Goal: Information Seeking & Learning: Check status

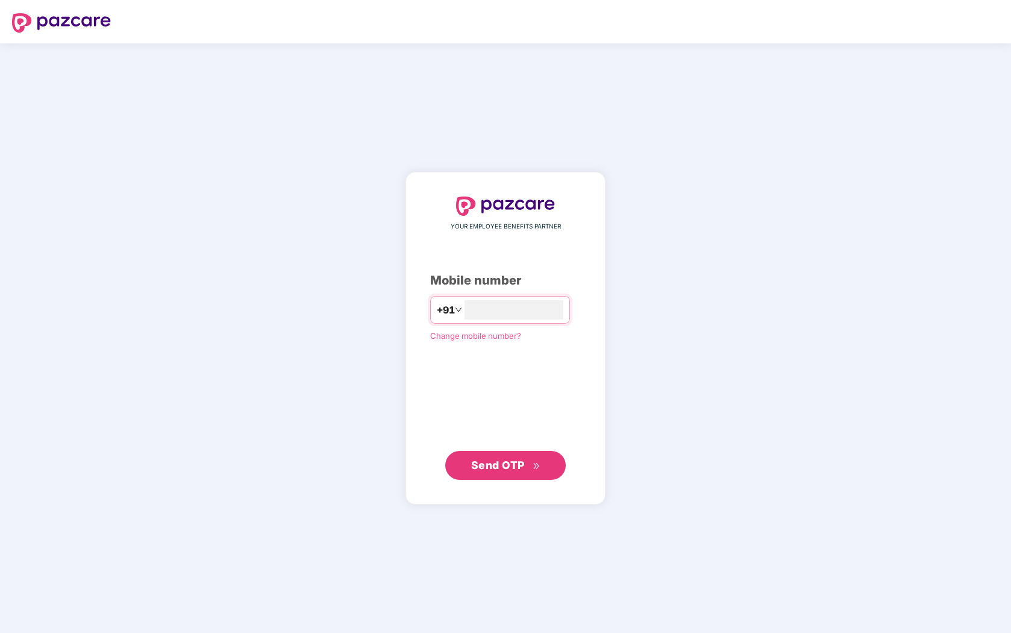
type input "**********"
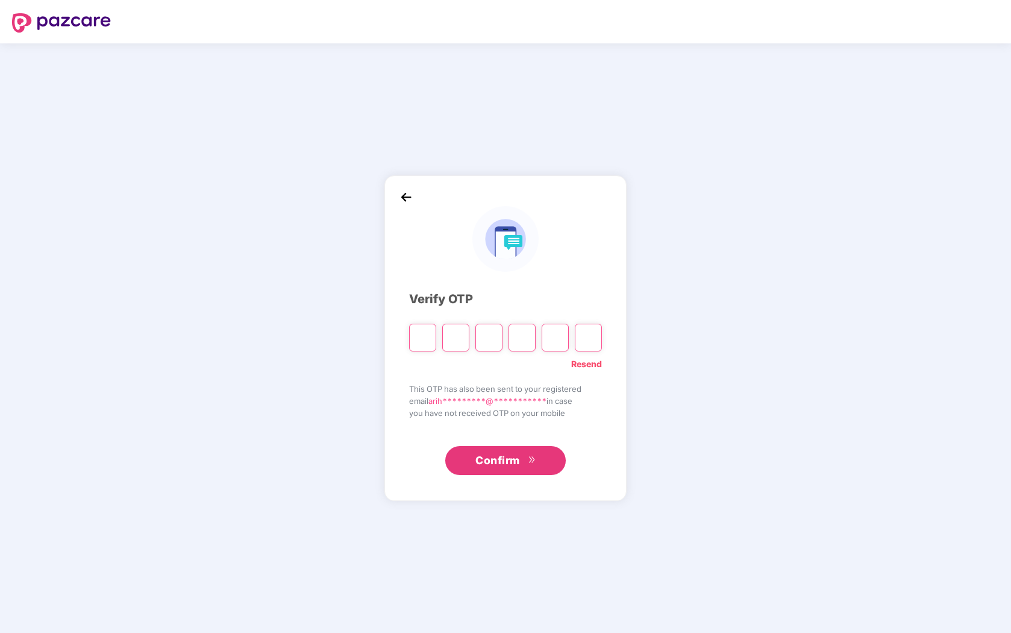
type input "*"
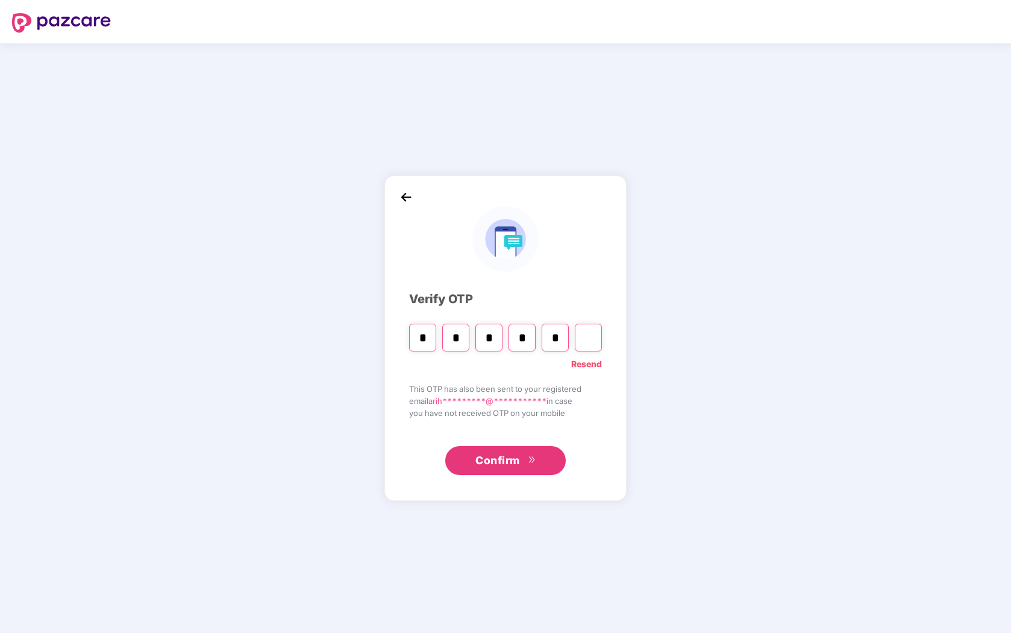
type input "*"
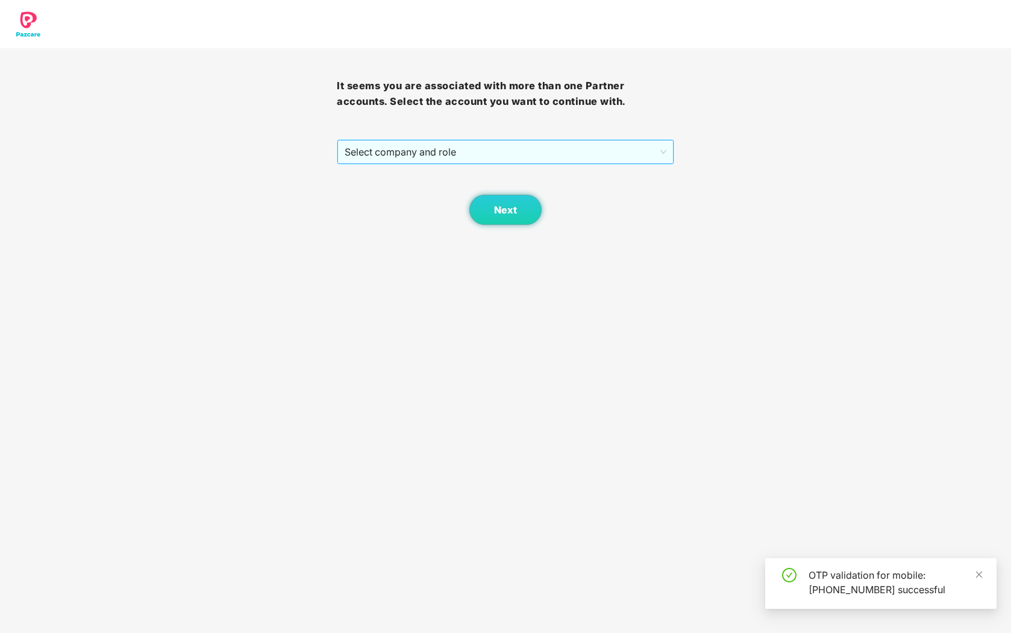
click at [452, 157] on span "Select company and role" at bounding box center [505, 151] width 321 height 23
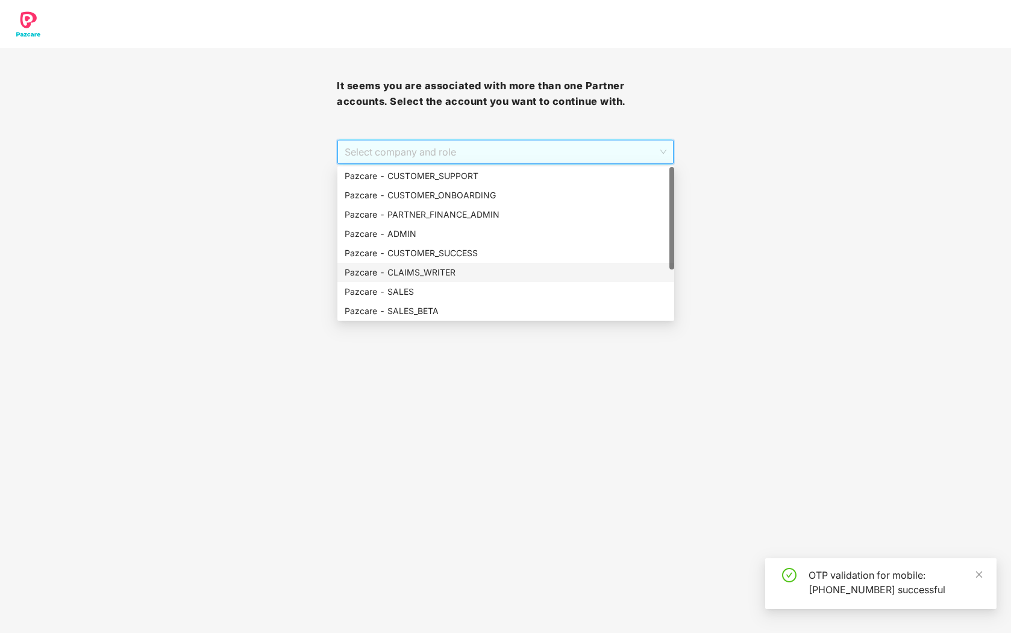
scroll to position [77, 0]
click at [451, 295] on div "Pazcare - PARTNER_ADMIN" at bounding box center [506, 291] width 322 height 13
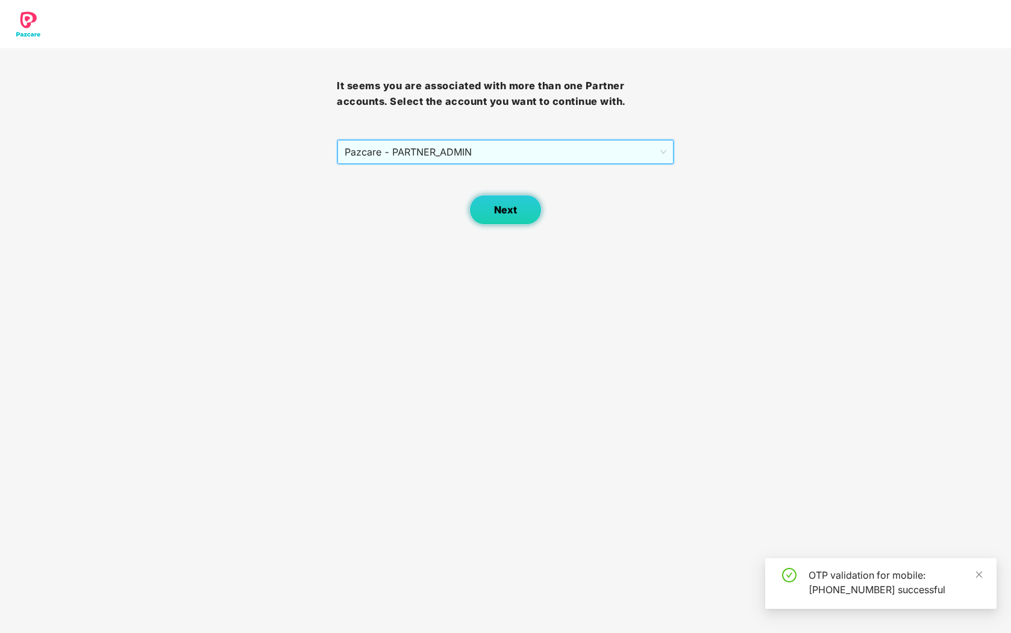
click at [493, 218] on button "Next" at bounding box center [505, 210] width 72 height 30
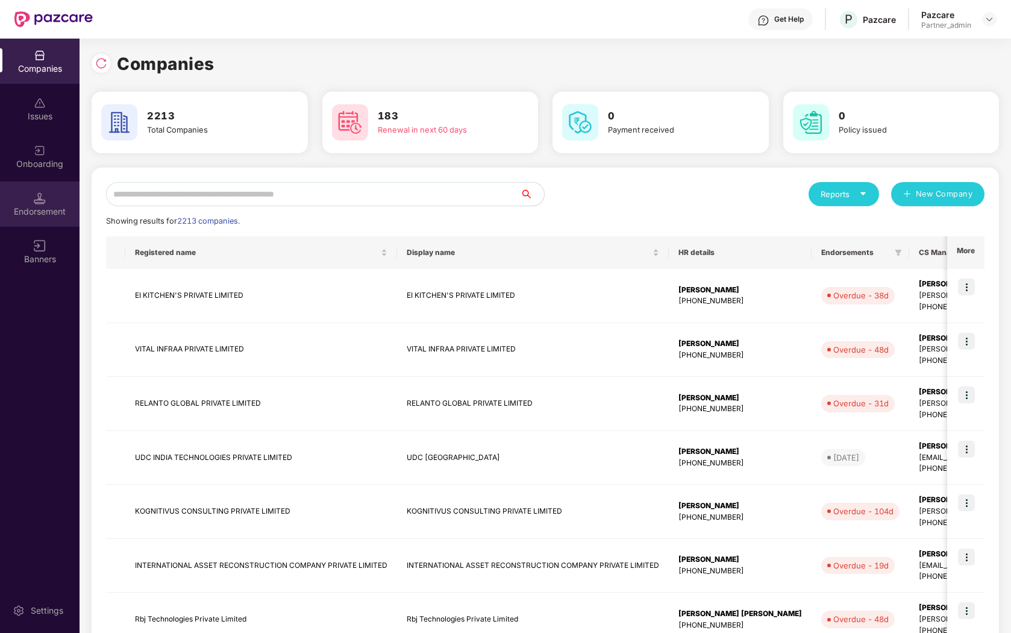
click at [37, 199] on img at bounding box center [40, 198] width 12 height 12
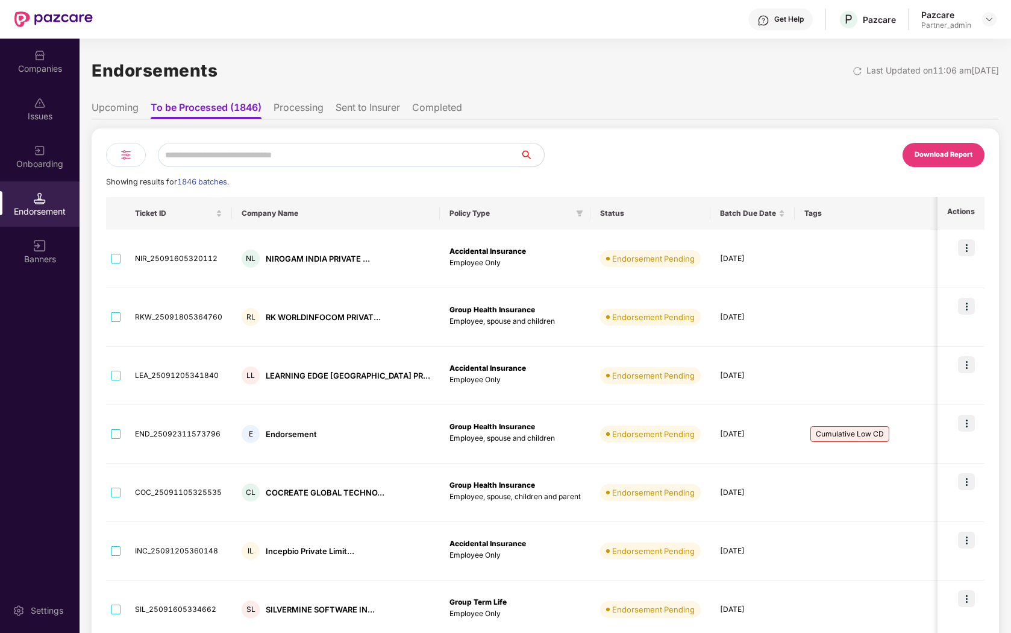
click at [950, 214] on icon "filter" at bounding box center [953, 213] width 7 height 7
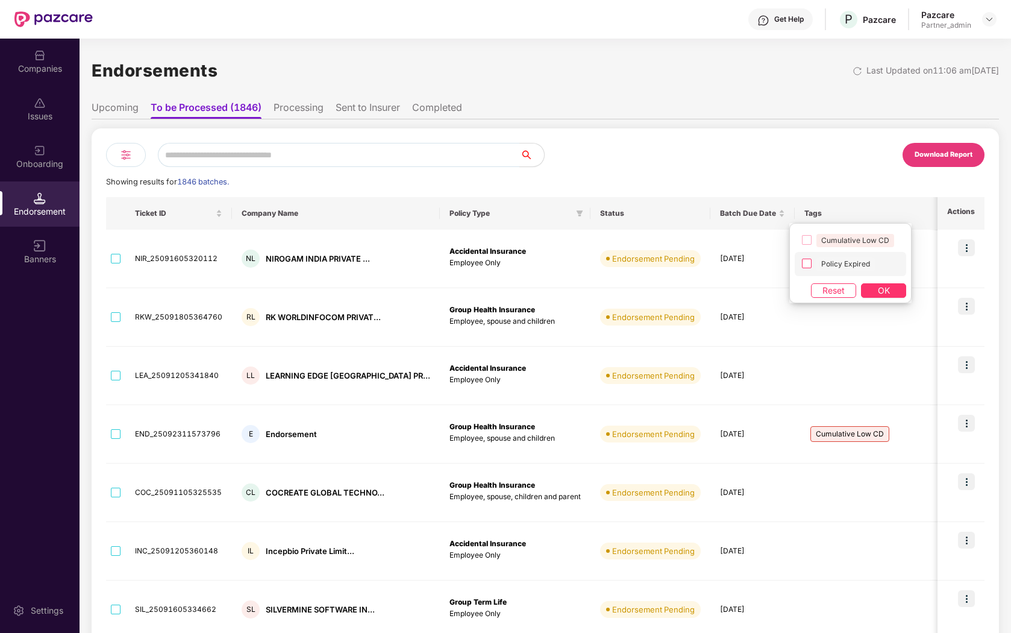
click at [845, 264] on span "Policy Expired" at bounding box center [845, 263] width 58 height 13
click at [874, 287] on button "OK" at bounding box center [883, 290] width 45 height 14
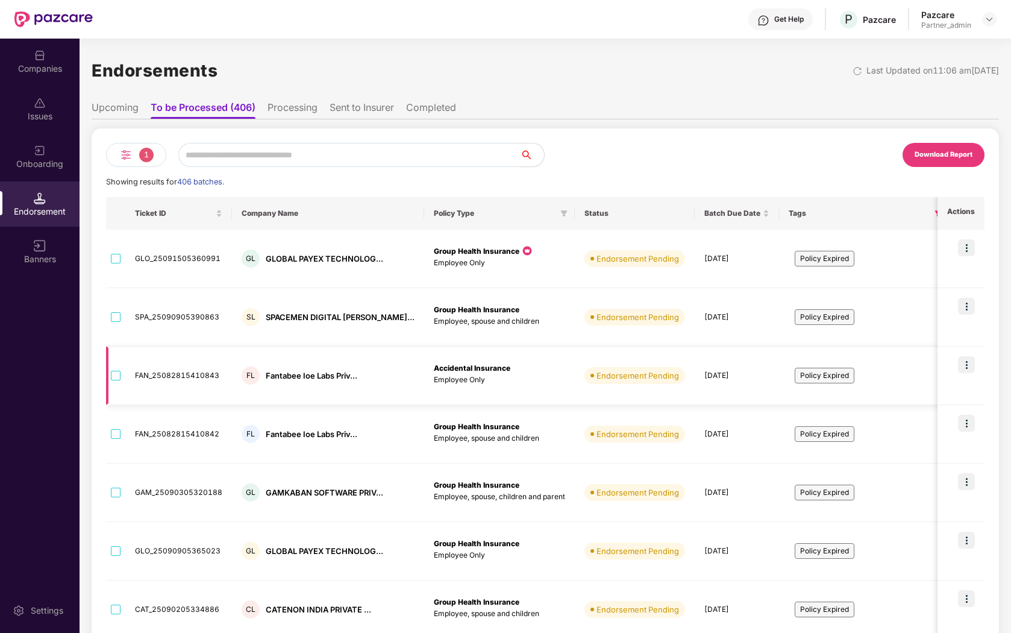
scroll to position [239, 0]
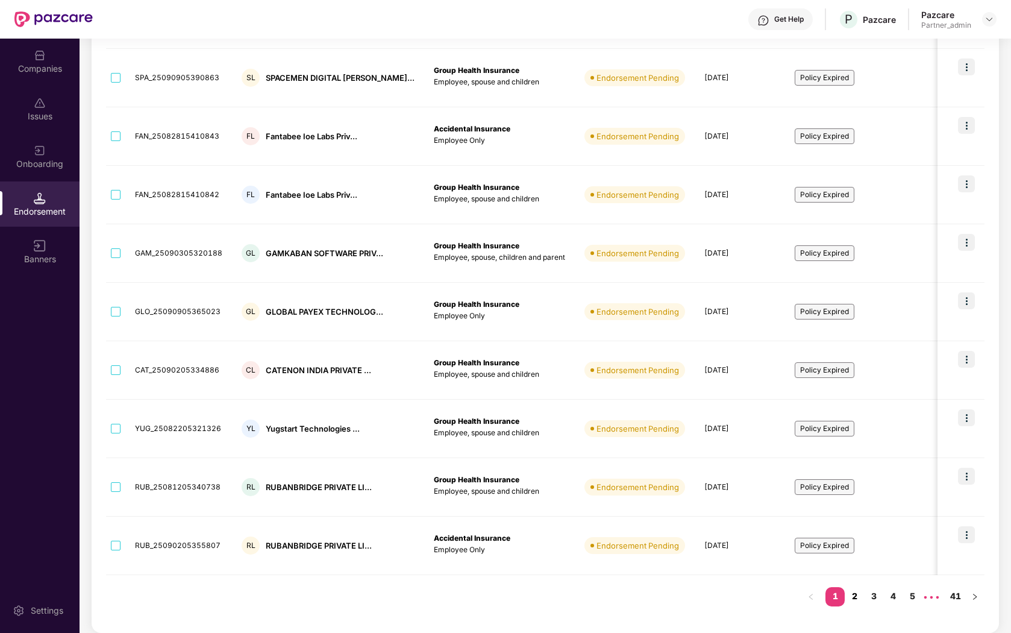
click at [854, 595] on link "2" at bounding box center [854, 596] width 19 height 18
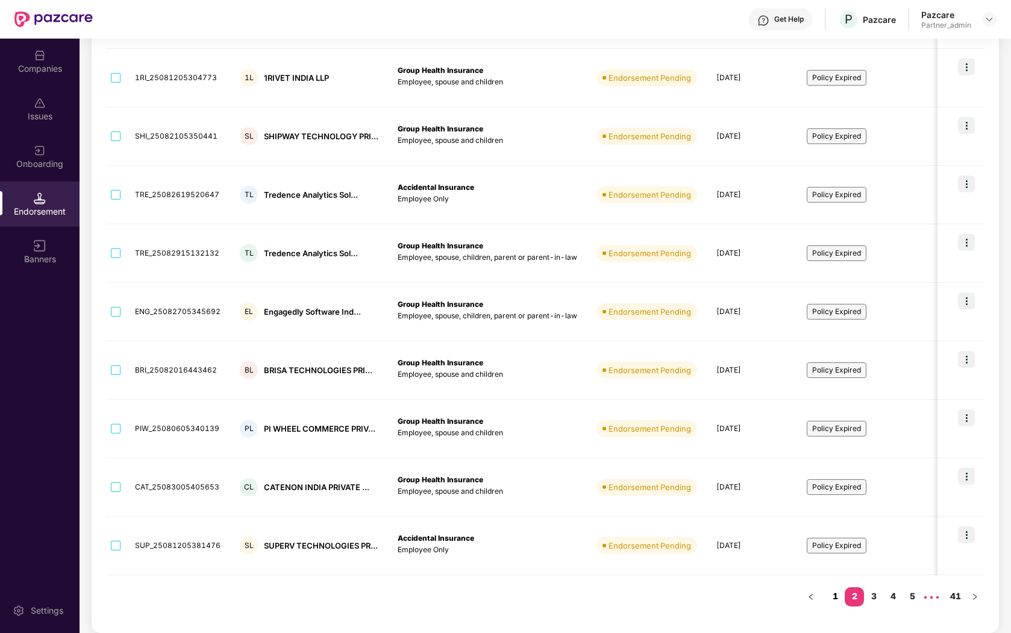
click at [833, 595] on link "1" at bounding box center [834, 596] width 19 height 18
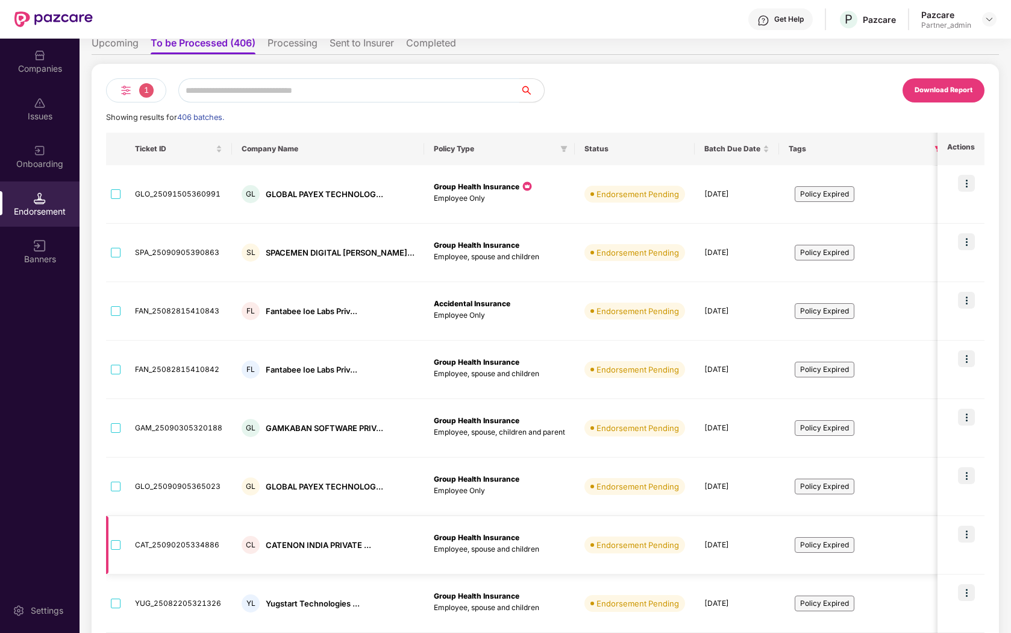
scroll to position [0, 0]
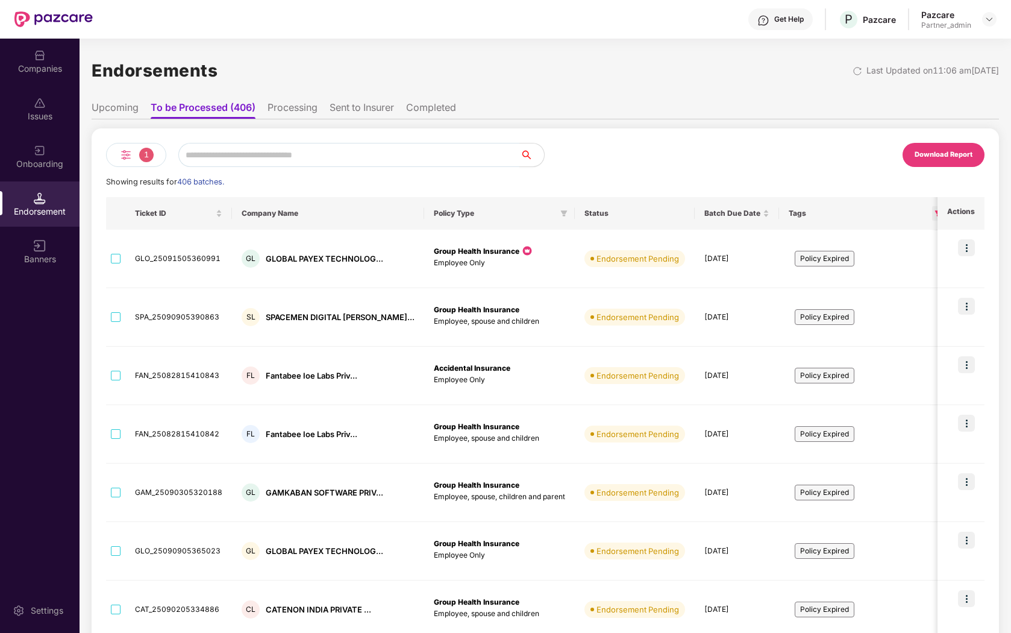
click at [935, 215] on icon "filter" at bounding box center [938, 213] width 7 height 6
click at [884, 295] on span "OK" at bounding box center [885, 290] width 12 height 13
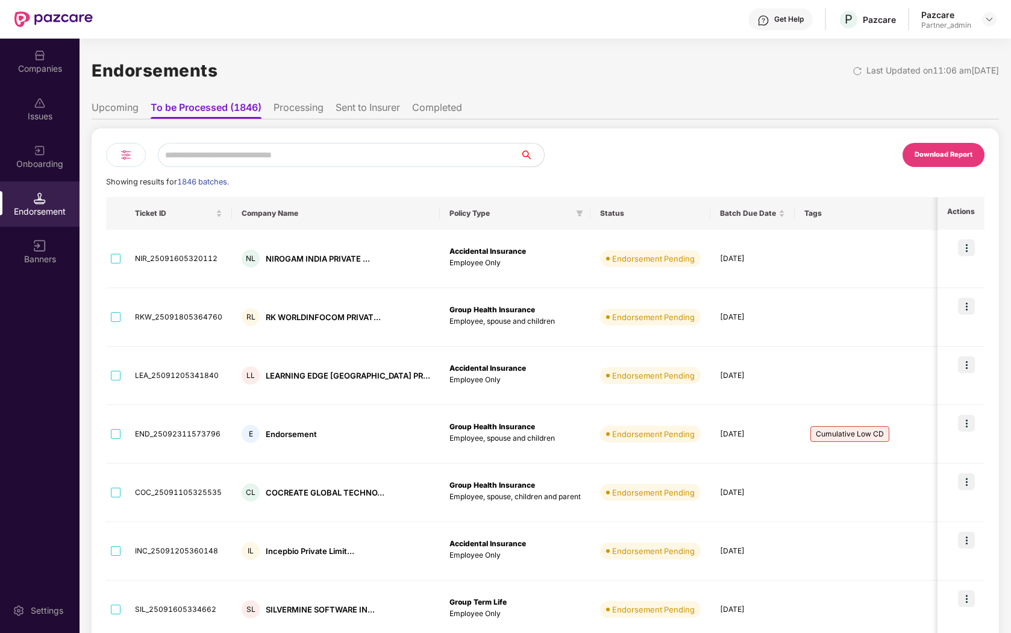
click at [951, 213] on icon "filter" at bounding box center [954, 213] width 7 height 6
click at [817, 242] on span "Cumulative Low CD" at bounding box center [855, 240] width 78 height 13
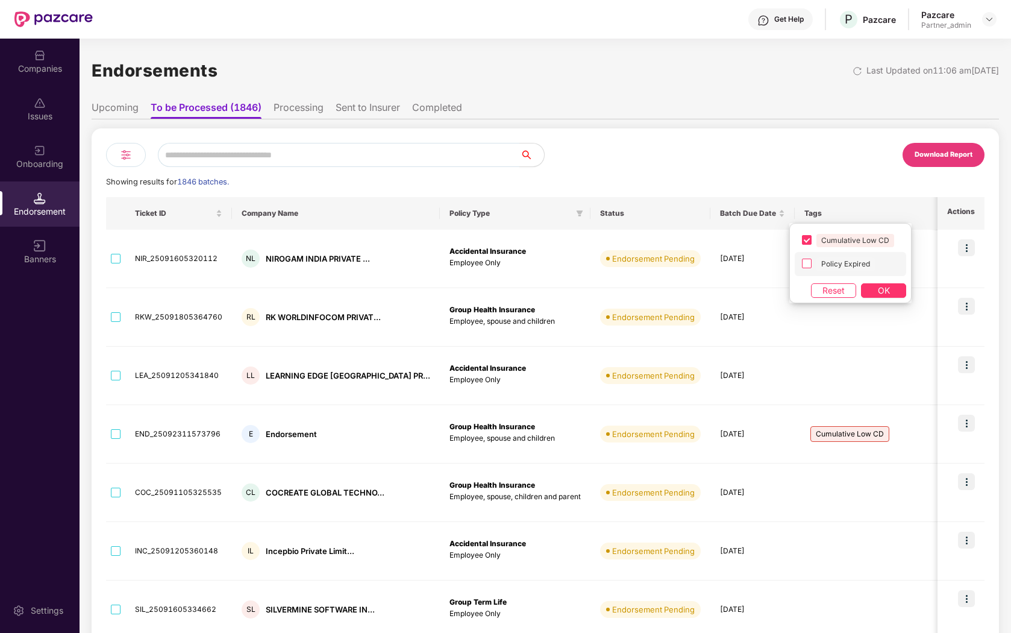
click at [816, 255] on label "Policy Expired" at bounding box center [850, 263] width 111 height 23
click at [887, 287] on span "OK" at bounding box center [884, 290] width 12 height 13
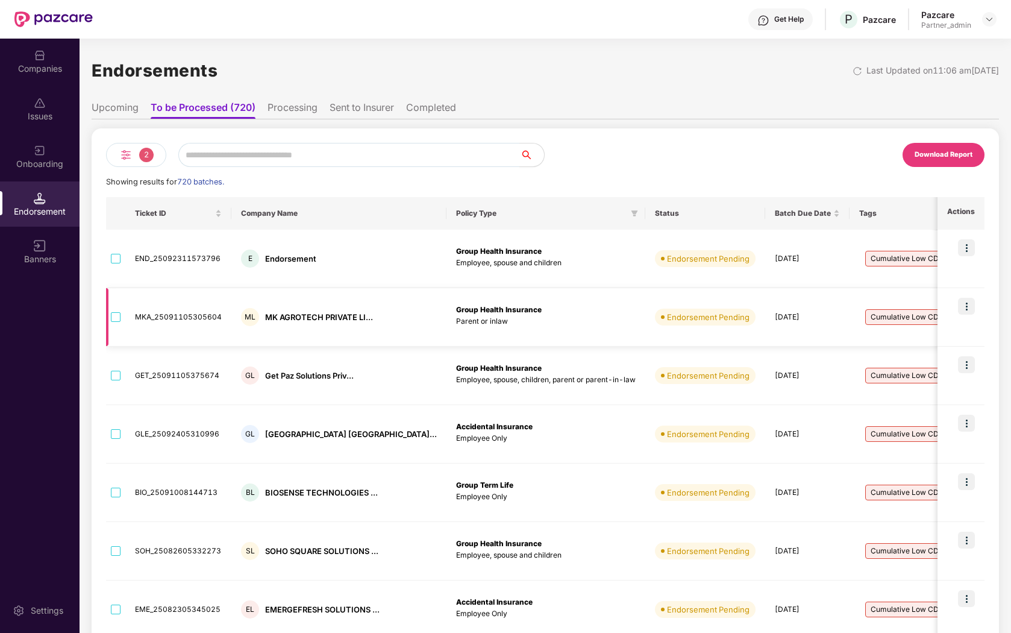
click at [887, 292] on td "Cumulative Low CD" at bounding box center [935, 317] width 170 height 58
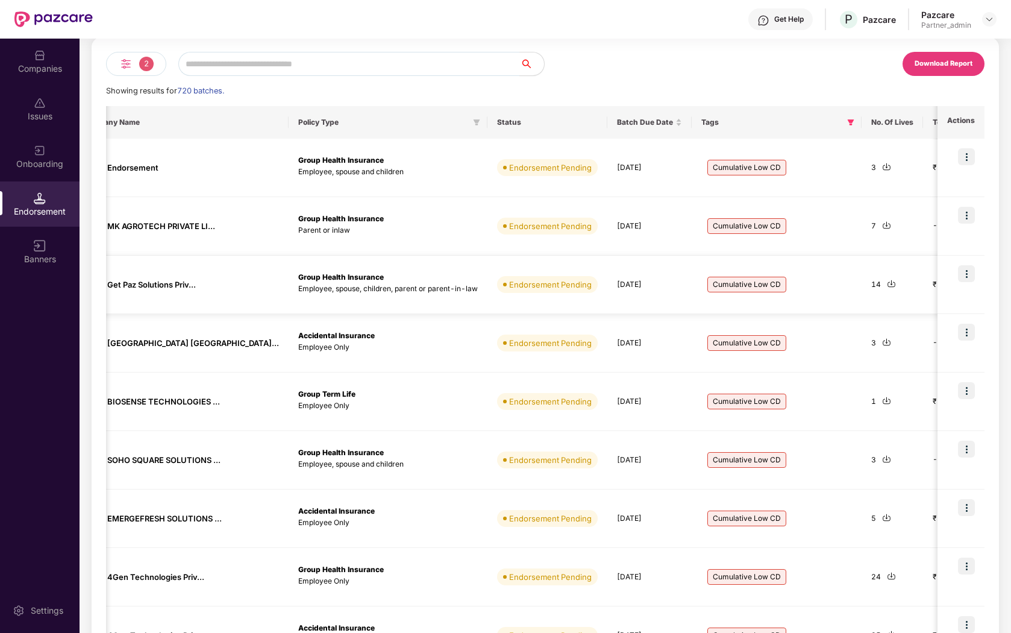
scroll to position [239, 0]
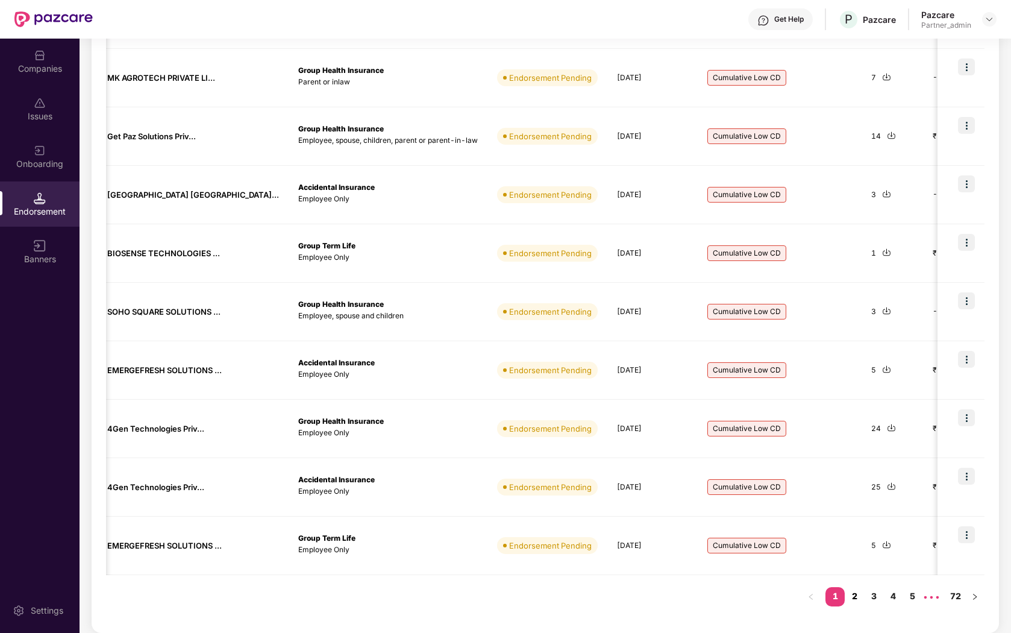
click at [858, 595] on link "2" at bounding box center [854, 596] width 19 height 18
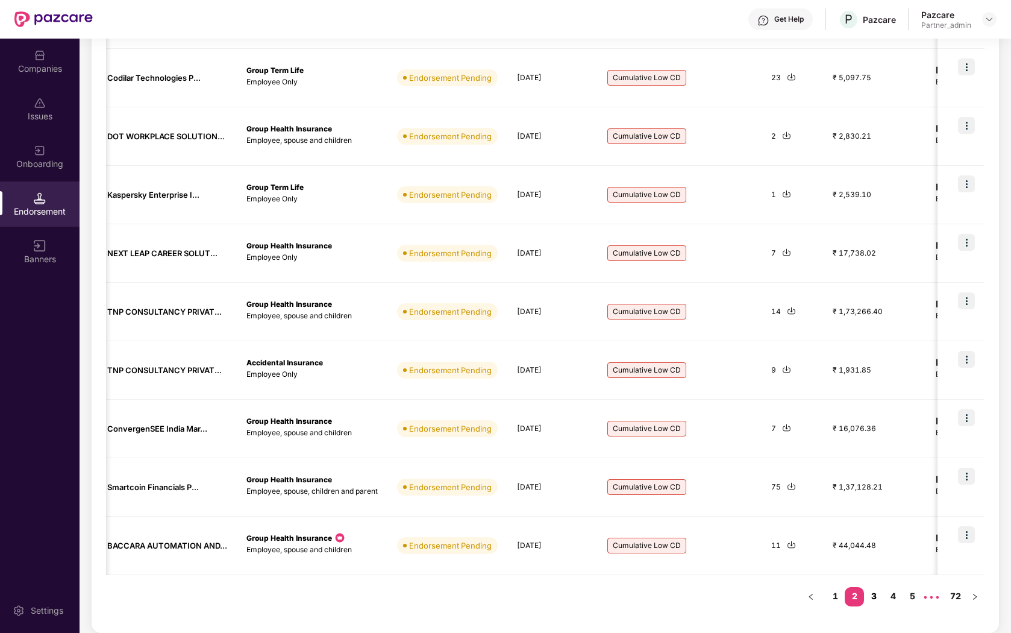
click at [872, 598] on link "3" at bounding box center [873, 596] width 19 height 18
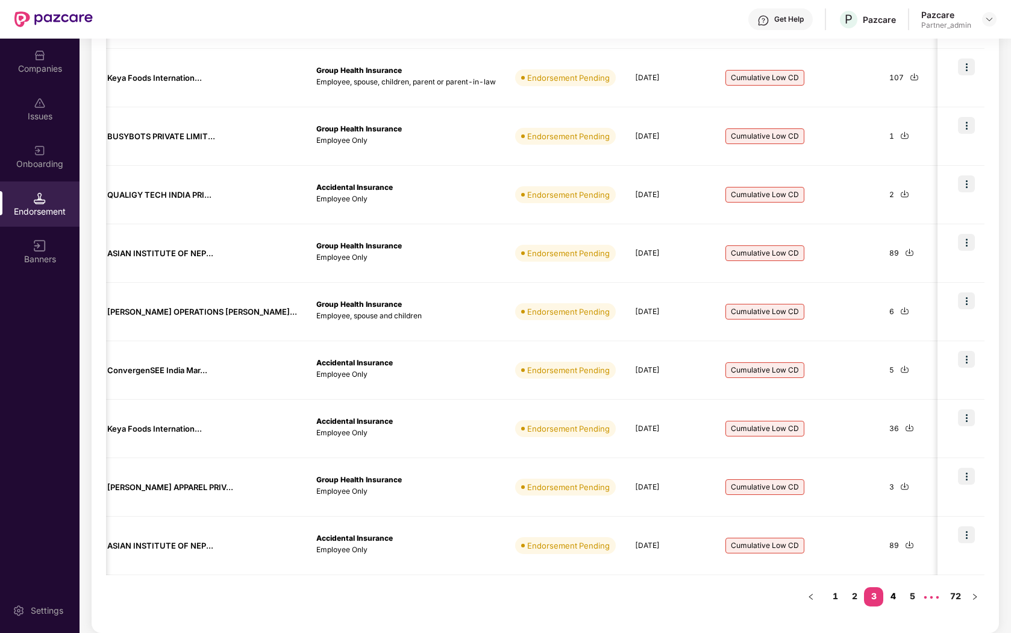
click at [894, 598] on link "4" at bounding box center [892, 596] width 19 height 18
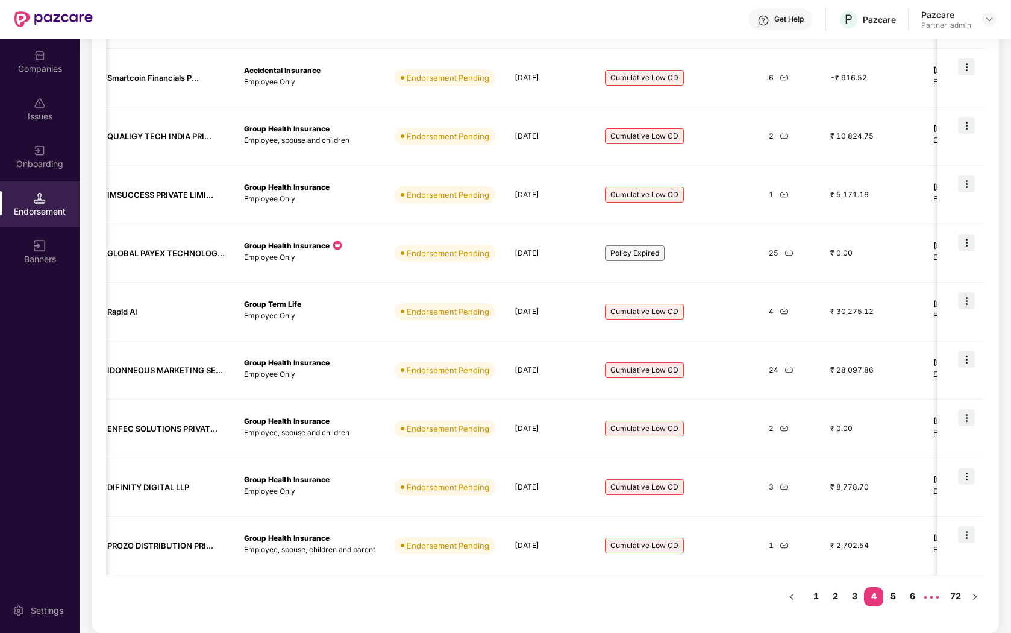
click at [896, 598] on link "5" at bounding box center [892, 596] width 19 height 18
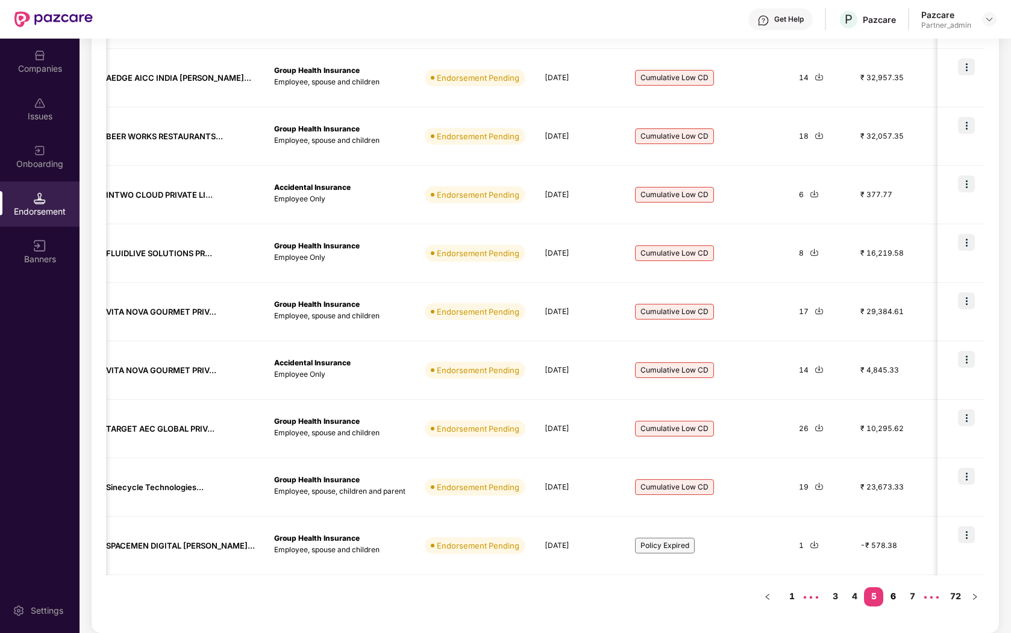
click at [890, 595] on link "6" at bounding box center [892, 596] width 19 height 18
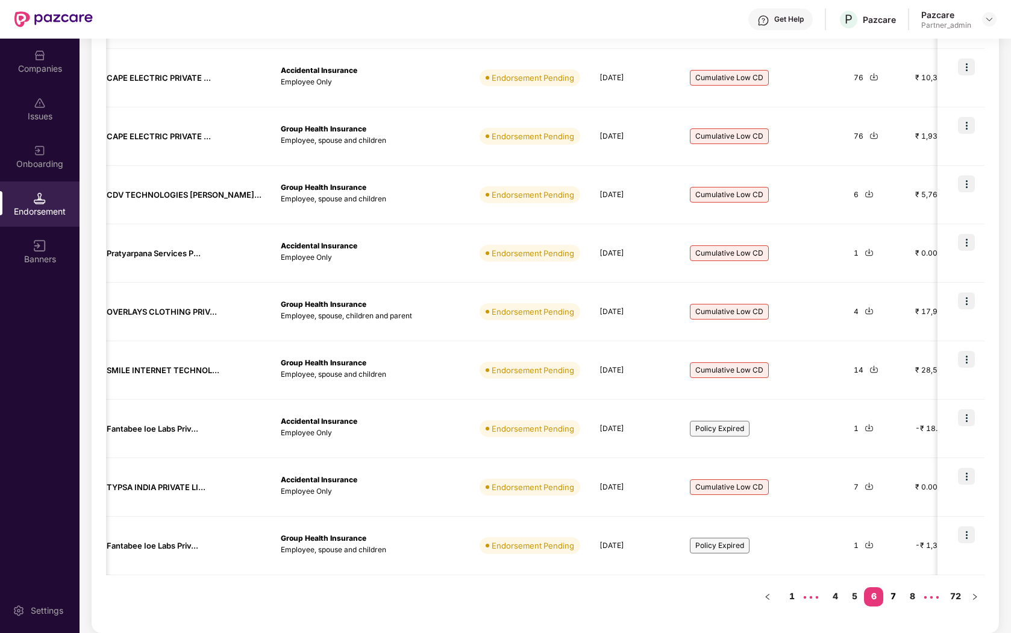
click at [891, 596] on link "7" at bounding box center [892, 596] width 19 height 18
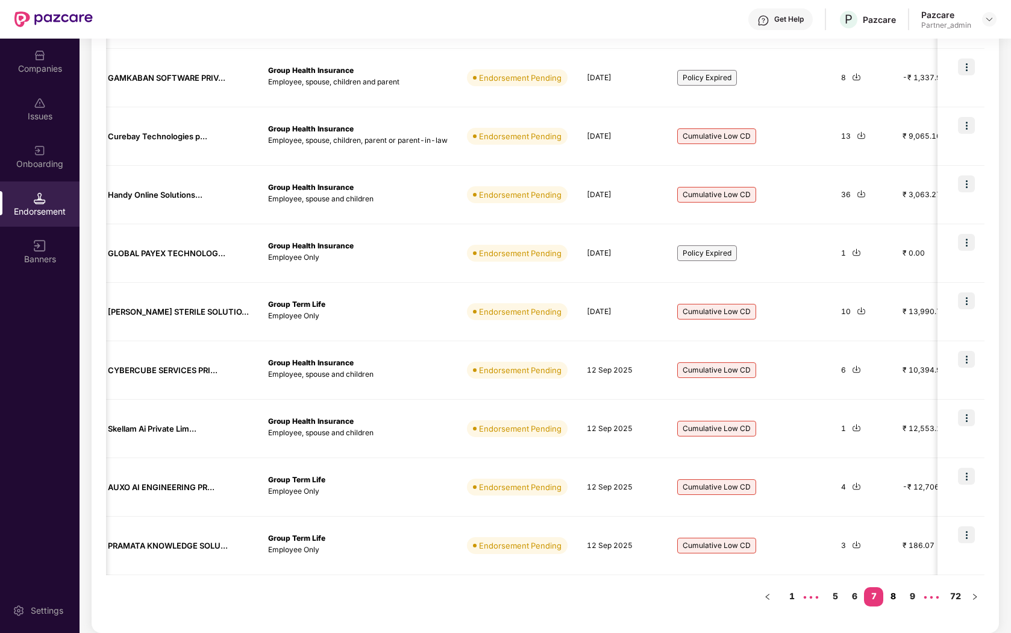
click at [897, 596] on link "8" at bounding box center [892, 596] width 19 height 18
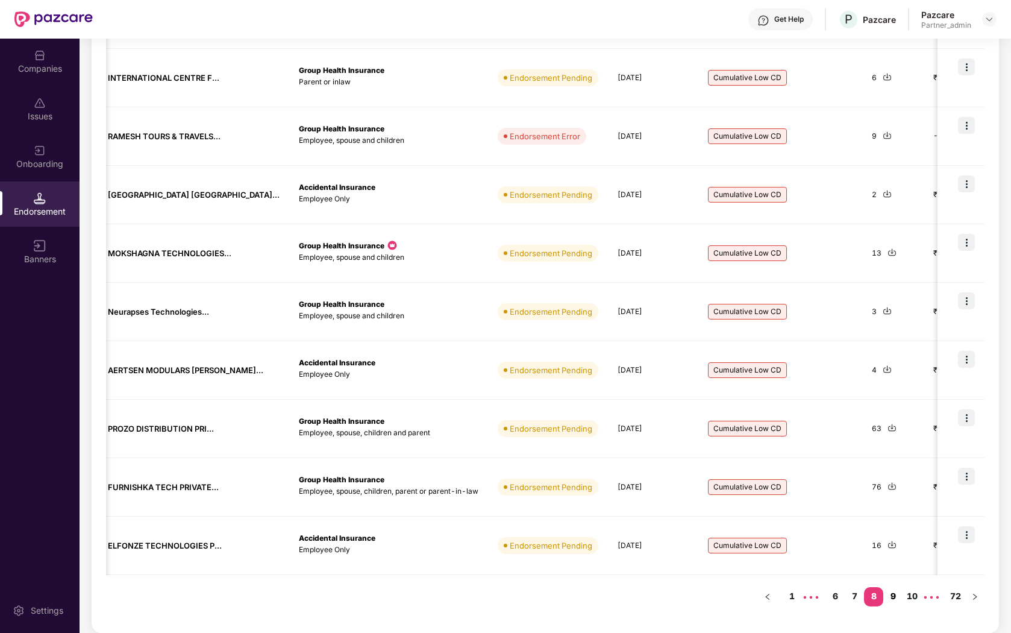
click at [895, 600] on link "9" at bounding box center [892, 596] width 19 height 18
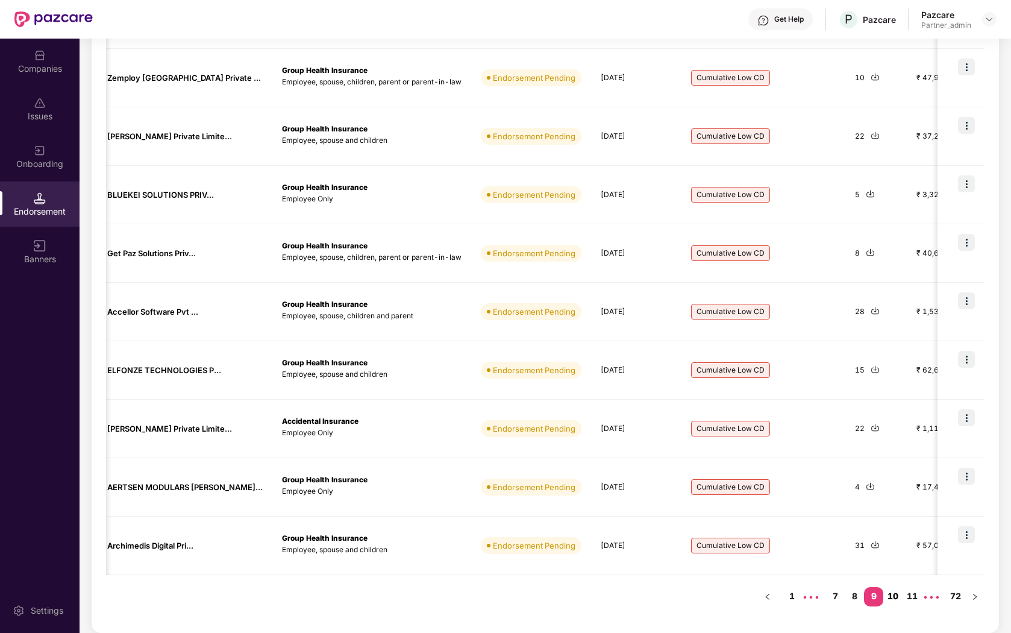
click at [894, 596] on link "10" at bounding box center [892, 596] width 19 height 18
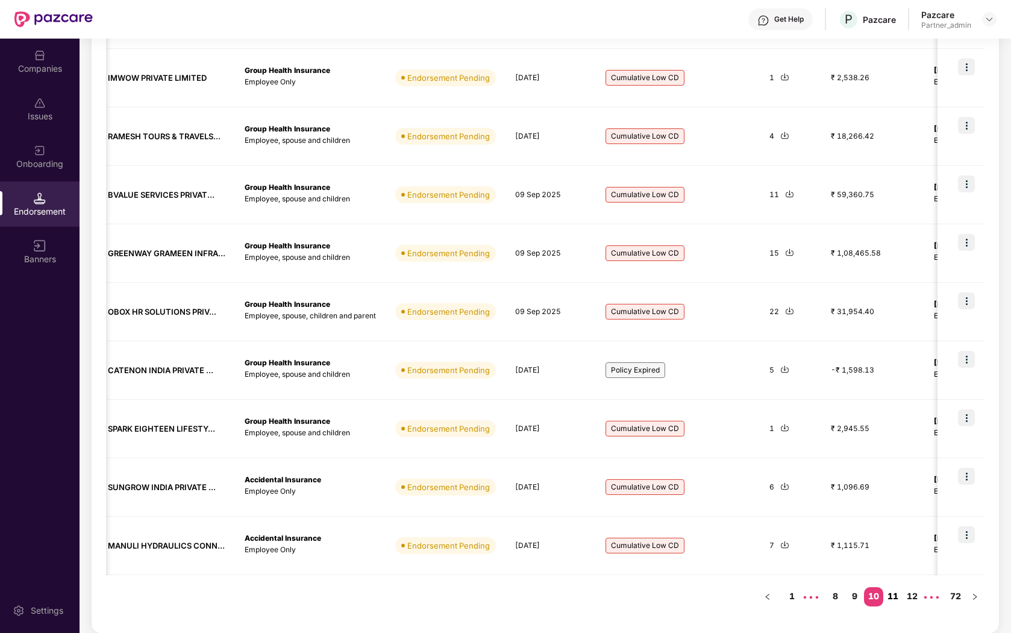
click at [893, 600] on link "11" at bounding box center [892, 596] width 19 height 18
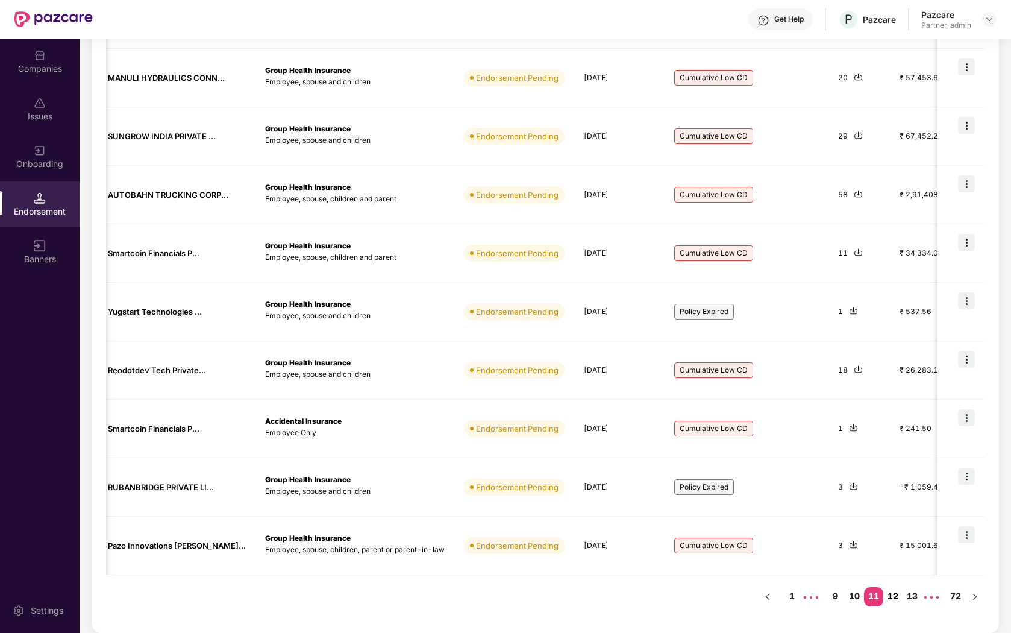
click at [893, 595] on link "12" at bounding box center [892, 596] width 19 height 18
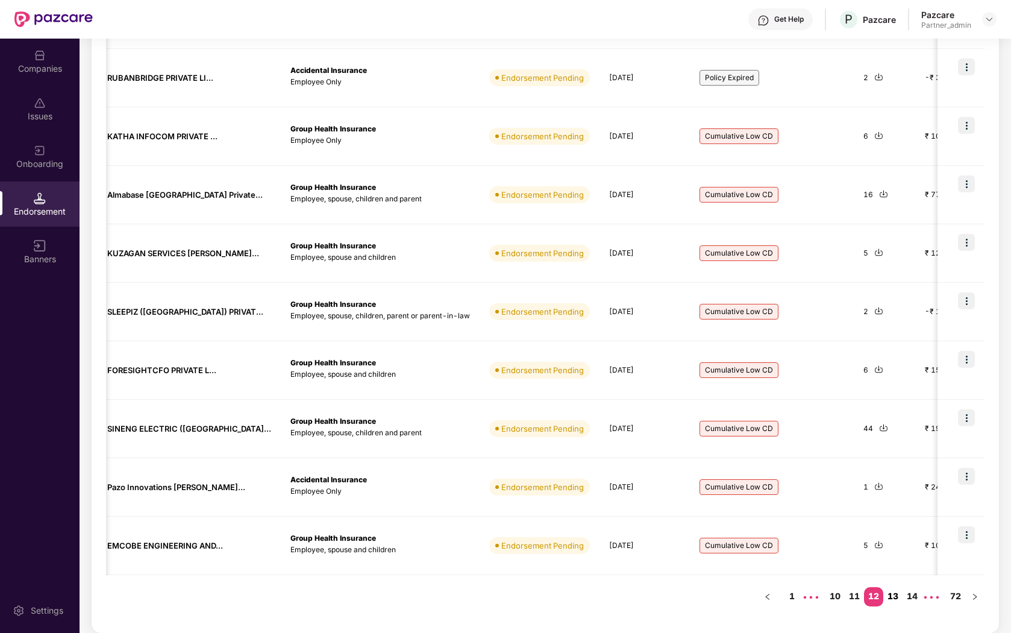
click at [895, 595] on link "13" at bounding box center [892, 596] width 19 height 18
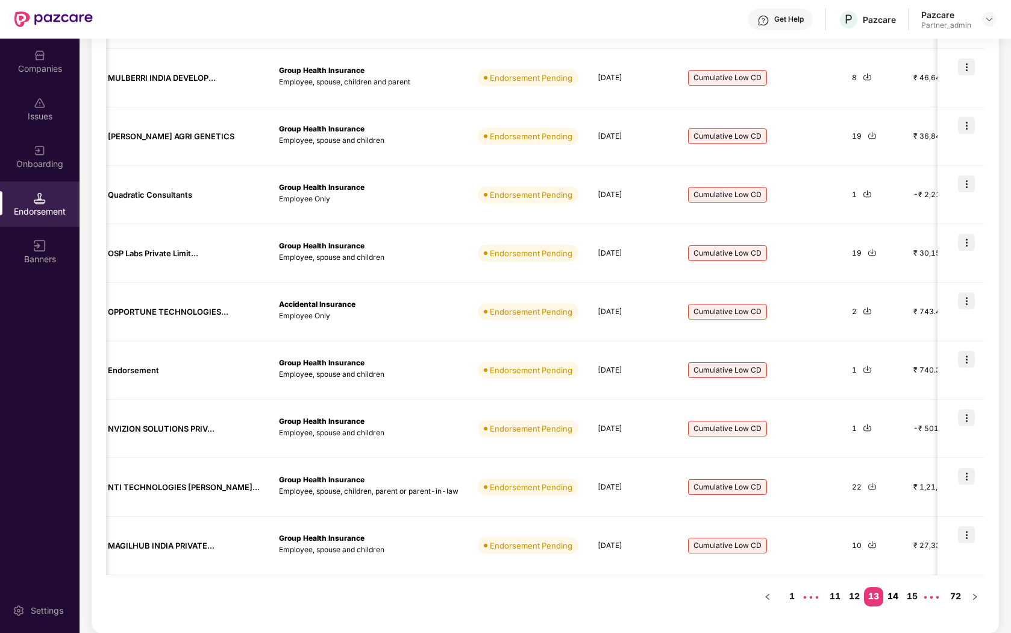
click at [889, 597] on link "14" at bounding box center [892, 596] width 19 height 18
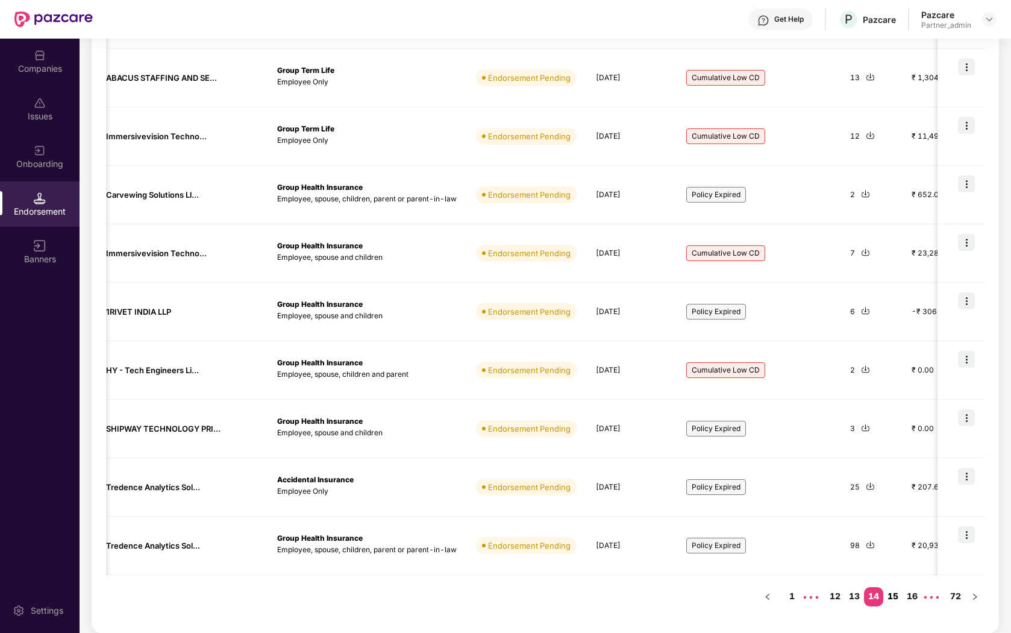
click at [893, 592] on link "15" at bounding box center [892, 596] width 19 height 18
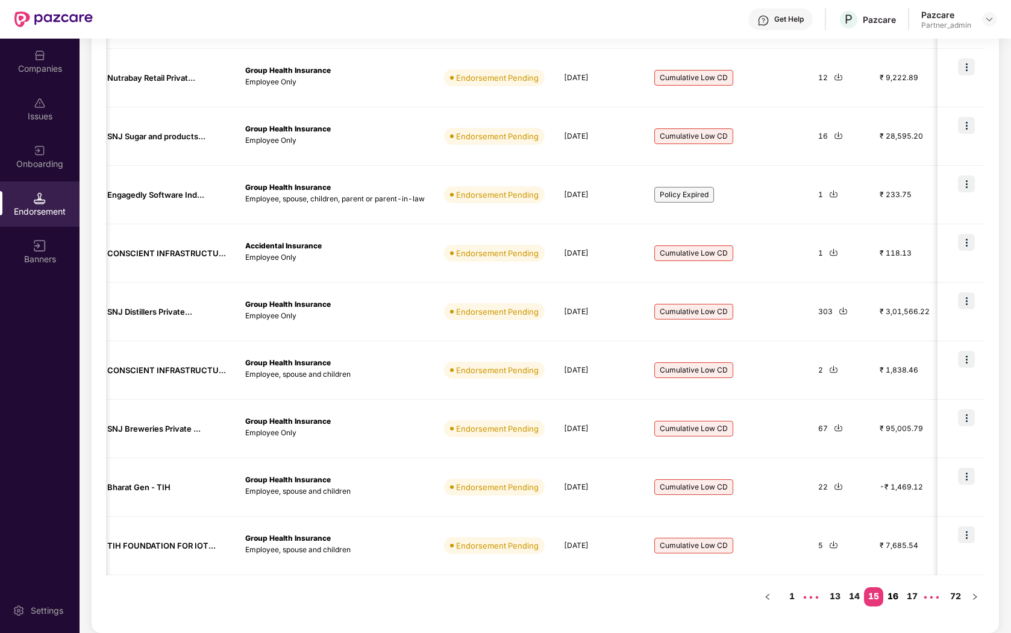
click at [896, 600] on link "16" at bounding box center [892, 596] width 19 height 18
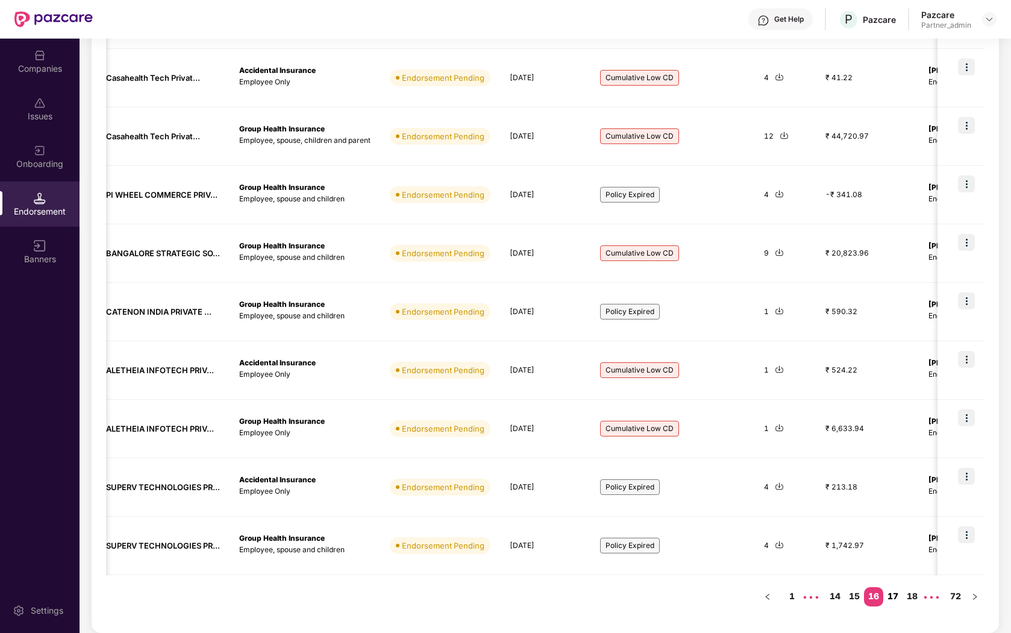
click at [891, 593] on link "17" at bounding box center [892, 596] width 19 height 18
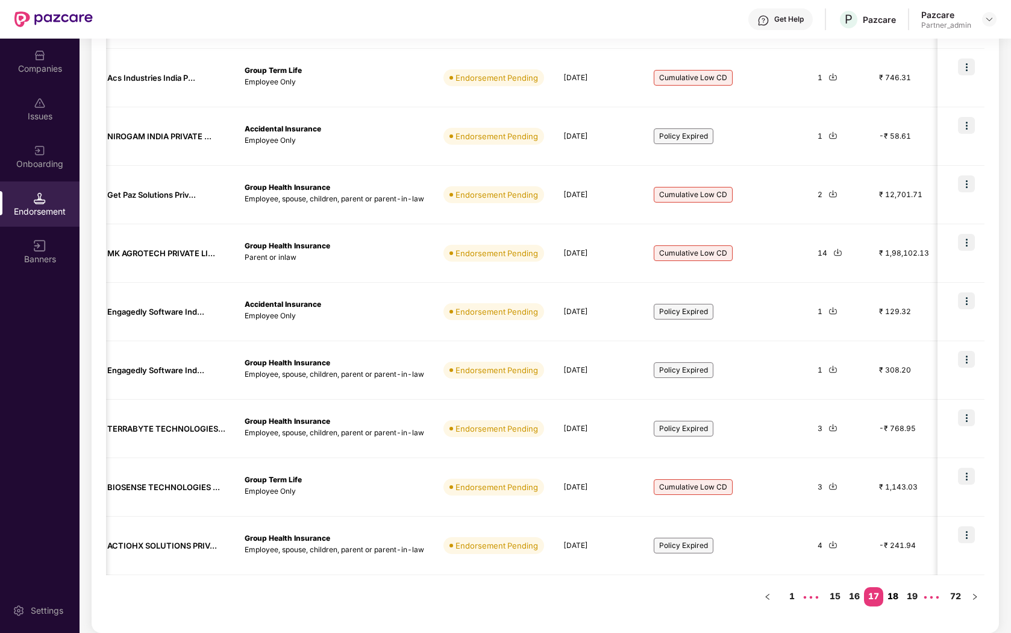
click at [894, 600] on link "18" at bounding box center [892, 596] width 19 height 18
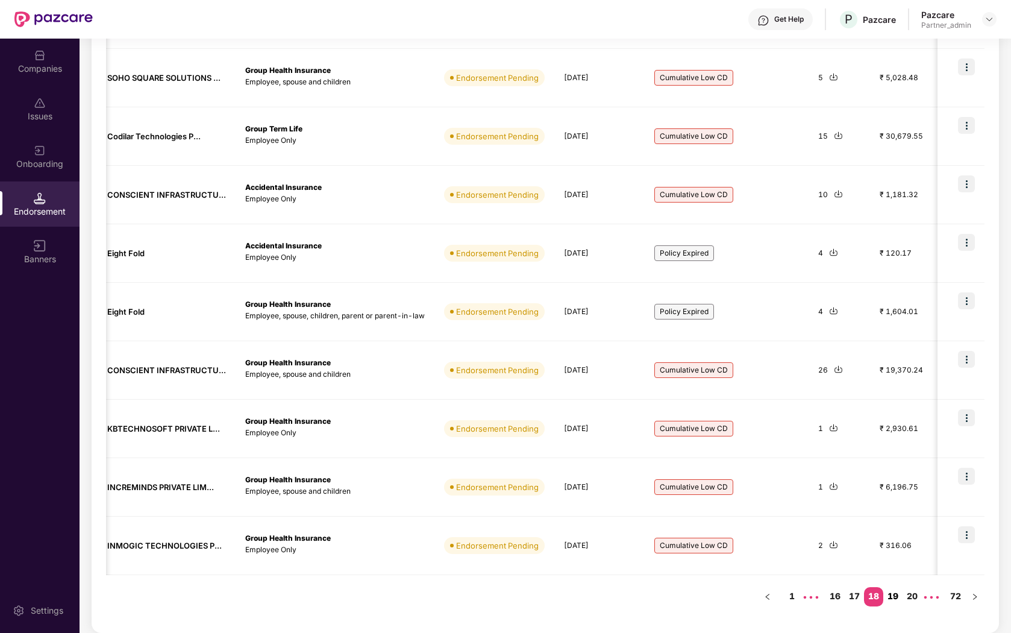
click at [894, 602] on link "19" at bounding box center [892, 596] width 19 height 18
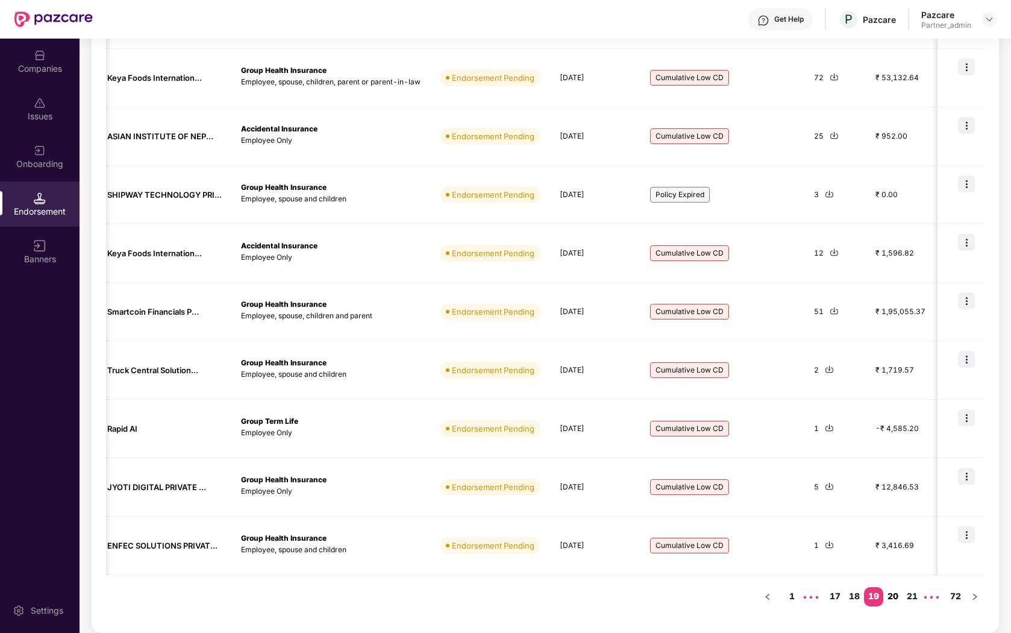
click at [887, 590] on link "20" at bounding box center [892, 596] width 19 height 18
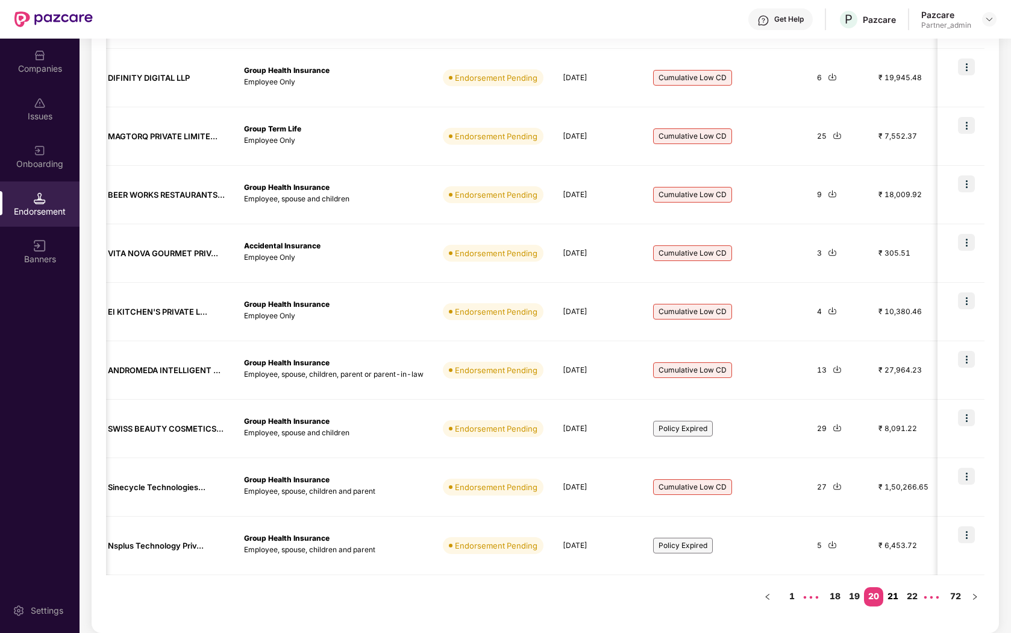
click at [894, 591] on link "21" at bounding box center [892, 596] width 19 height 18
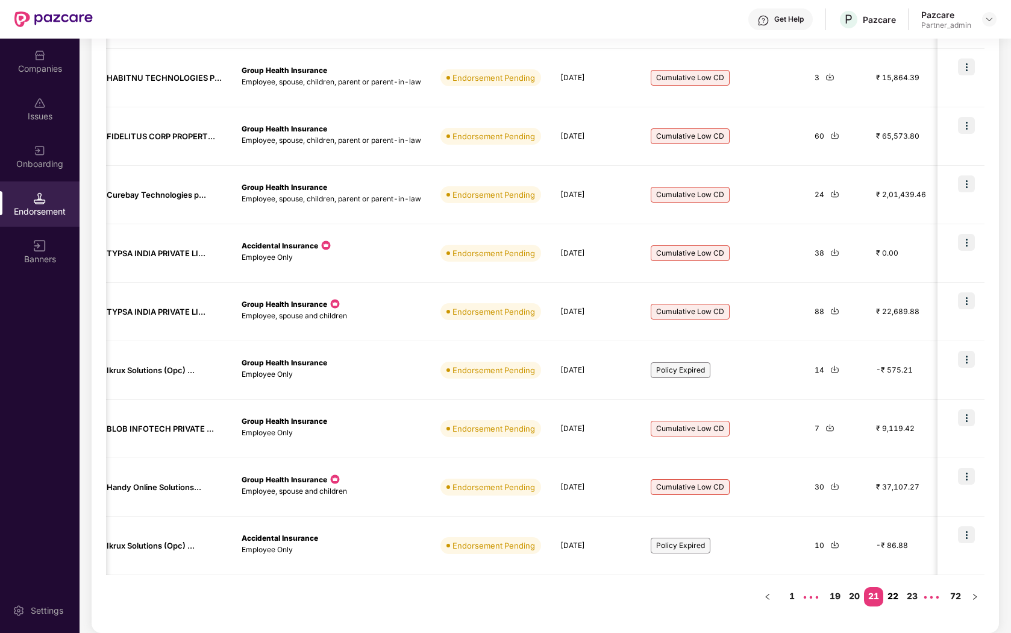
click at [893, 593] on link "22" at bounding box center [892, 596] width 19 height 18
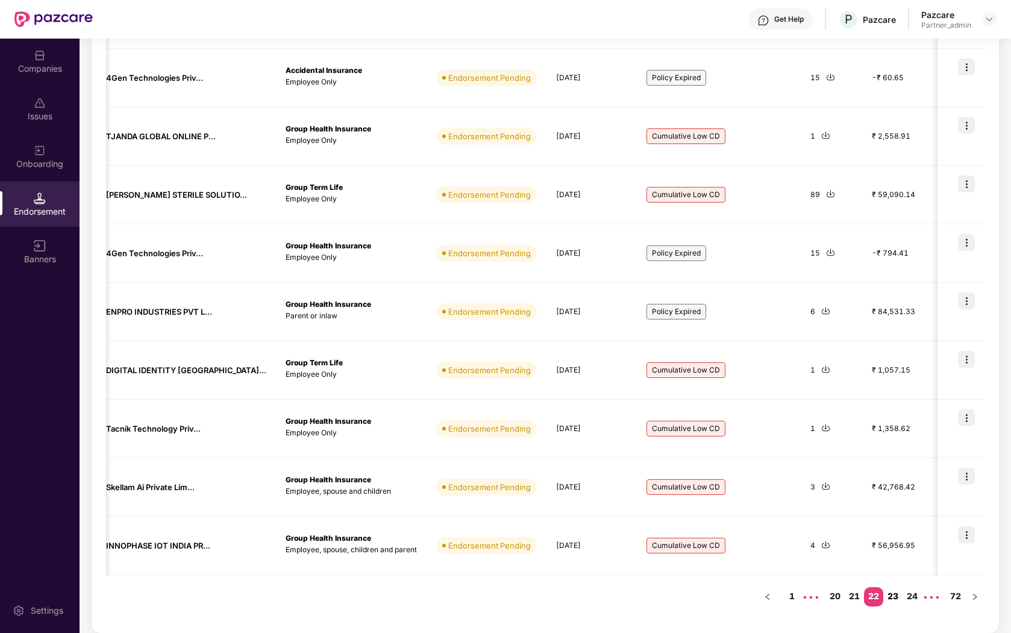
click at [895, 595] on link "23" at bounding box center [892, 596] width 19 height 18
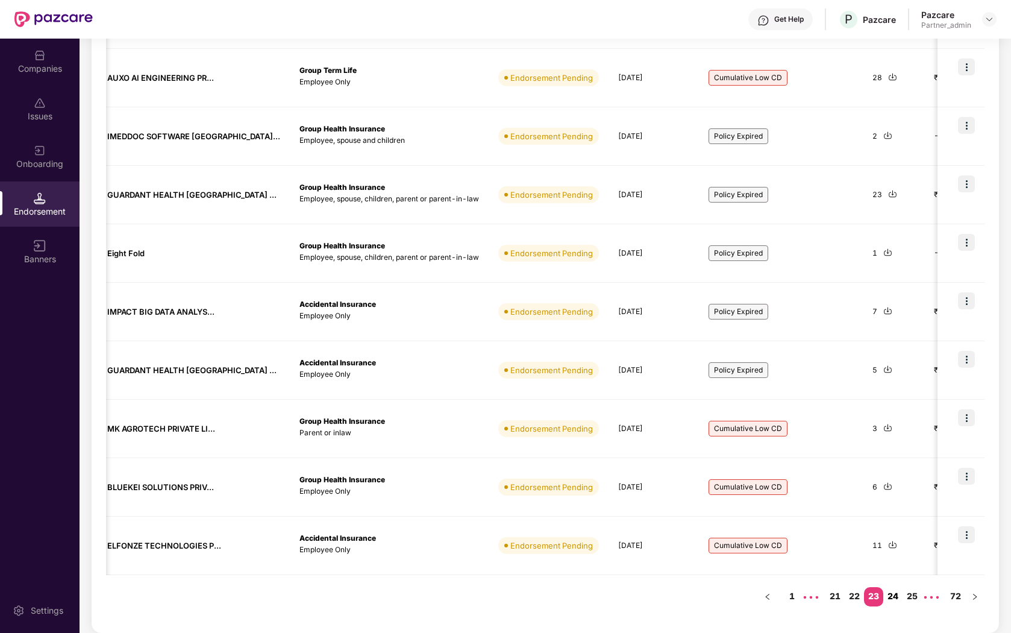
click at [902, 592] on link "24" at bounding box center [892, 596] width 19 height 18
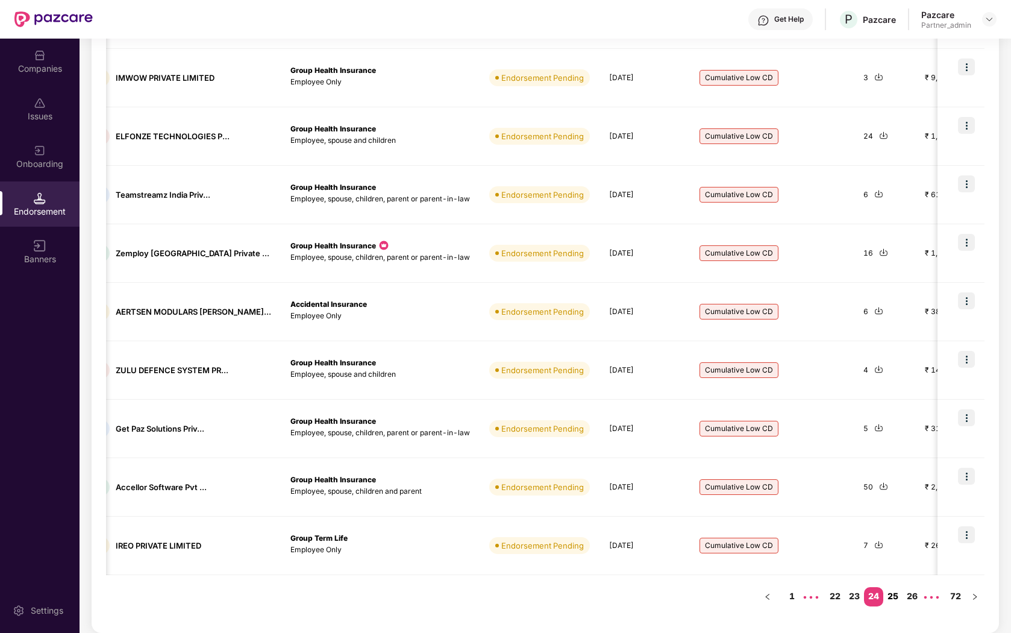
click at [892, 601] on link "25" at bounding box center [892, 596] width 19 height 18
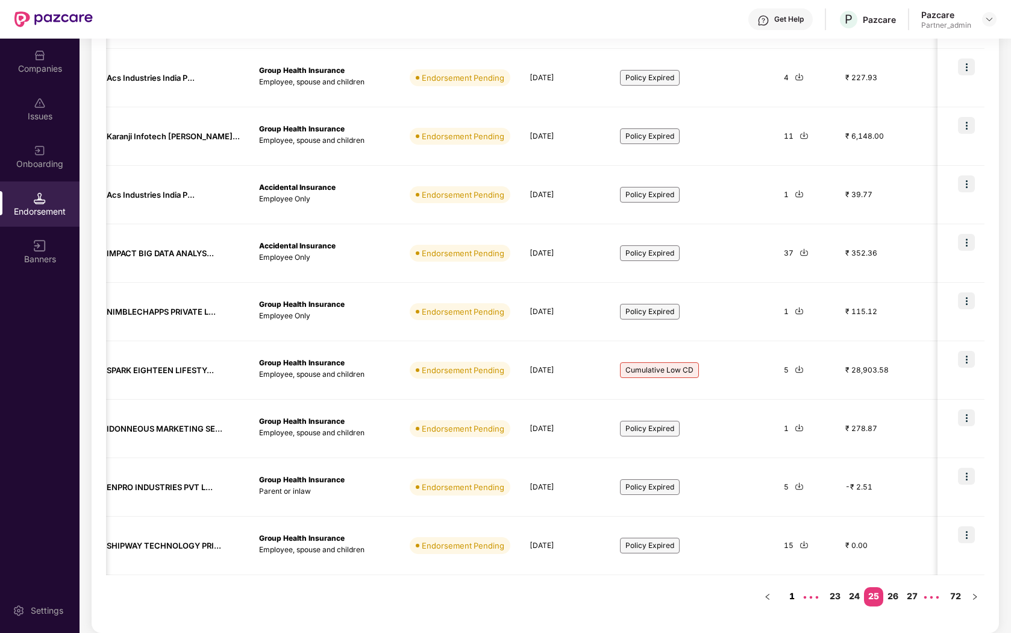
click at [790, 593] on link "1" at bounding box center [791, 596] width 19 height 18
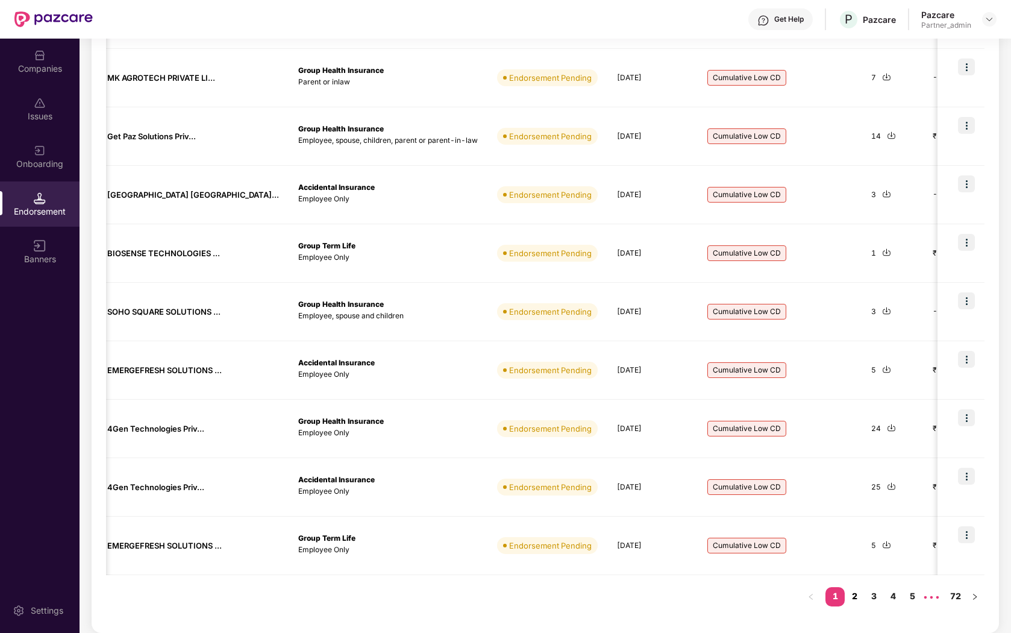
click at [856, 601] on link "2" at bounding box center [854, 596] width 19 height 18
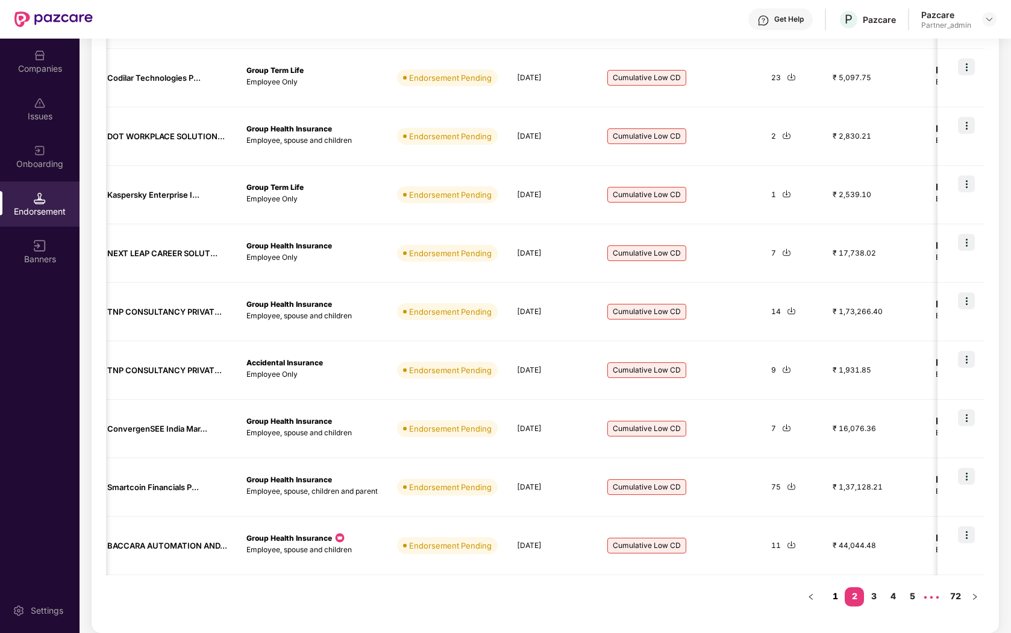
click at [836, 597] on link "1" at bounding box center [834, 596] width 19 height 18
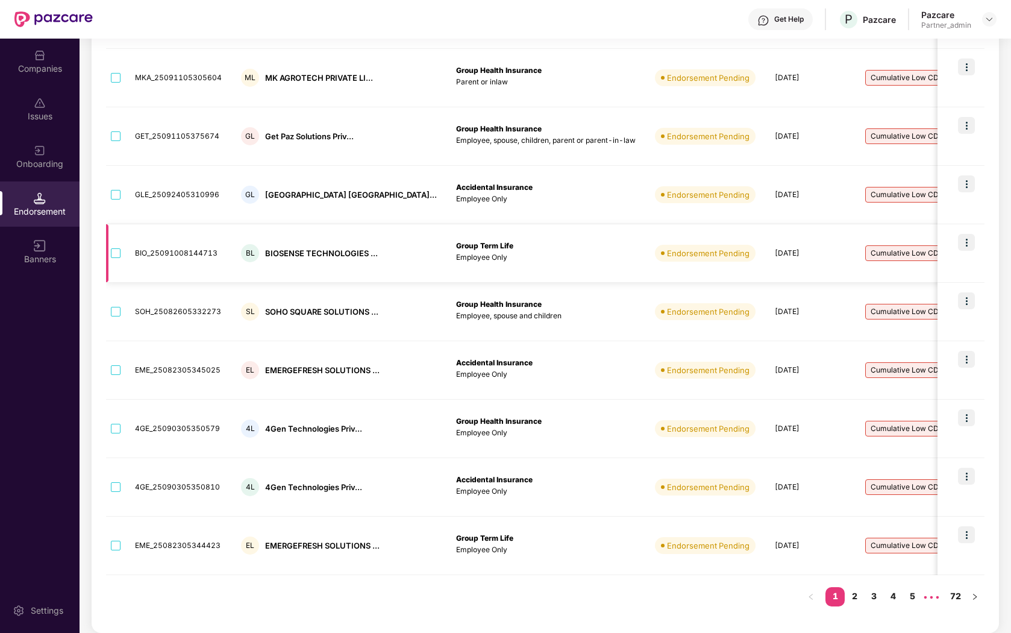
scroll to position [0, 0]
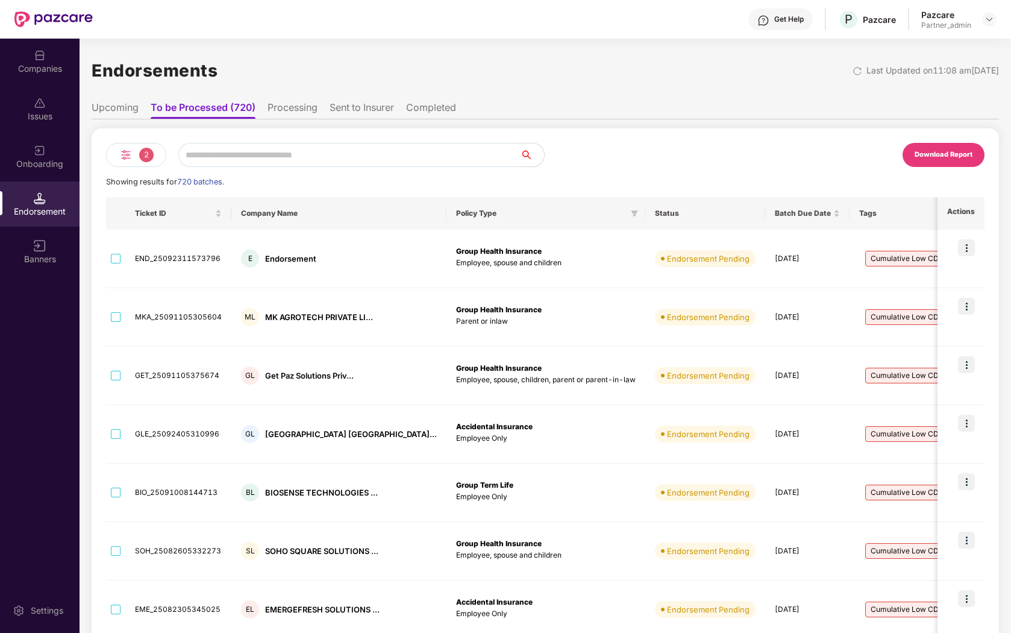
click at [141, 160] on div "2" at bounding box center [136, 155] width 60 height 24
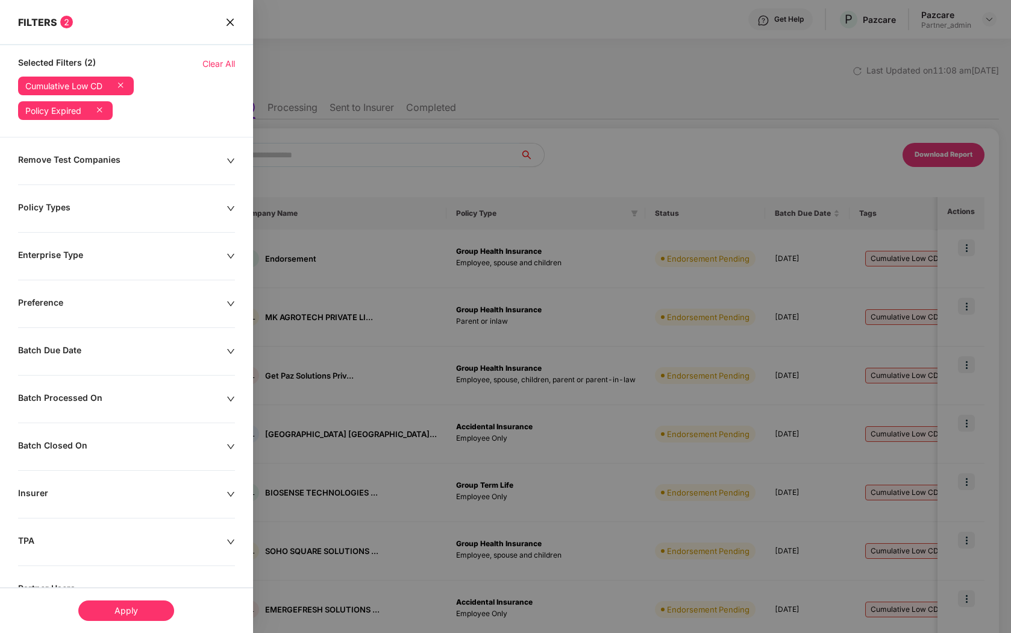
click at [225, 26] on icon "close" at bounding box center [230, 22] width 10 height 10
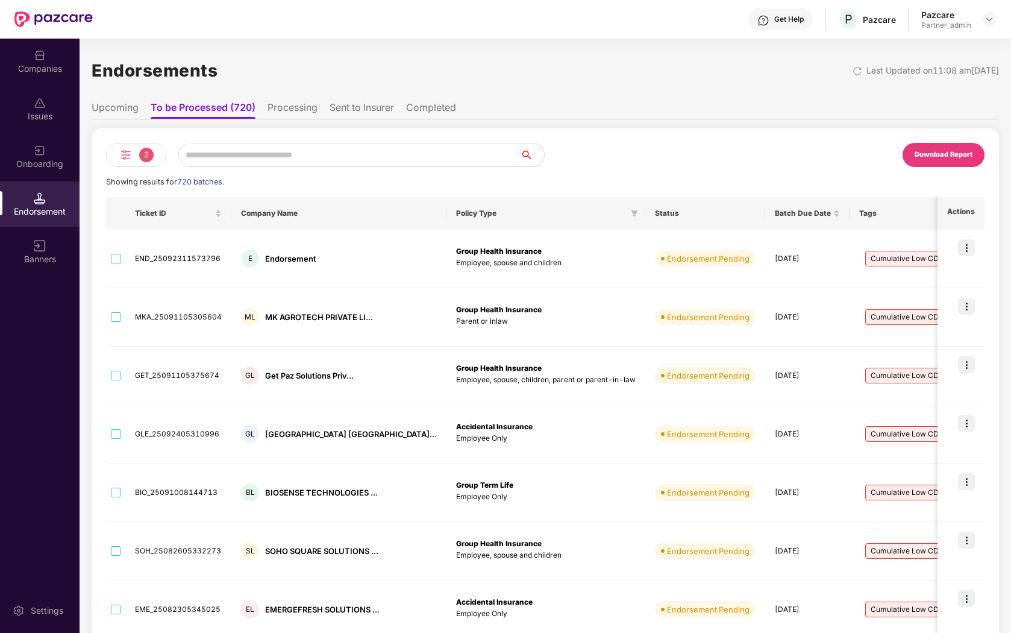
click at [131, 104] on li "Upcoming" at bounding box center [115, 109] width 47 height 17
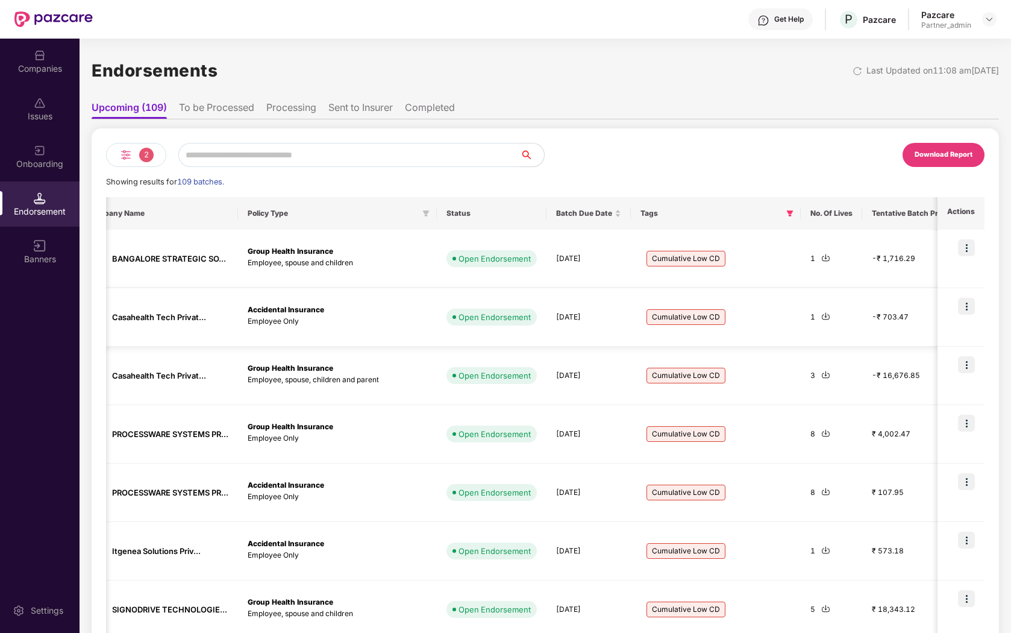
scroll to position [0, 166]
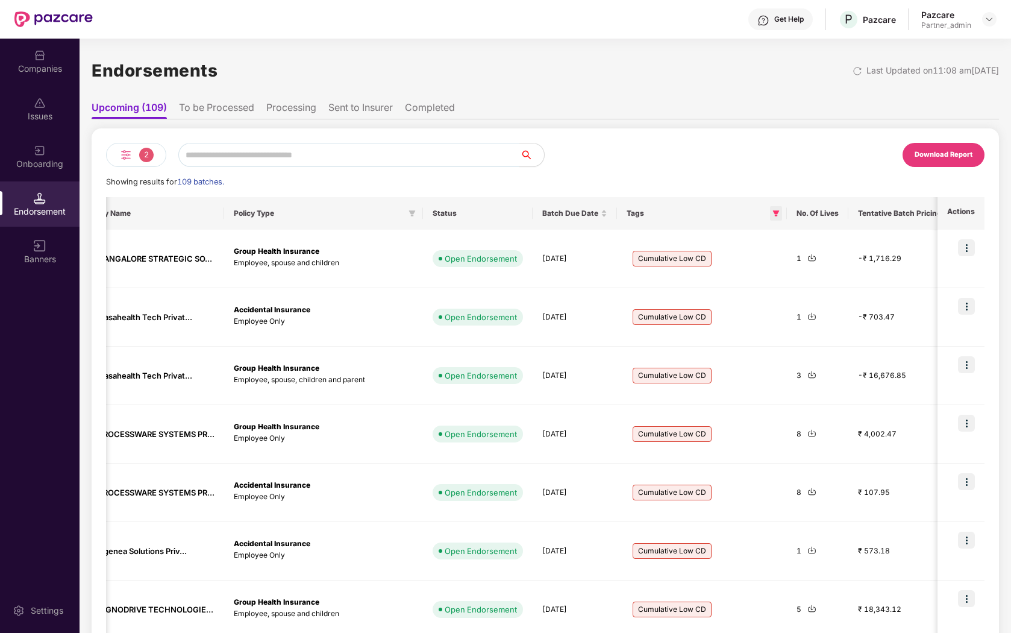
click at [773, 211] on icon "filter" at bounding box center [776, 213] width 7 height 6
click at [750, 287] on span "OK" at bounding box center [755, 290] width 12 height 13
click at [234, 108] on li "To be Processed" at bounding box center [216, 109] width 75 height 17
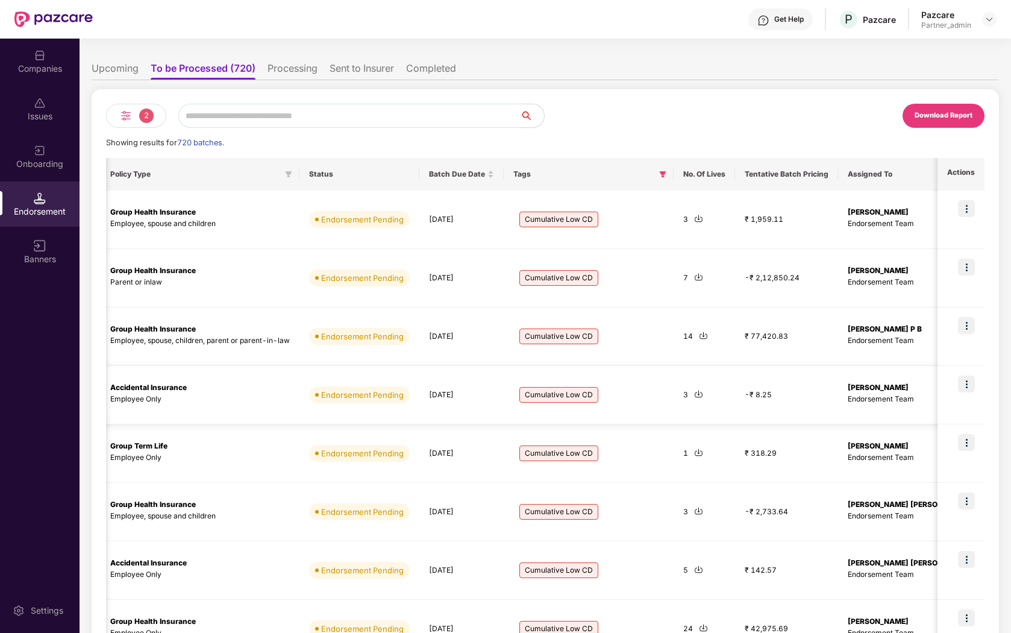
scroll to position [239, 0]
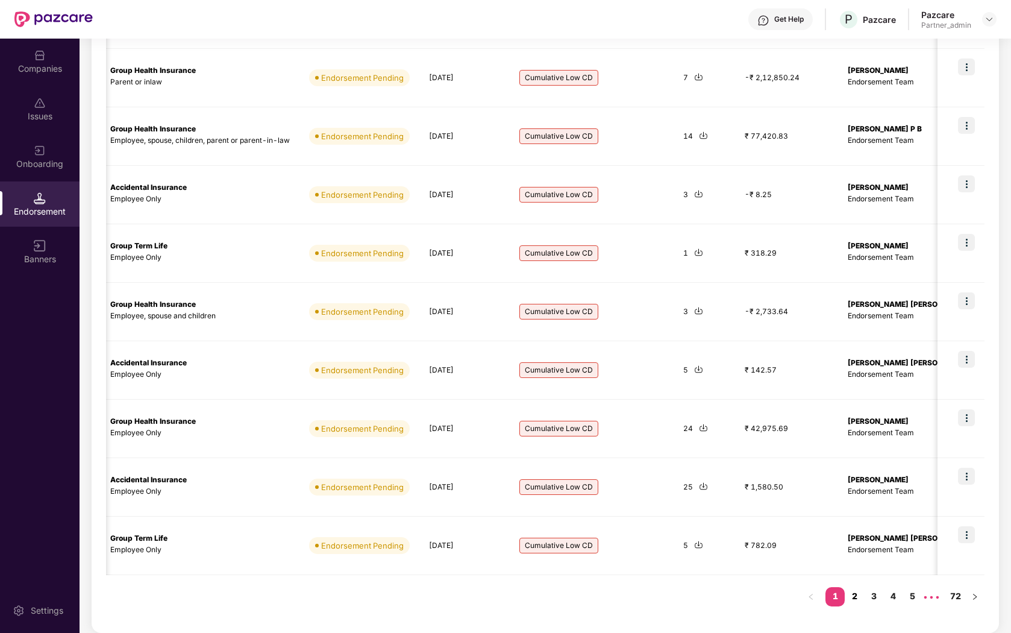
click at [850, 590] on link "2" at bounding box center [854, 596] width 19 height 18
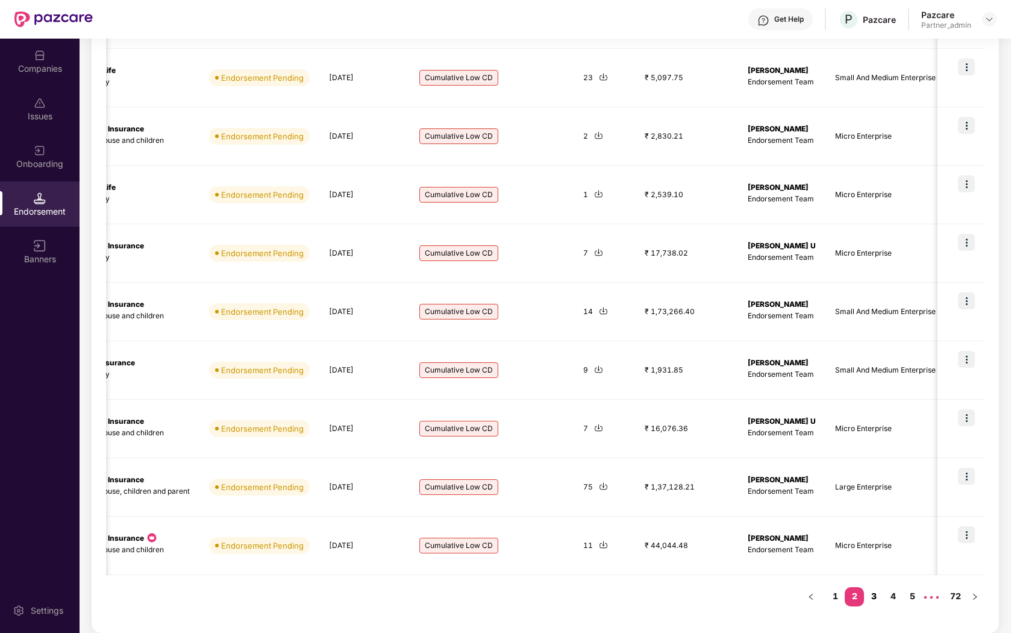
click at [875, 593] on link "3" at bounding box center [873, 596] width 19 height 18
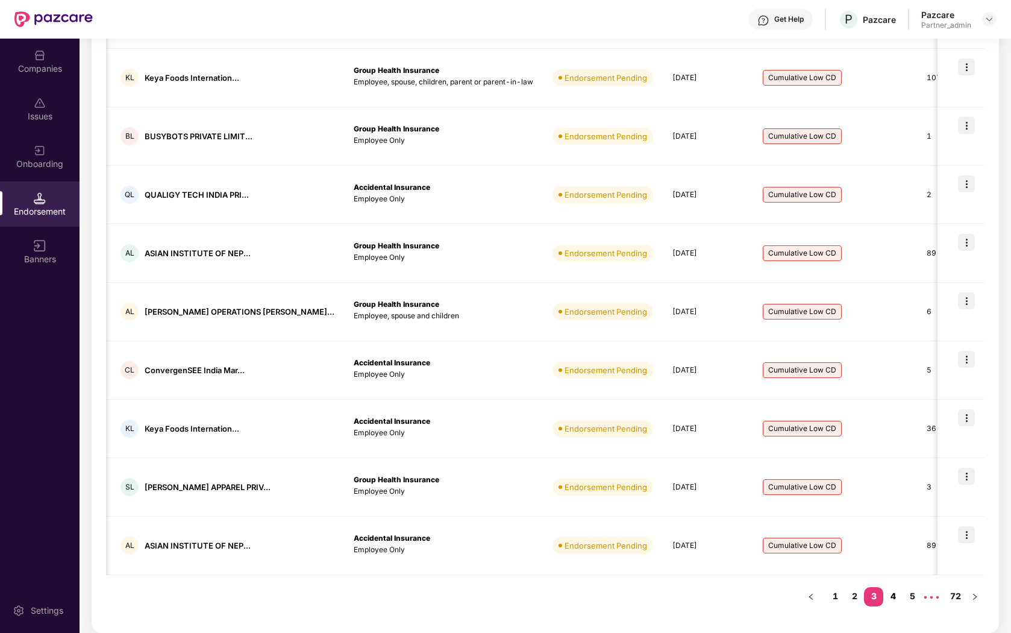
click at [894, 595] on link "4" at bounding box center [892, 596] width 19 height 18
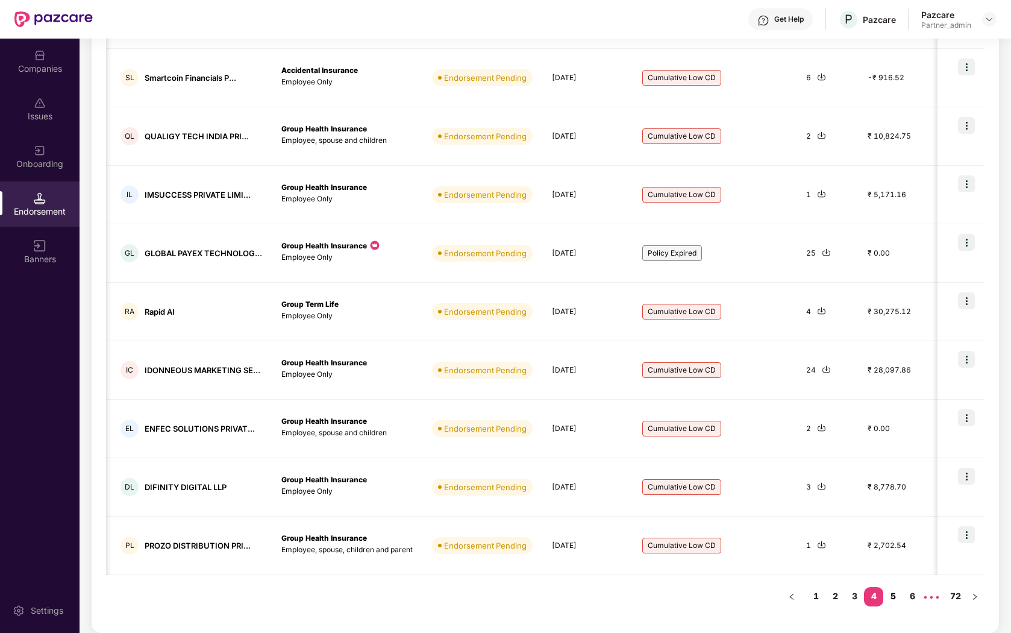
click at [896, 597] on link "5" at bounding box center [892, 596] width 19 height 18
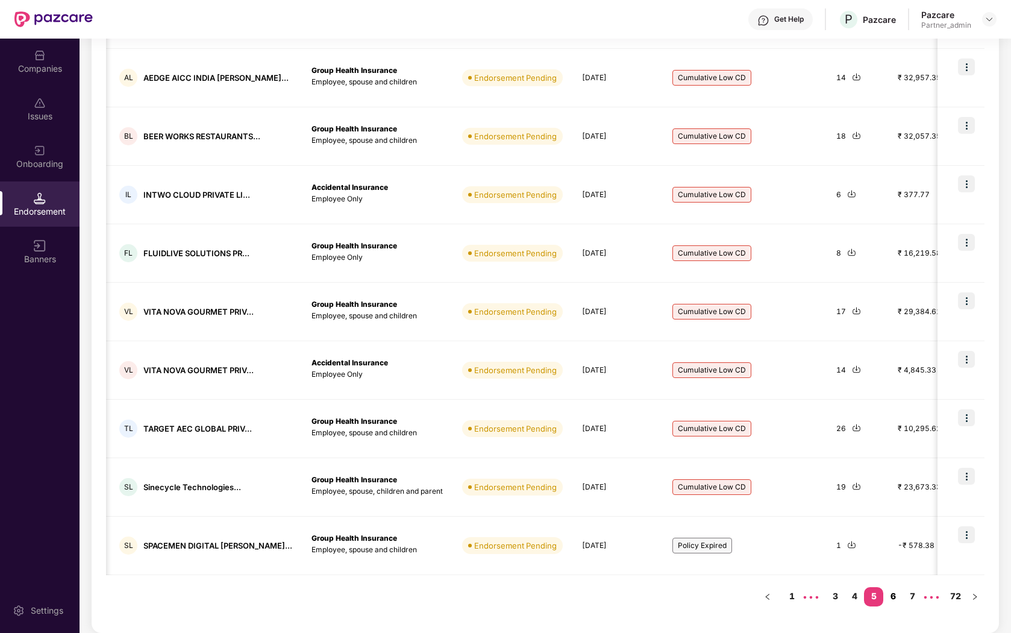
click at [895, 598] on link "6" at bounding box center [892, 596] width 19 height 18
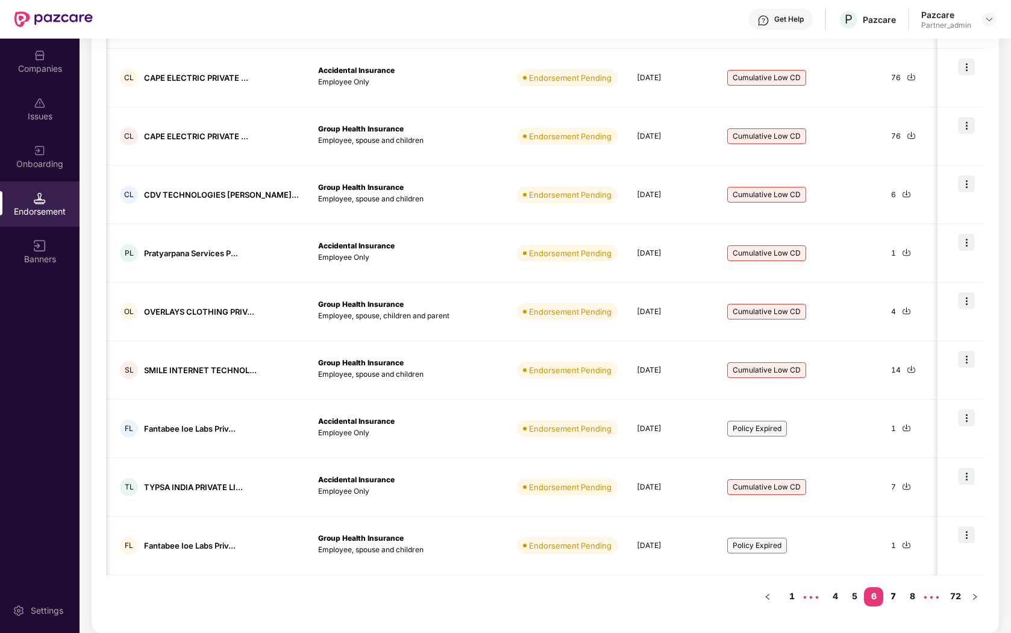
click at [892, 598] on link "7" at bounding box center [892, 596] width 19 height 18
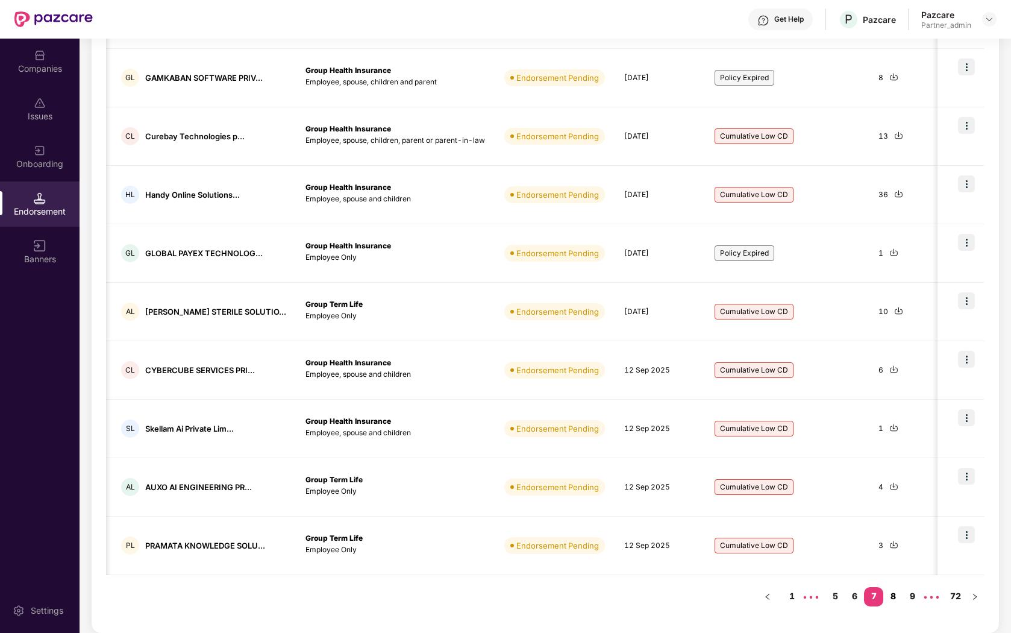
click at [889, 594] on link "8" at bounding box center [892, 596] width 19 height 18
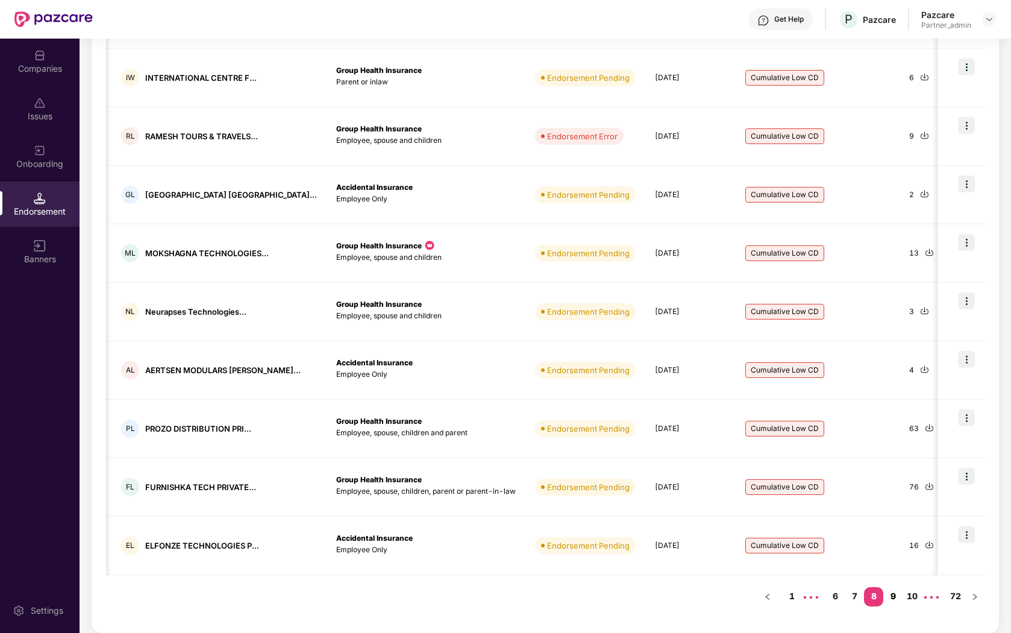
click at [893, 597] on link "9" at bounding box center [892, 596] width 19 height 18
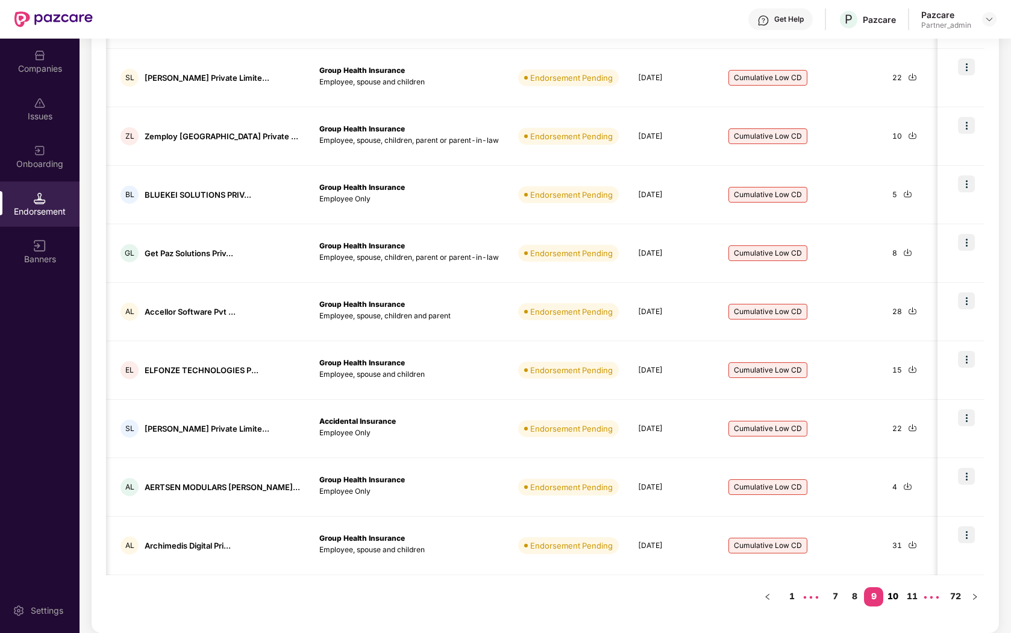
click at [889, 593] on link "10" at bounding box center [892, 596] width 19 height 18
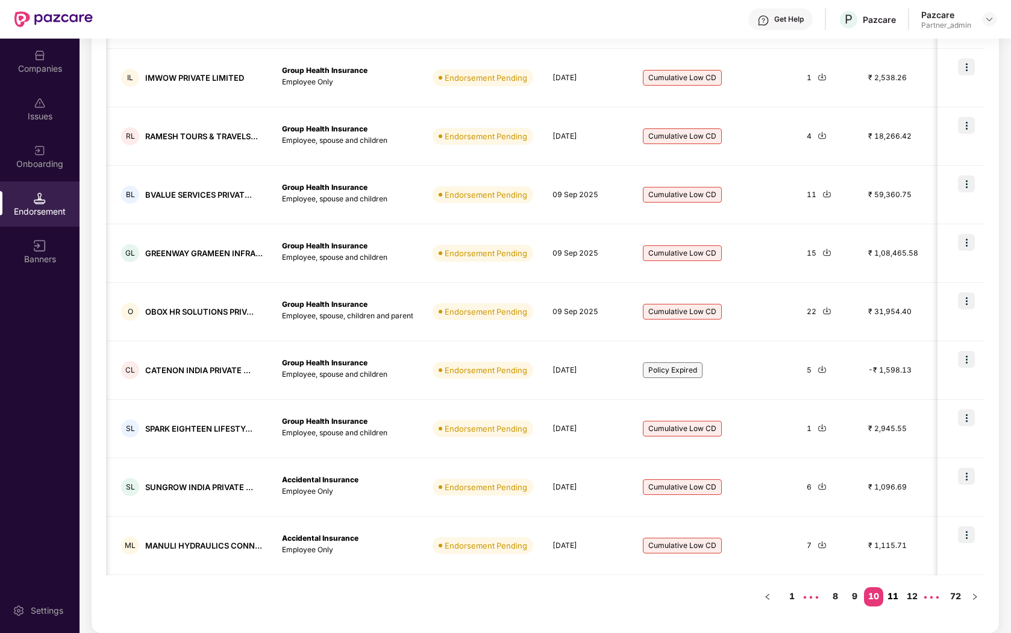
click at [892, 597] on link "11" at bounding box center [892, 596] width 19 height 18
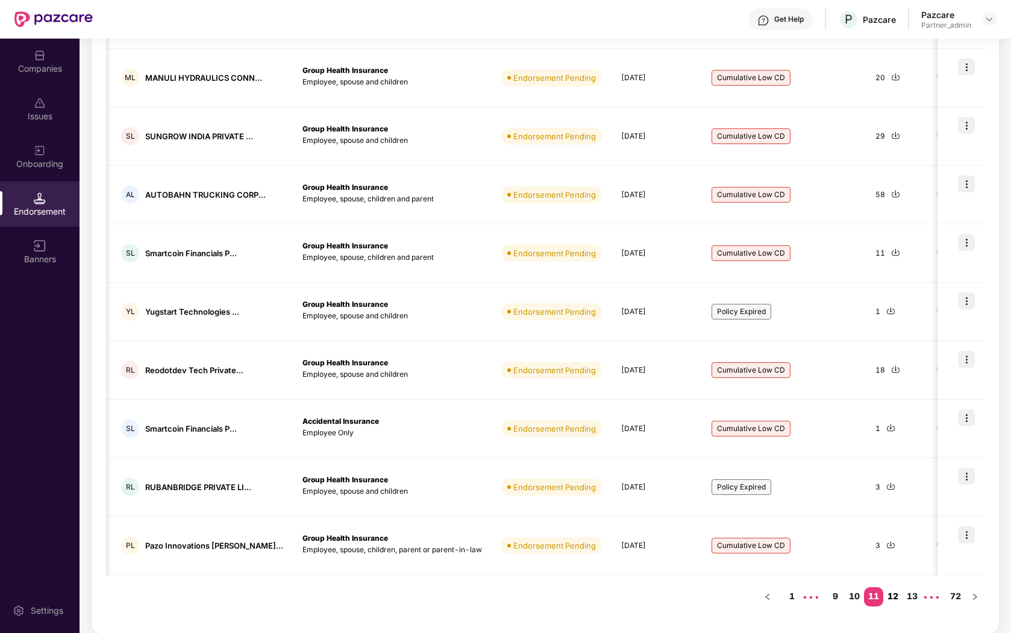
click at [892, 598] on link "12" at bounding box center [892, 596] width 19 height 18
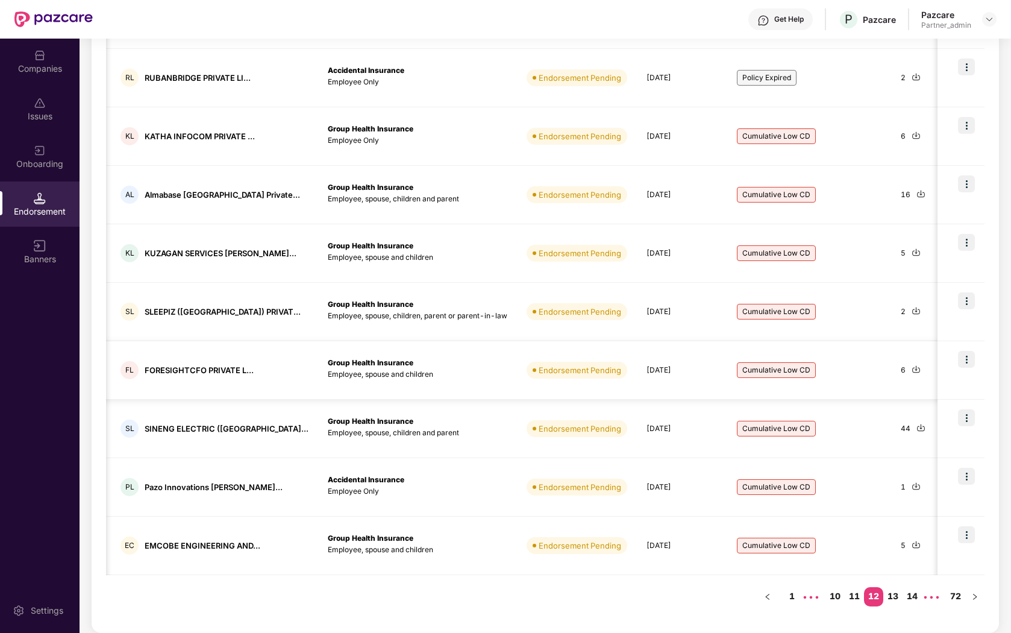
click at [781, 381] on div "Cumulative Low CD" at bounding box center [806, 370] width 151 height 39
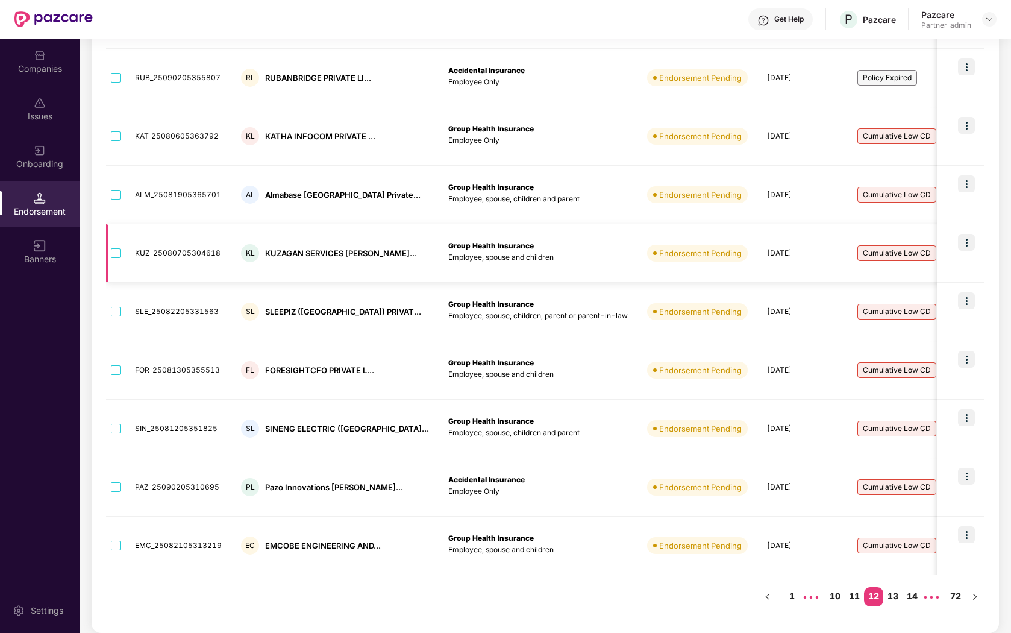
scroll to position [0, 0]
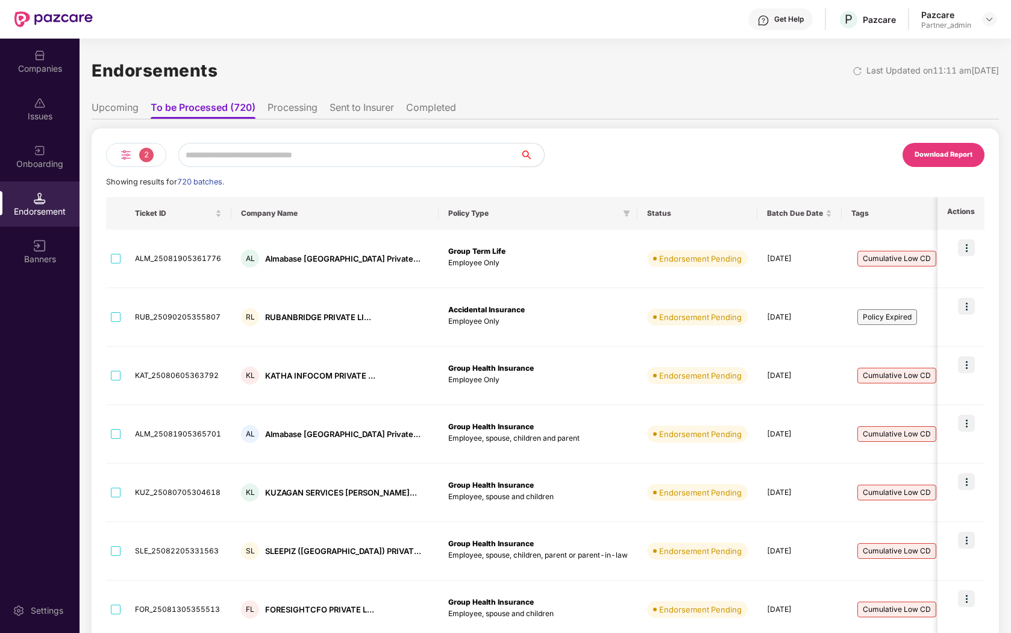
click at [131, 149] on img at bounding box center [126, 155] width 14 height 14
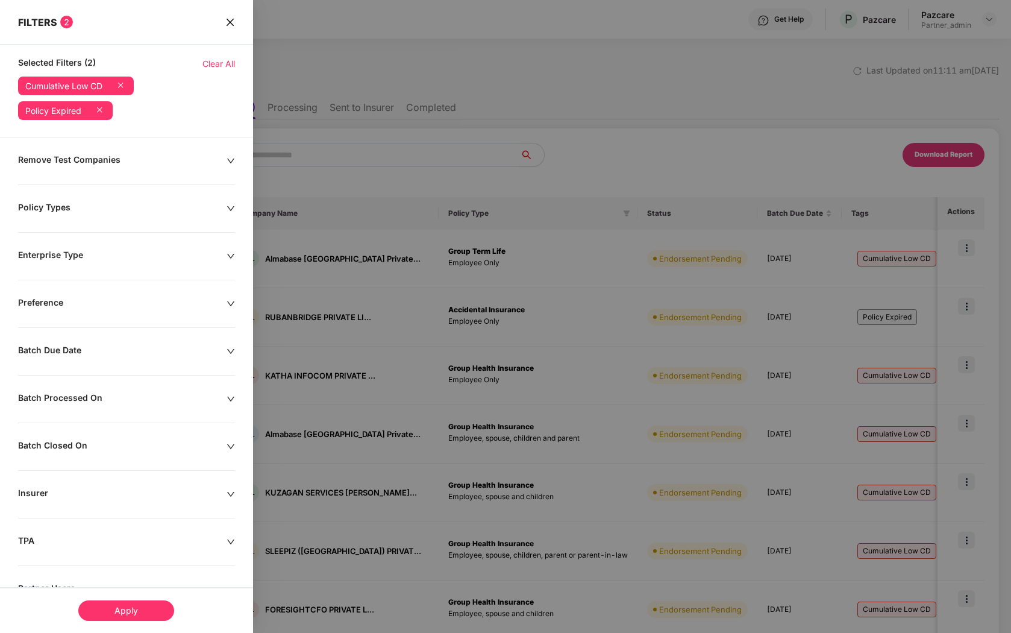
click at [121, 82] on icon at bounding box center [120, 85] width 12 height 12
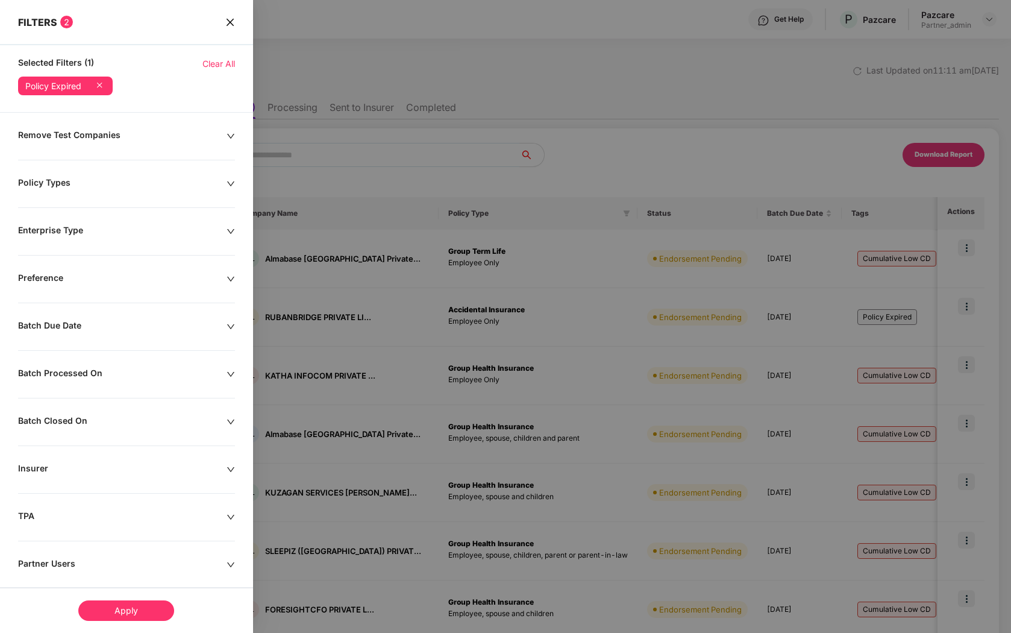
click at [103, 89] on icon at bounding box center [99, 85] width 12 height 12
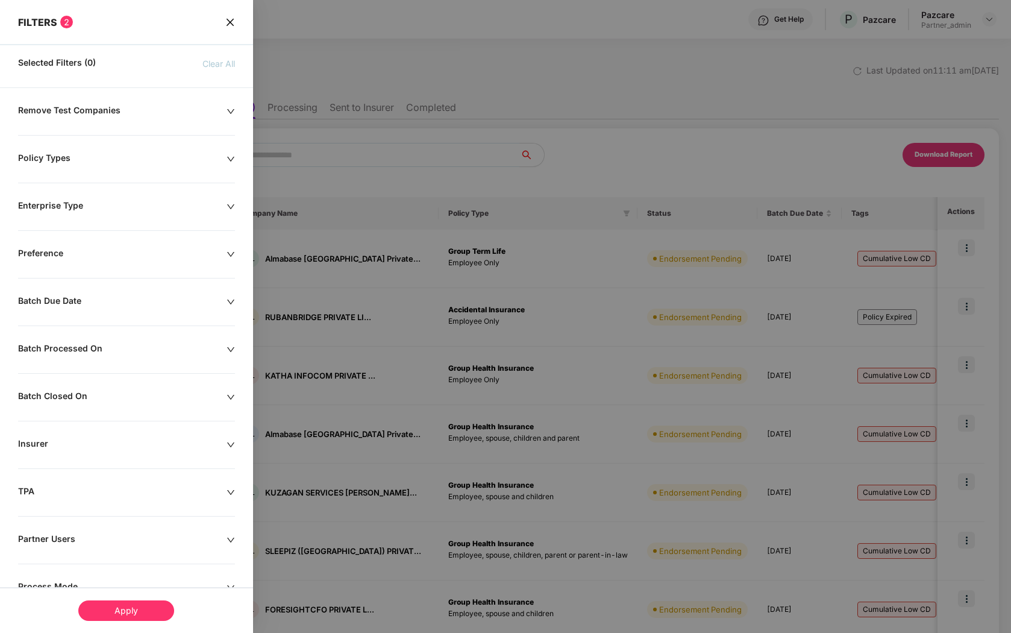
click at [138, 612] on div "Apply" at bounding box center [126, 610] width 96 height 20
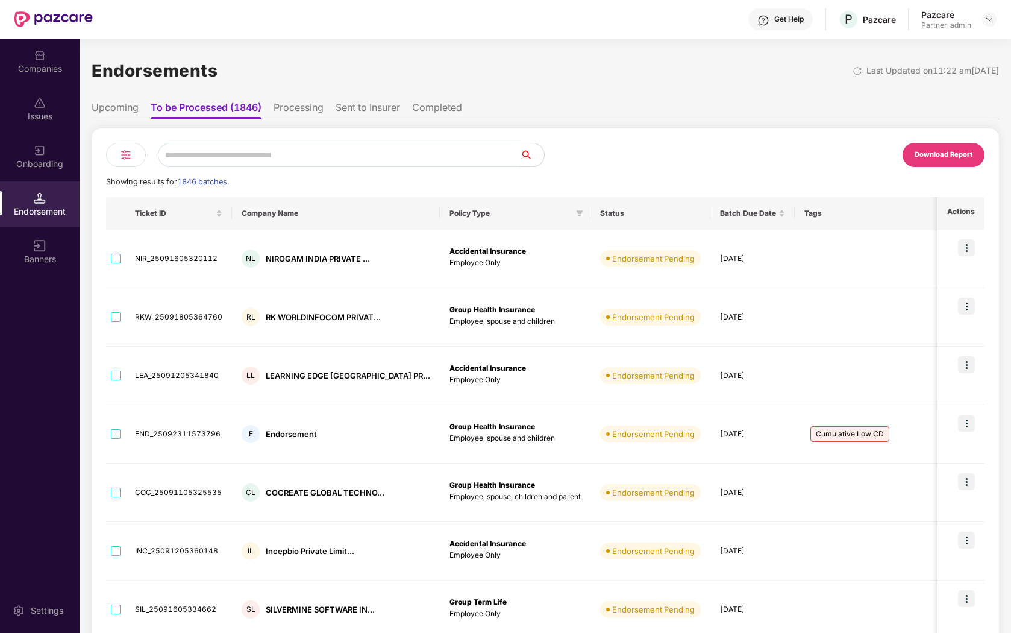
click at [950, 214] on icon "filter" at bounding box center [953, 213] width 7 height 7
click at [834, 236] on span "Cumulative Low CD" at bounding box center [855, 240] width 78 height 13
click at [878, 284] on span "OK" at bounding box center [884, 290] width 12 height 13
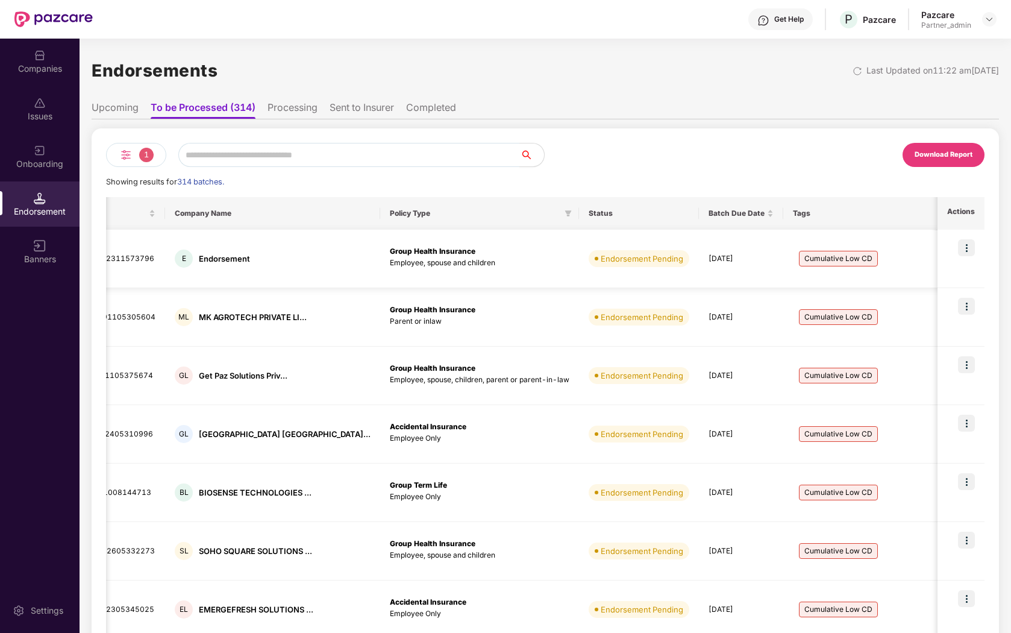
scroll to position [0, 103]
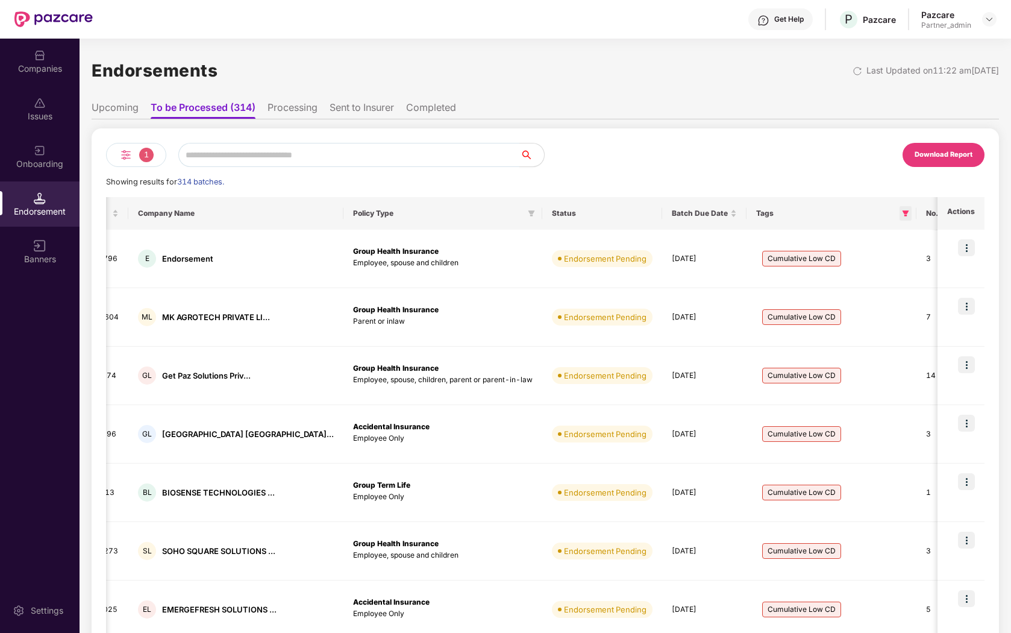
click at [902, 210] on icon "filter" at bounding box center [905, 213] width 7 height 7
click at [747, 234] on label "Cumulative Low CD" at bounding box center [790, 239] width 111 height 23
click at [754, 262] on span "Policy Expired" at bounding box center [786, 264] width 68 height 14
click at [813, 290] on button "OK" at bounding box center [823, 290] width 45 height 14
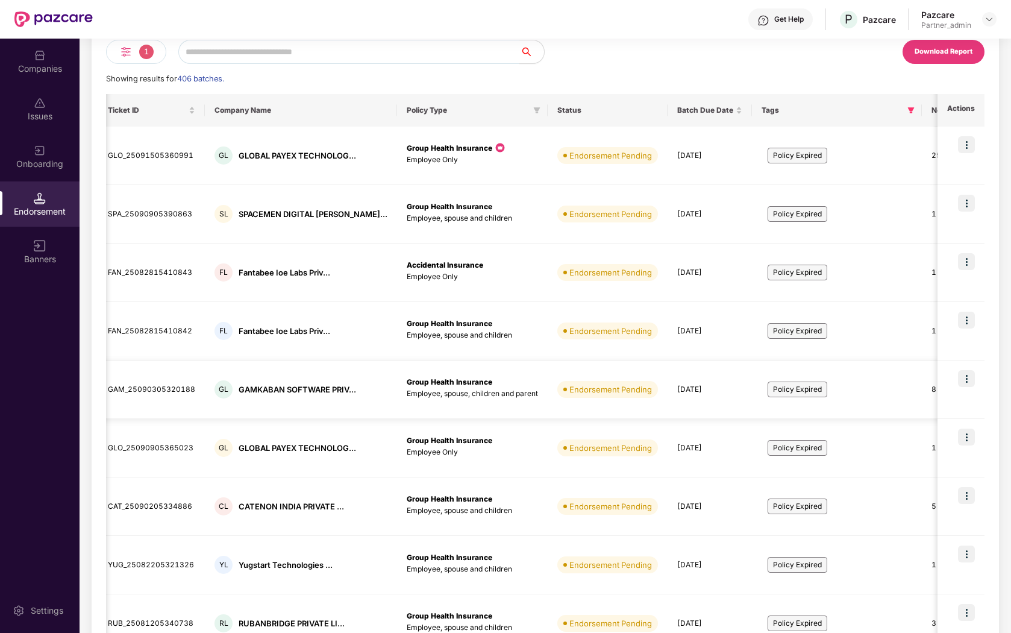
scroll to position [108, 0]
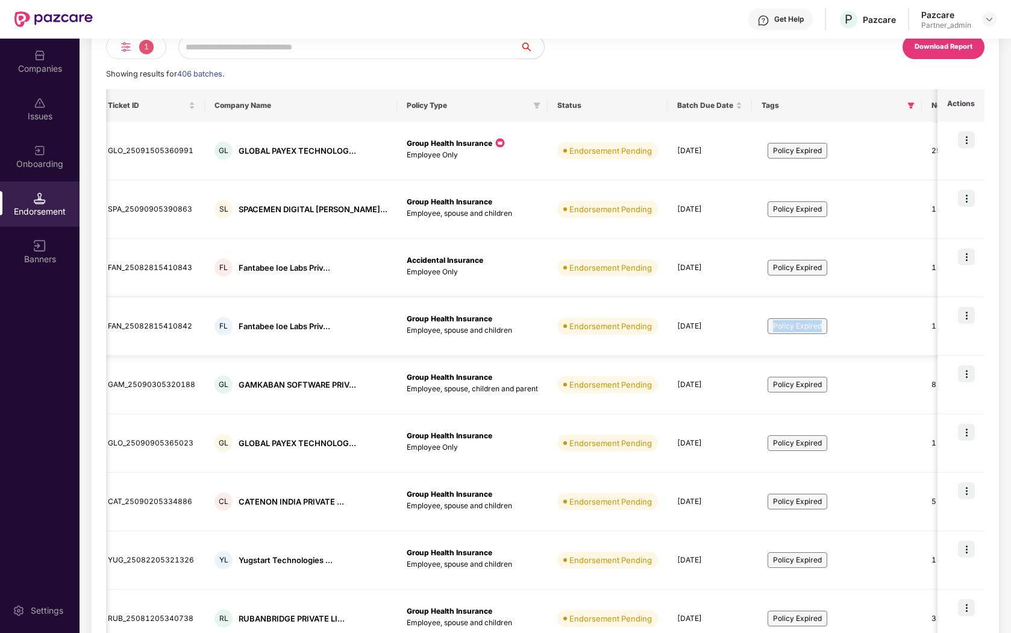
drag, startPoint x: 740, startPoint y: 326, endPoint x: 792, endPoint y: 330, distance: 52.5
click at [792, 330] on span "Policy Expired" at bounding box center [798, 326] width 60 height 16
click at [806, 331] on div "Policy Expired" at bounding box center [837, 326] width 151 height 39
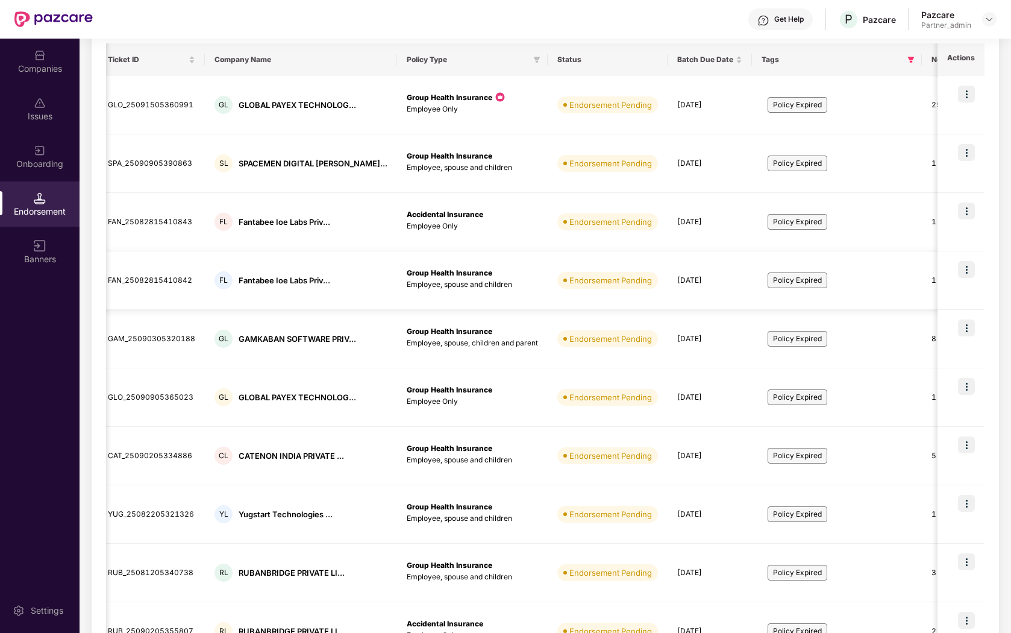
scroll to position [239, 0]
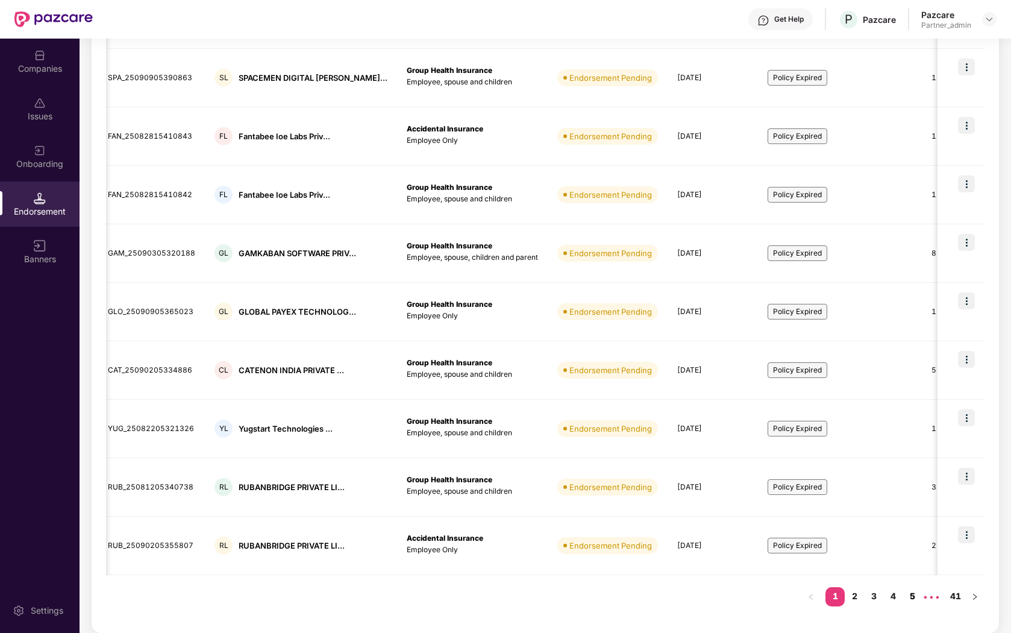
click at [909, 595] on link "5" at bounding box center [912, 596] width 19 height 18
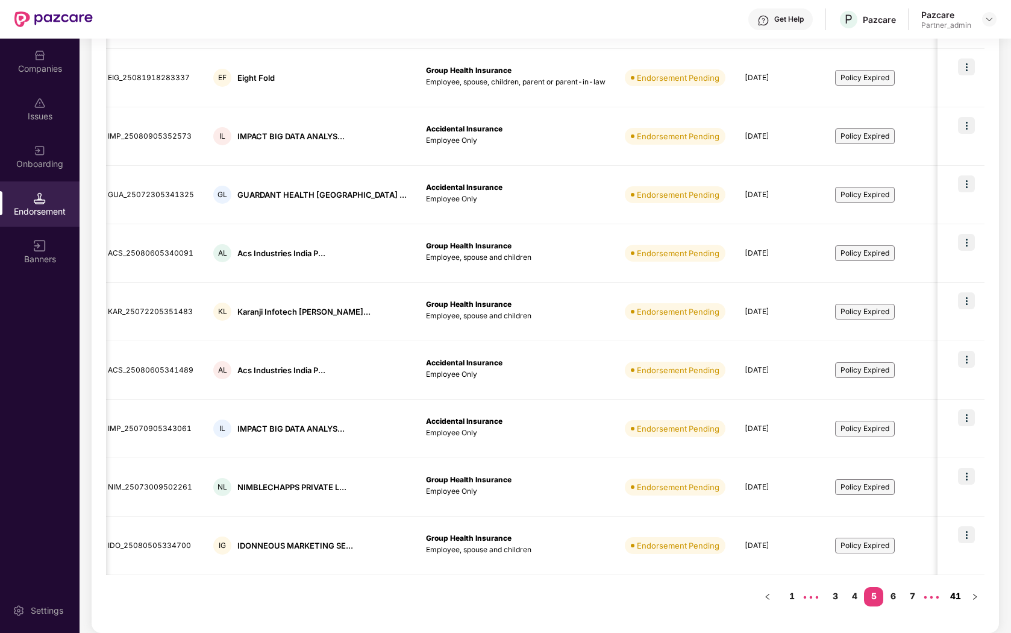
click at [959, 597] on link "41" at bounding box center [955, 596] width 19 height 18
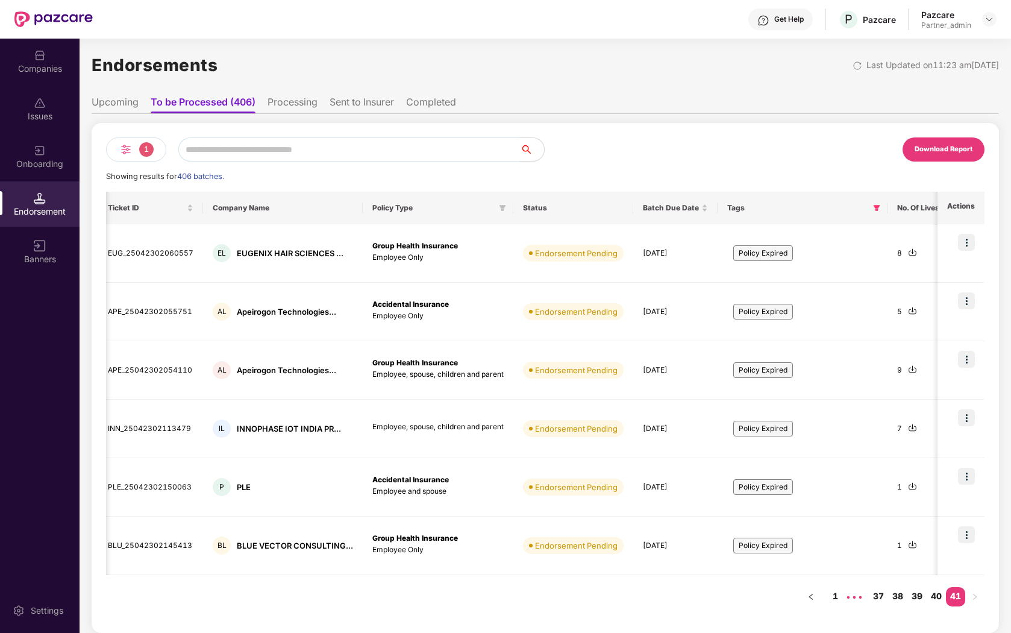
scroll to position [5, 0]
click at [836, 598] on link "1" at bounding box center [834, 596] width 19 height 18
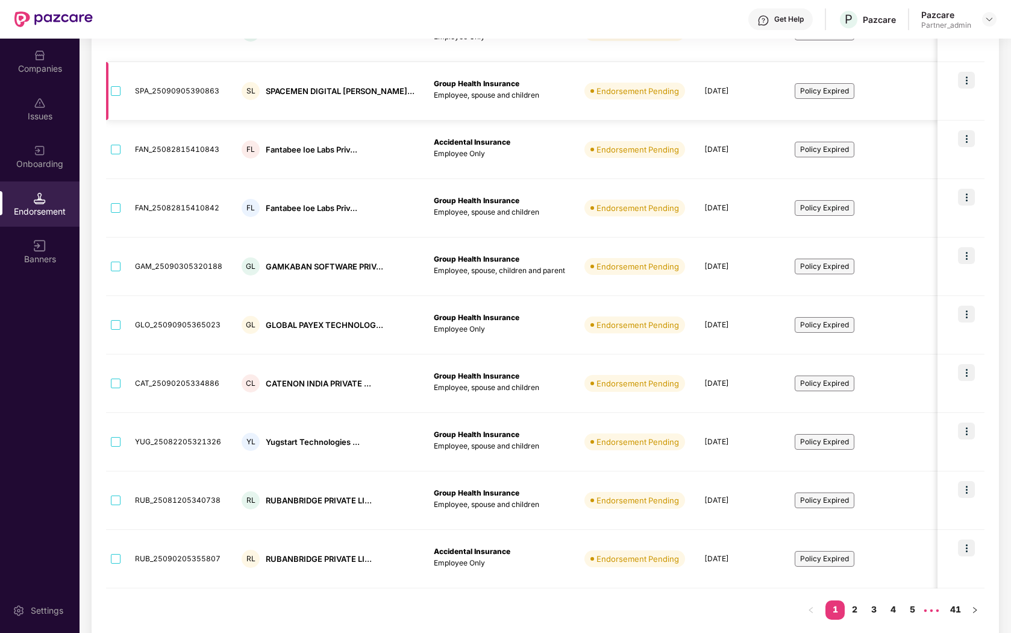
scroll to position [239, 0]
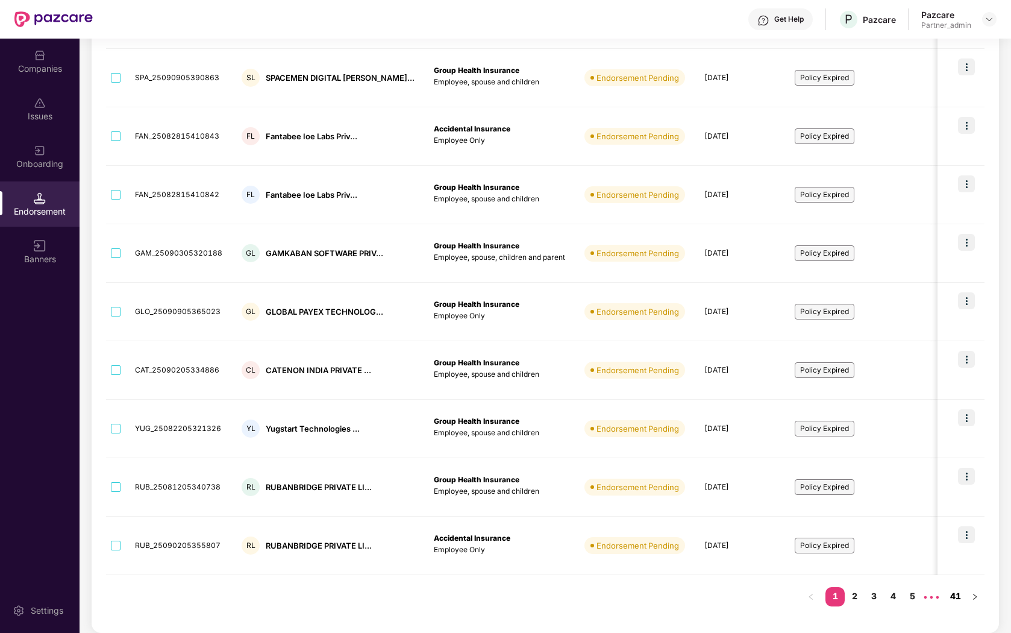
click at [959, 601] on link "41" at bounding box center [955, 596] width 19 height 18
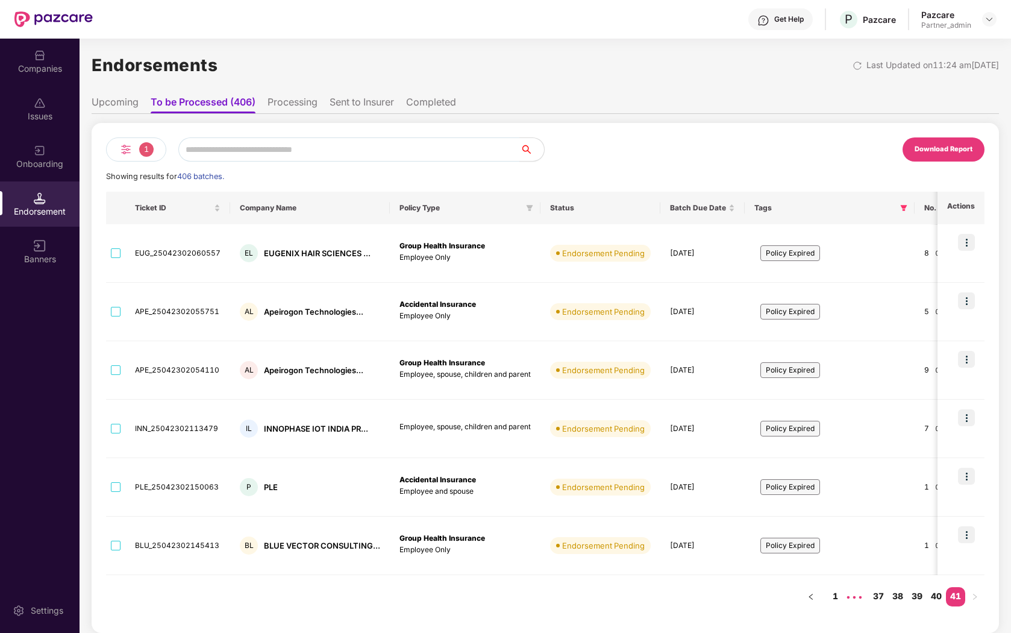
scroll to position [5, 0]
drag, startPoint x: 263, startPoint y: 545, endPoint x: 865, endPoint y: 535, distance: 602.0
click at [865, 535] on tr "BLU_25042302145413 BL BLUE VECTOR CONSULTING... Group Health Insurance Employee…" at bounding box center [799, 545] width 1386 height 58
click at [496, 487] on p "Employee and spouse" at bounding box center [464, 491] width 131 height 11
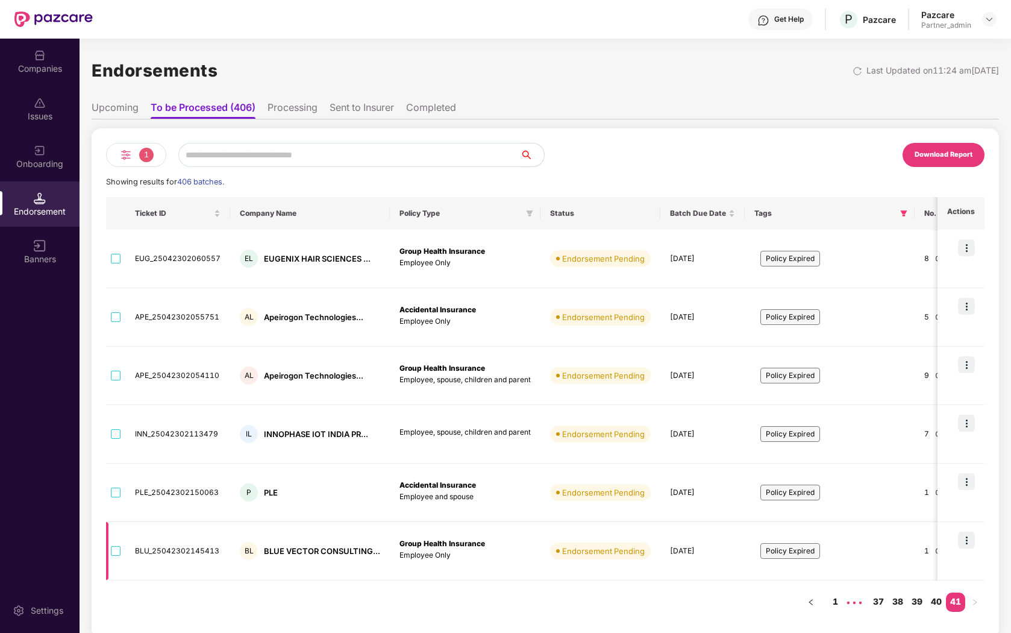
drag, startPoint x: 667, startPoint y: 550, endPoint x: 718, endPoint y: 550, distance: 51.2
click at [718, 550] on td "27 Sep 2024" at bounding box center [702, 551] width 84 height 58
click at [834, 606] on link "1" at bounding box center [834, 601] width 19 height 18
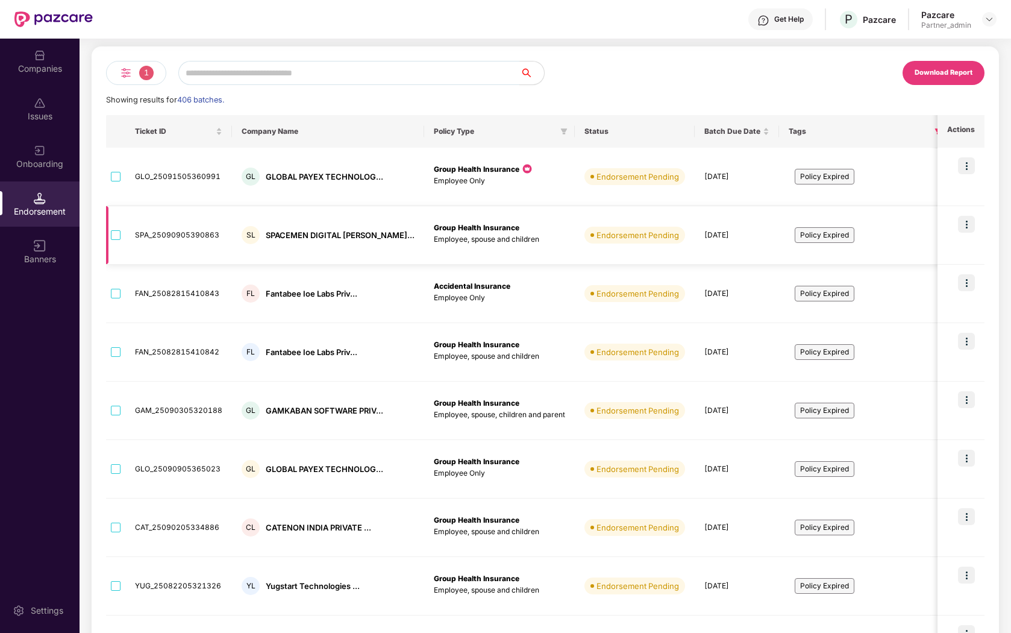
scroll to position [239, 0]
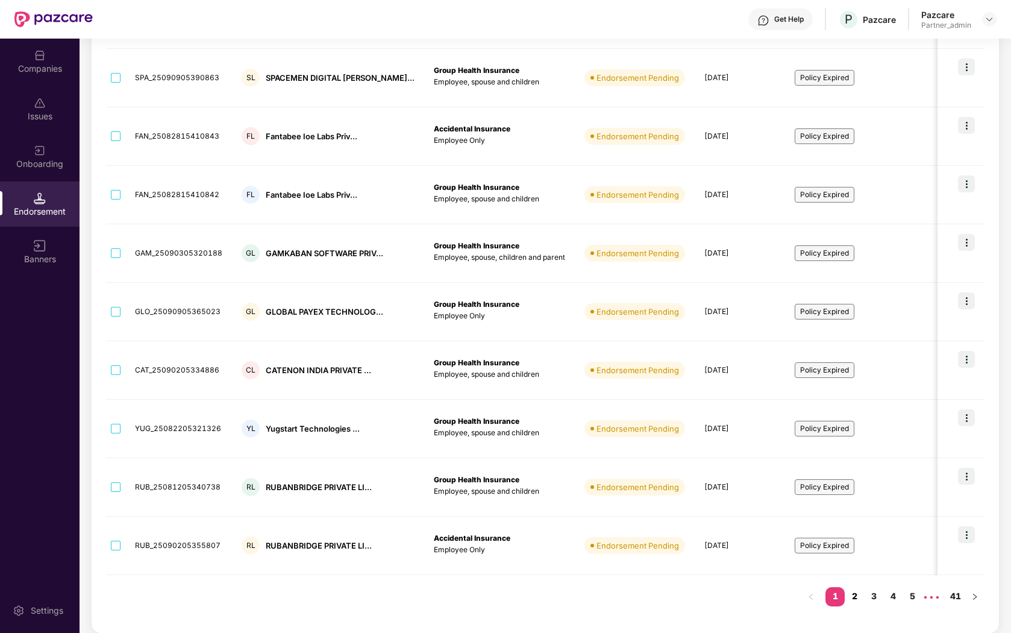
click at [855, 599] on link "2" at bounding box center [854, 596] width 19 height 18
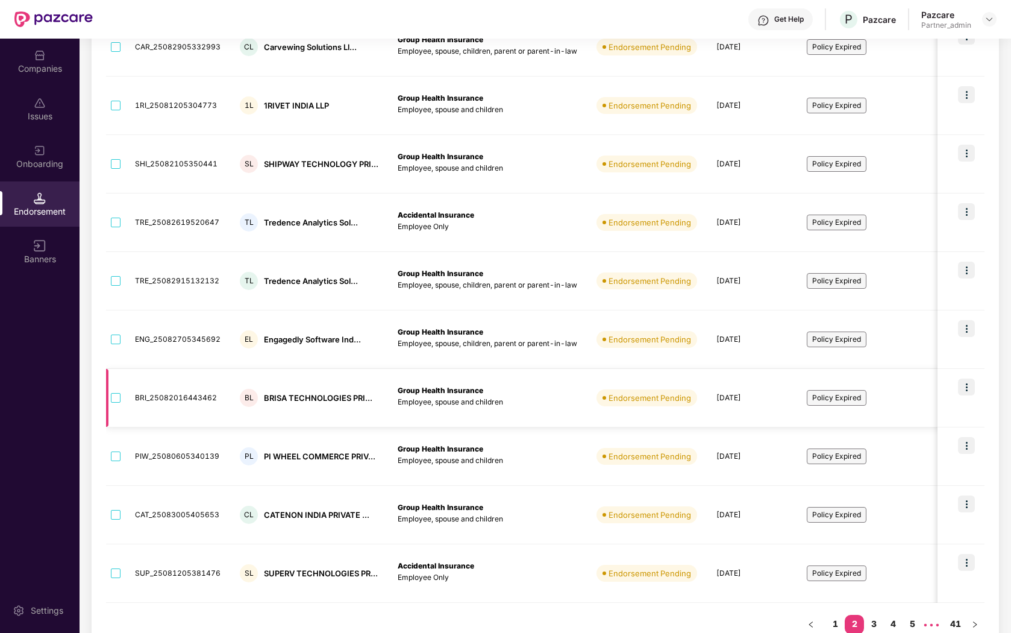
scroll to position [0, 0]
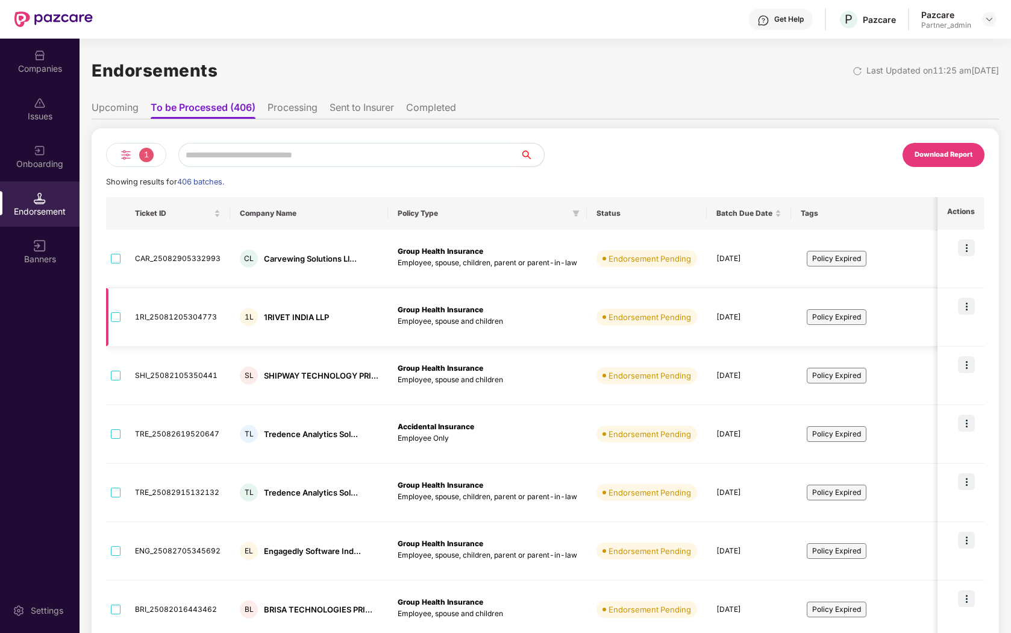
drag, startPoint x: 715, startPoint y: 316, endPoint x: 763, endPoint y: 316, distance: 48.2
click at [763, 316] on td "01 Sep 2025" at bounding box center [749, 317] width 84 height 58
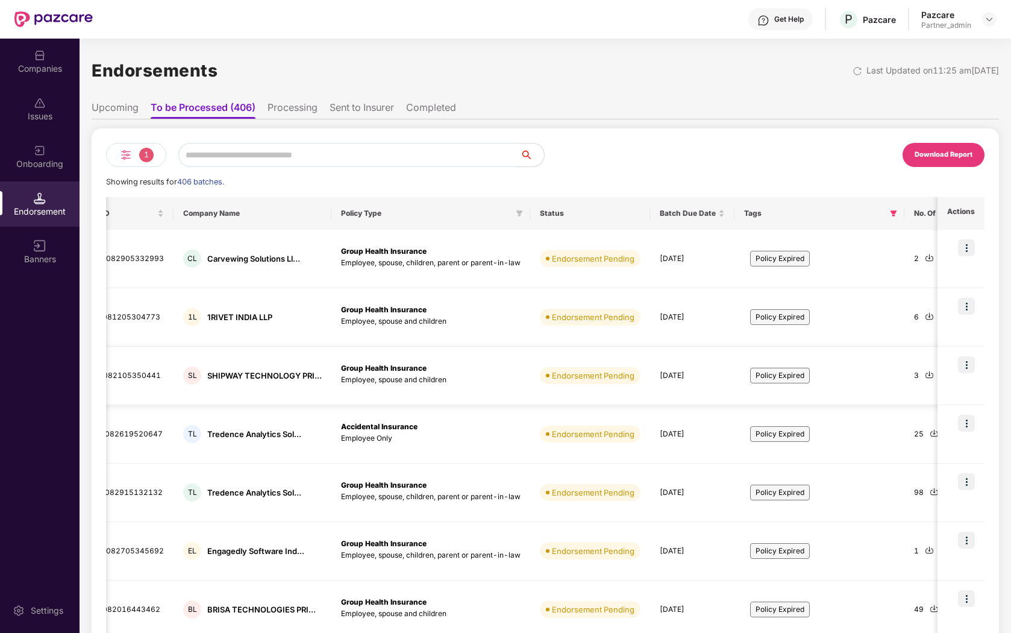
scroll to position [0, 63]
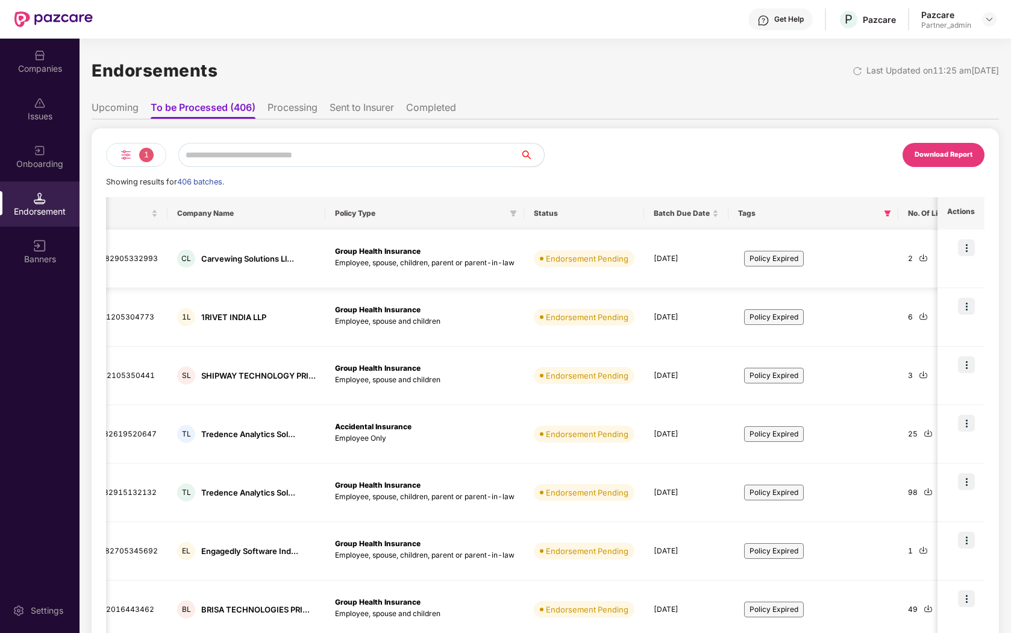
drag, startPoint x: 653, startPoint y: 256, endPoint x: 705, endPoint y: 257, distance: 52.4
click at [705, 257] on td "02 Sep 2025" at bounding box center [686, 259] width 84 height 58
drag, startPoint x: 654, startPoint y: 433, endPoint x: 704, endPoint y: 433, distance: 50.6
click at [704, 433] on td "29 Aug 2025" at bounding box center [686, 434] width 84 height 58
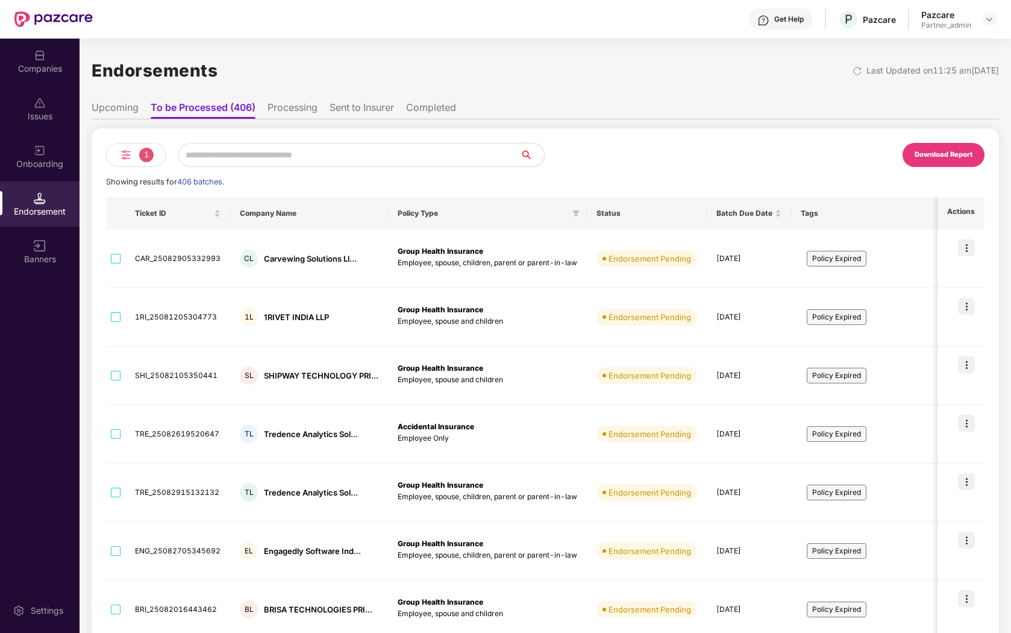
click at [36, 63] on div "Companies" at bounding box center [40, 69] width 80 height 12
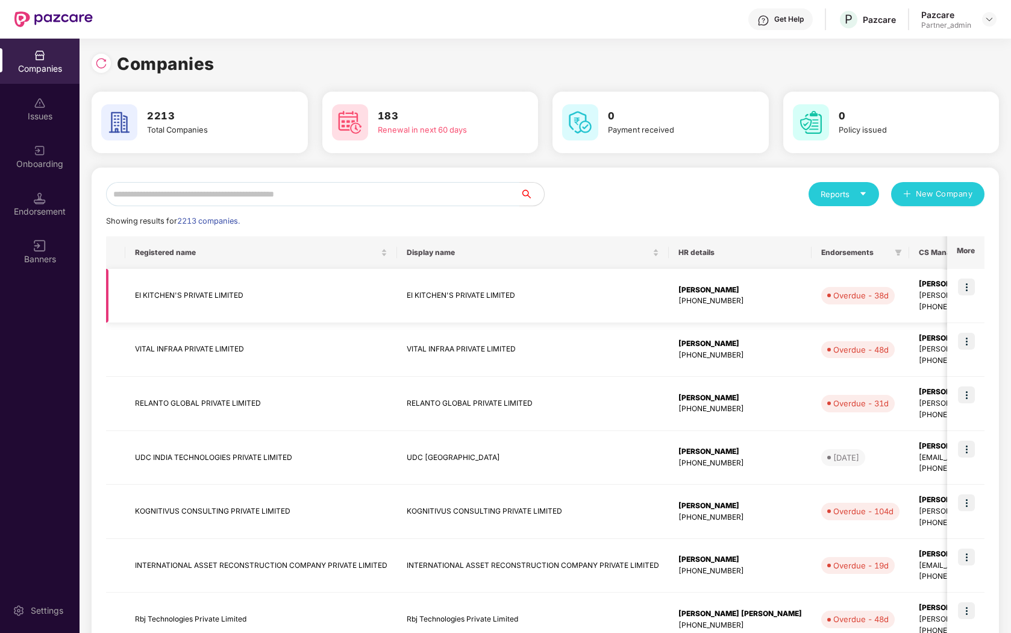
click at [573, 295] on td "EI KITCHEN'S PRIVATE LIMITED" at bounding box center [533, 296] width 272 height 54
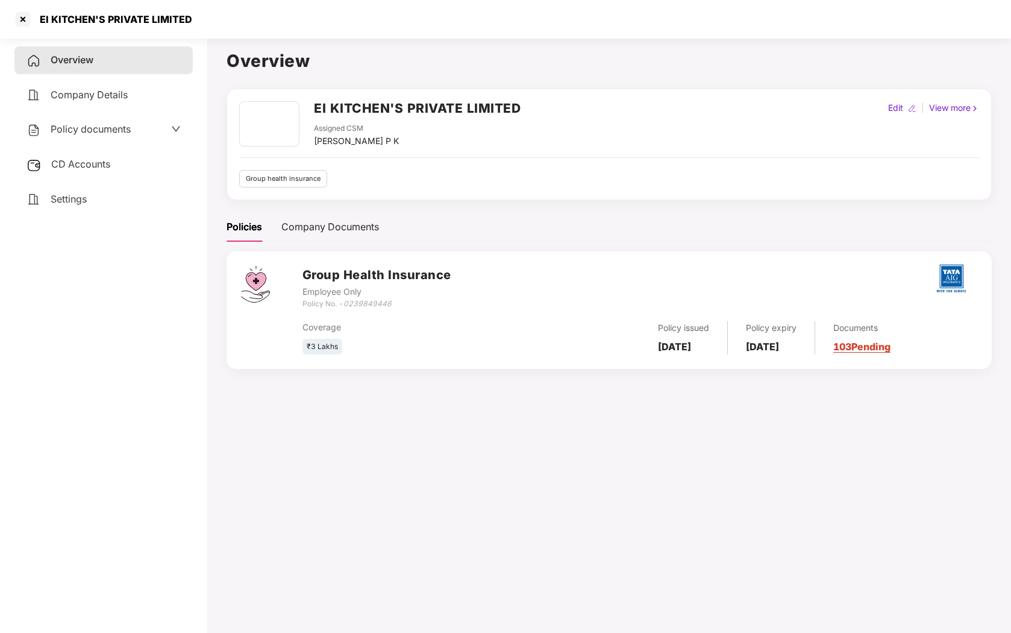
click at [91, 164] on span "CD Accounts" at bounding box center [80, 164] width 59 height 12
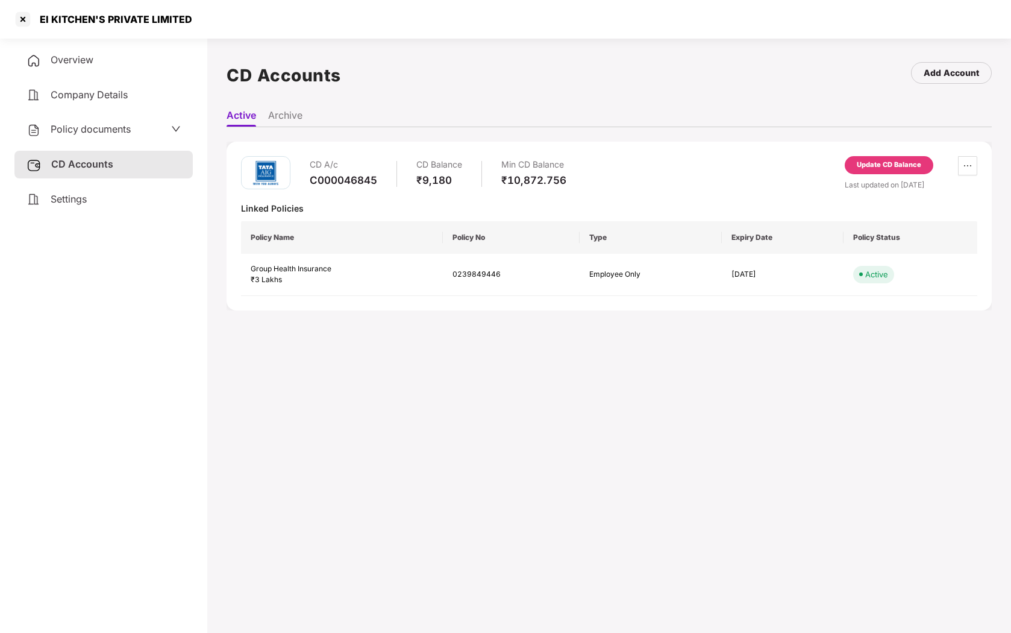
click at [284, 110] on li "Archive" at bounding box center [285, 117] width 34 height 17
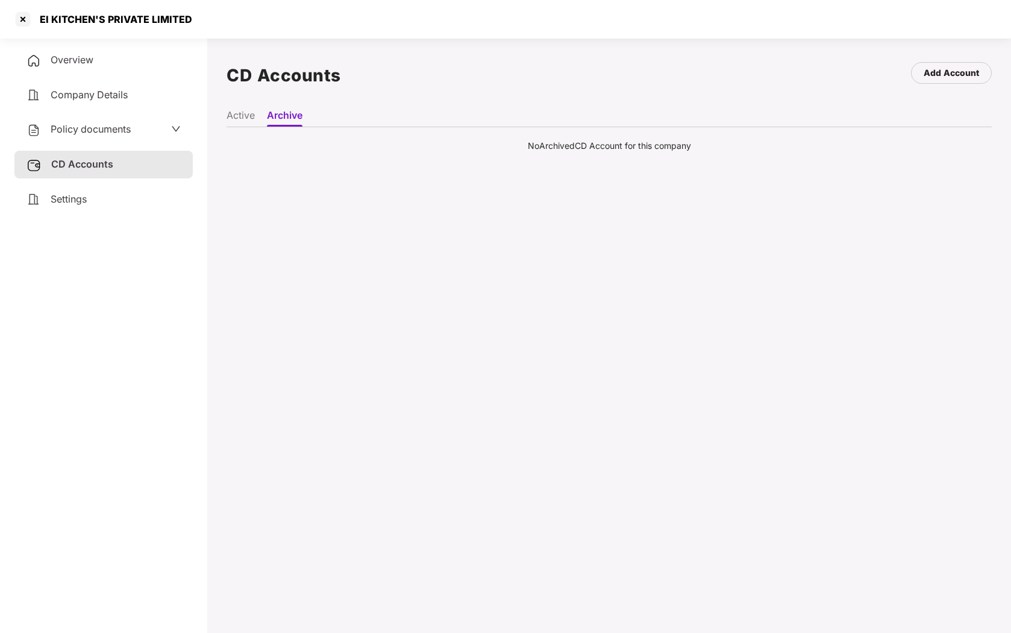
click at [231, 113] on li "Active" at bounding box center [241, 117] width 28 height 17
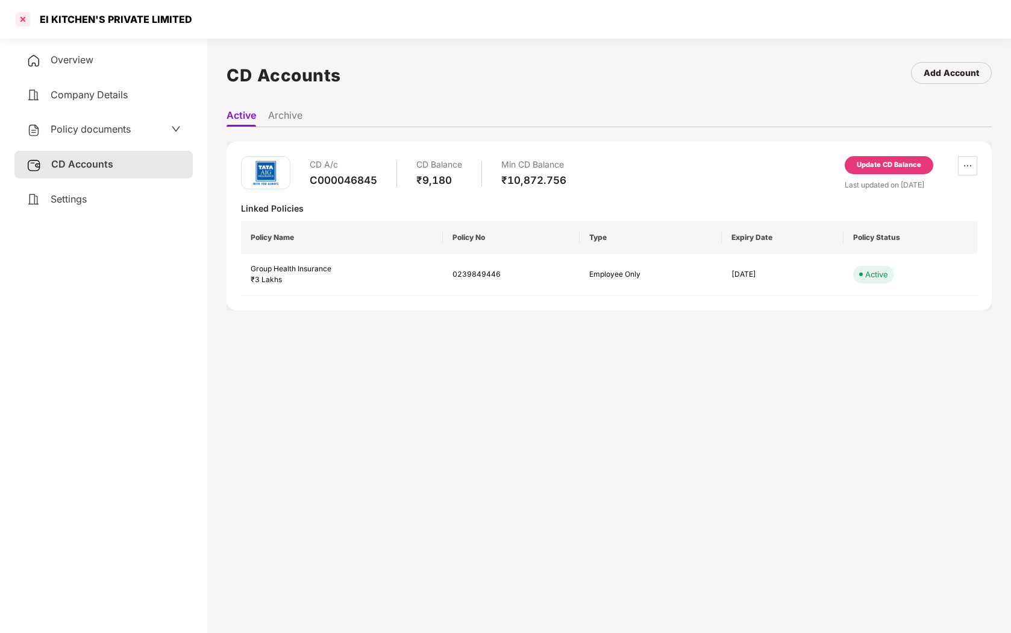
click at [22, 19] on div at bounding box center [22, 19] width 19 height 19
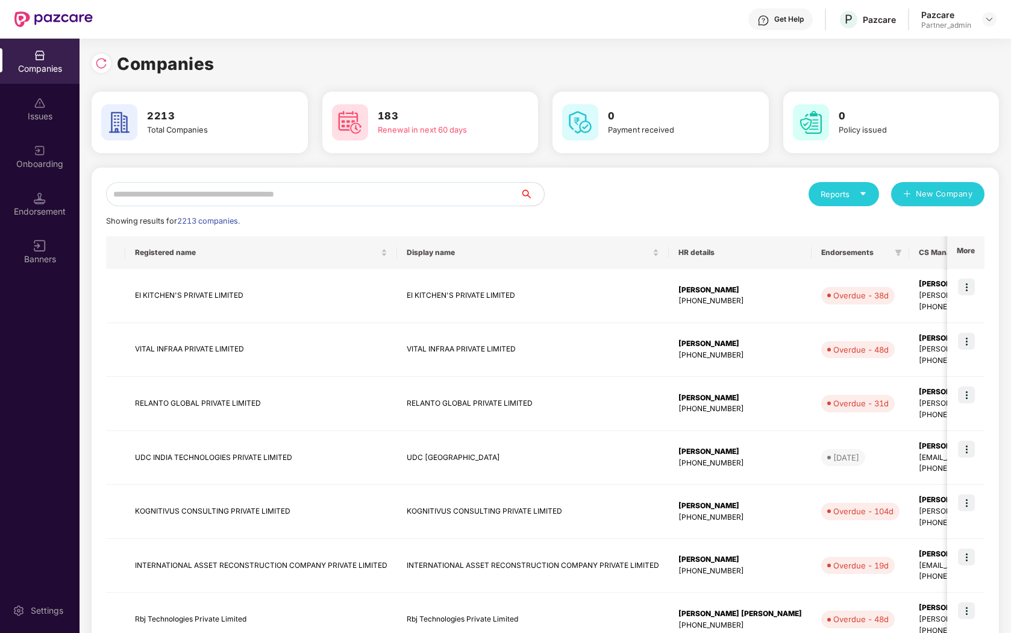
click at [272, 201] on input "text" at bounding box center [313, 194] width 414 height 24
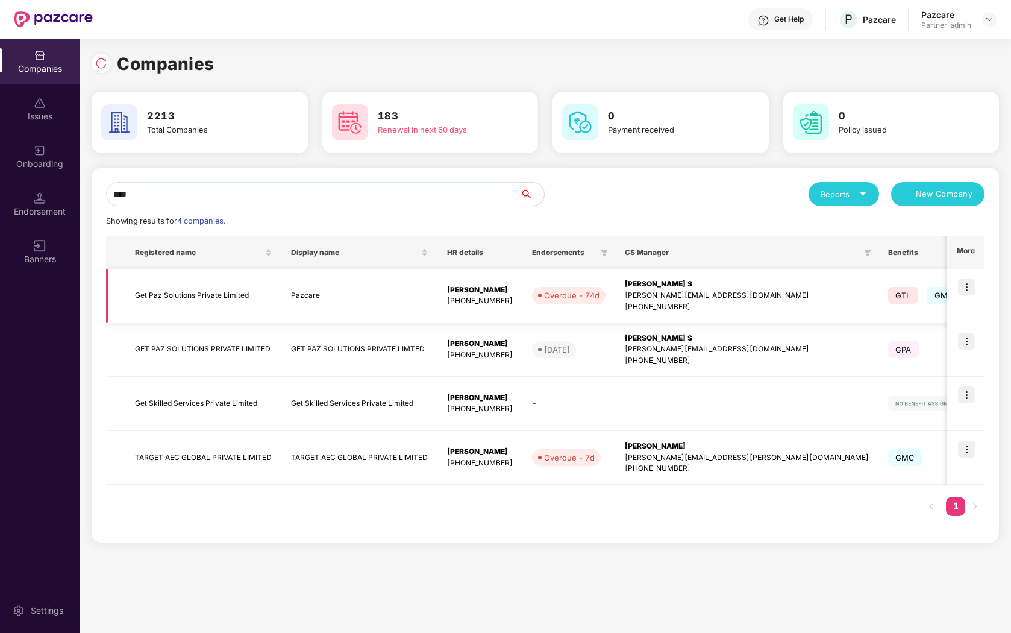
type input "***"
click at [968, 287] on img at bounding box center [966, 286] width 17 height 17
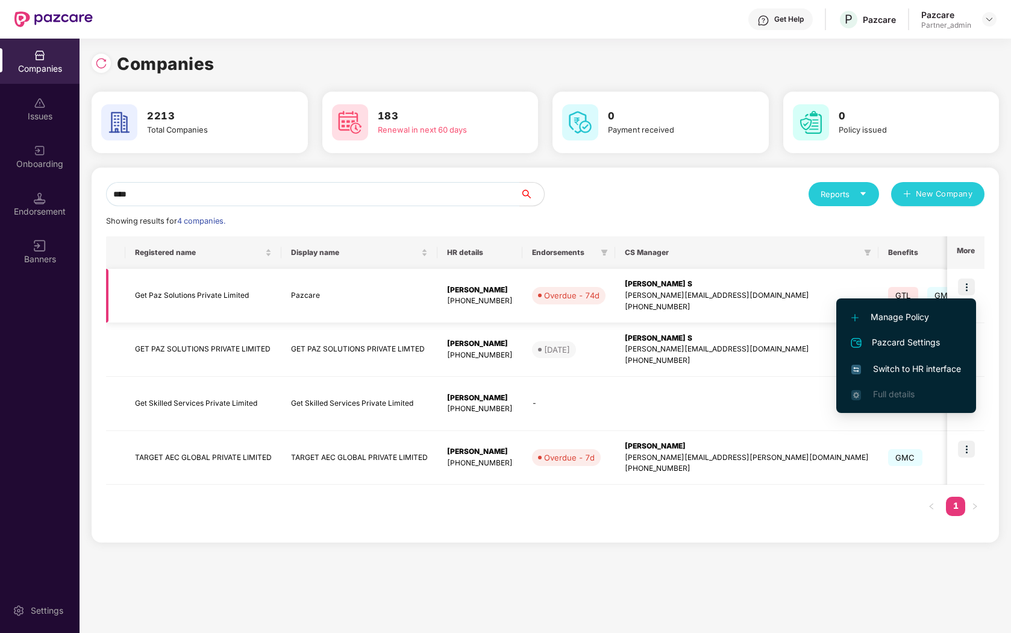
click at [737, 288] on div "Shivakumar S" at bounding box center [747, 283] width 244 height 11
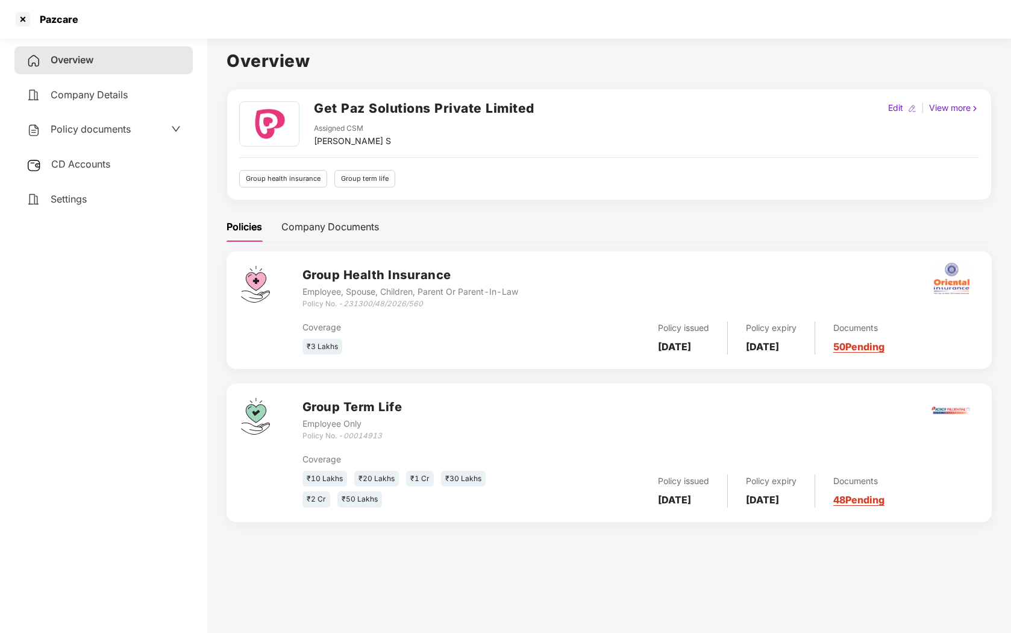
click at [55, 163] on span "CD Accounts" at bounding box center [80, 164] width 59 height 12
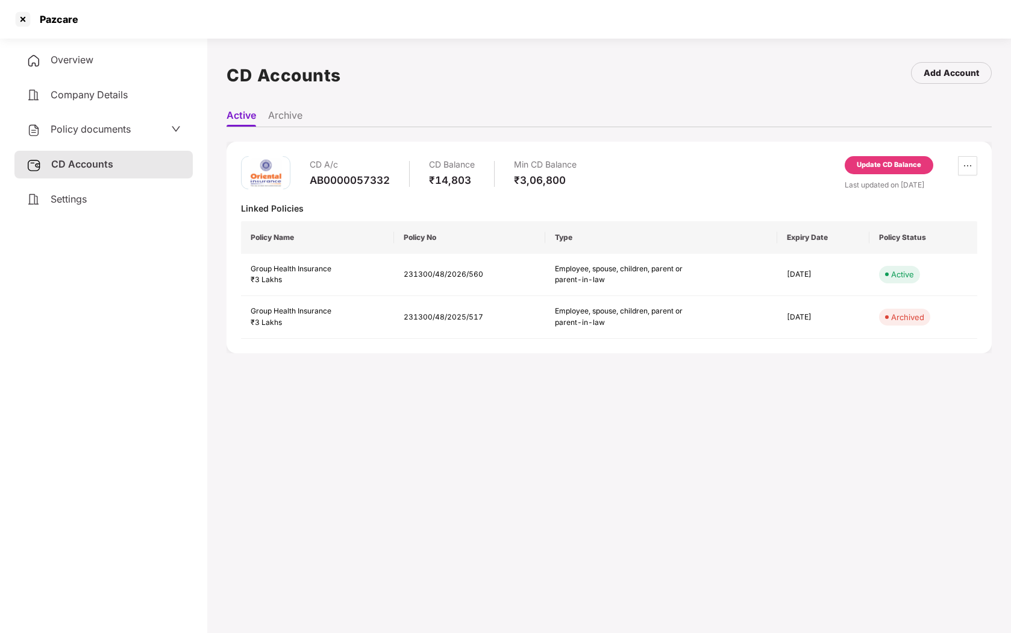
click at [283, 117] on li "Archive" at bounding box center [285, 117] width 34 height 17
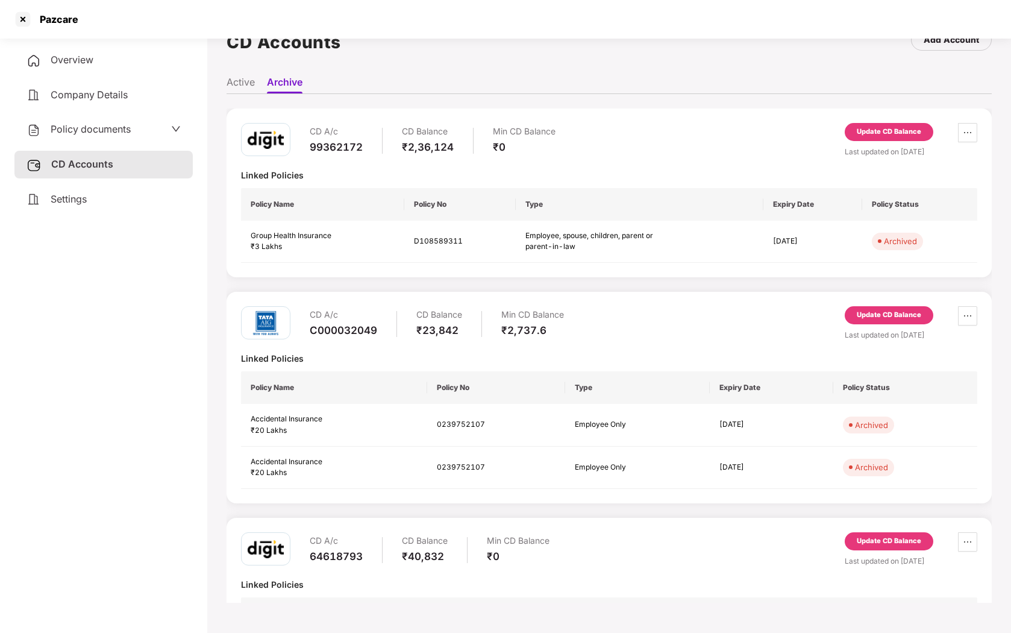
click at [240, 80] on li "Active" at bounding box center [241, 84] width 28 height 17
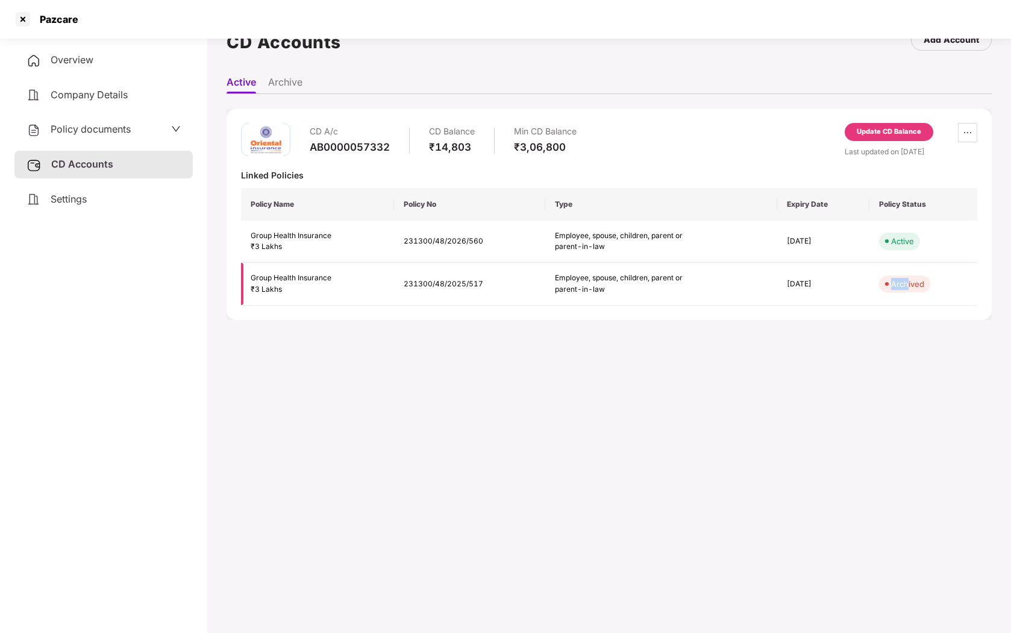
drag, startPoint x: 882, startPoint y: 282, endPoint x: 906, endPoint y: 282, distance: 24.7
click at [906, 282] on span "Archived" at bounding box center [904, 283] width 51 height 17
drag, startPoint x: 778, startPoint y: 280, endPoint x: 828, endPoint y: 280, distance: 50.0
click at [828, 280] on td "20 Jun 2025" at bounding box center [823, 284] width 92 height 43
drag, startPoint x: 781, startPoint y: 242, endPoint x: 825, endPoint y: 242, distance: 44.6
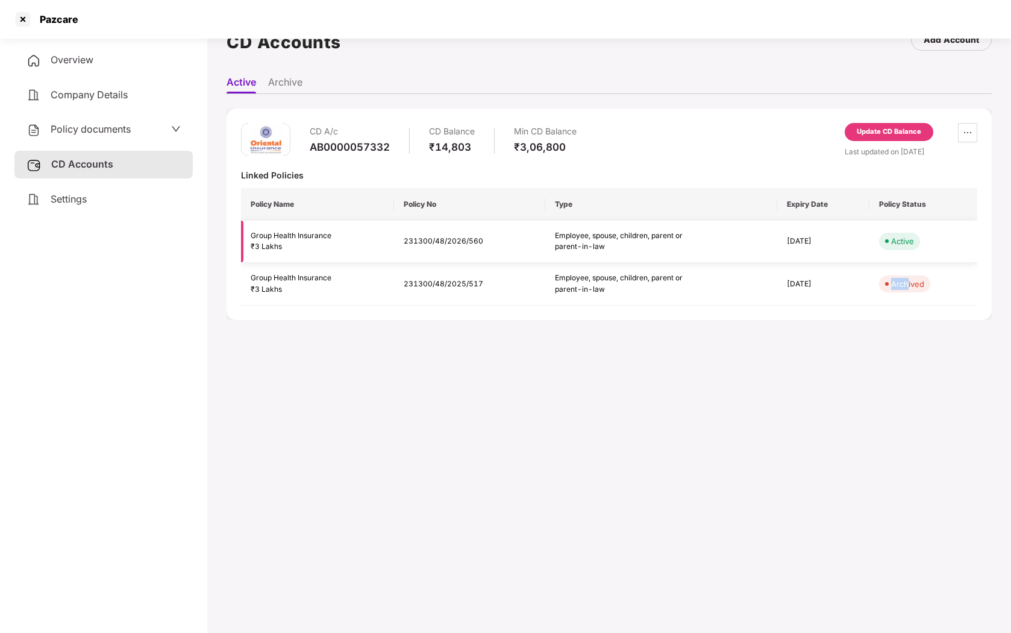
click at [825, 242] on td "26 Jun 2026" at bounding box center [823, 242] width 92 height 43
click at [481, 360] on main "CD Accounts Add Account Active Archive CD A/c AB0000057332 CD Balance ₹14,803 M…" at bounding box center [609, 316] width 804 height 633
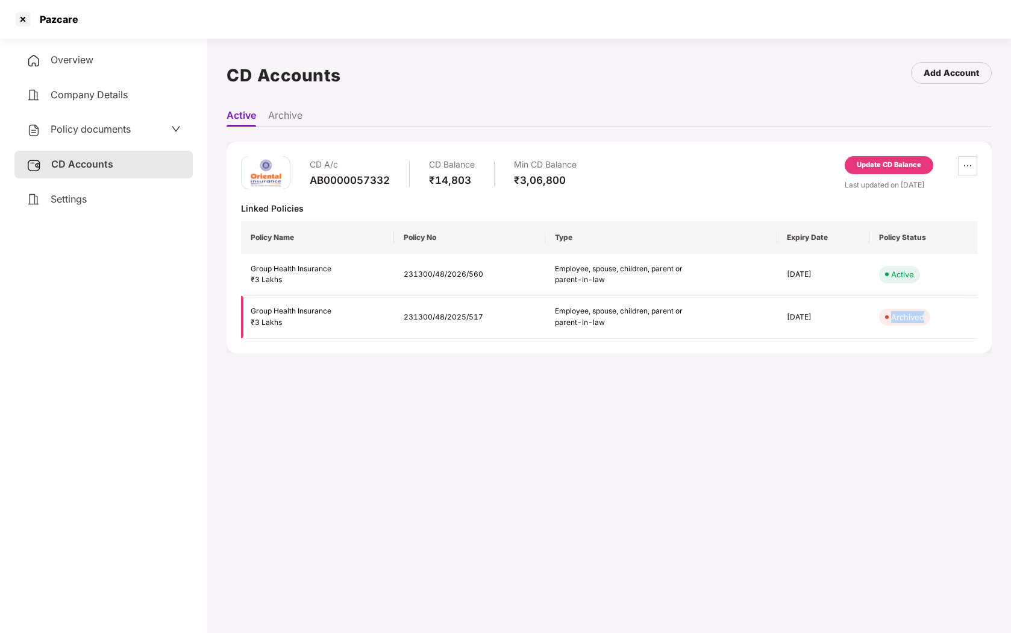
drag, startPoint x: 884, startPoint y: 316, endPoint x: 936, endPoint y: 318, distance: 52.5
click at [936, 318] on td "Archived" at bounding box center [923, 317] width 108 height 43
click at [19, 23] on div at bounding box center [22, 19] width 19 height 19
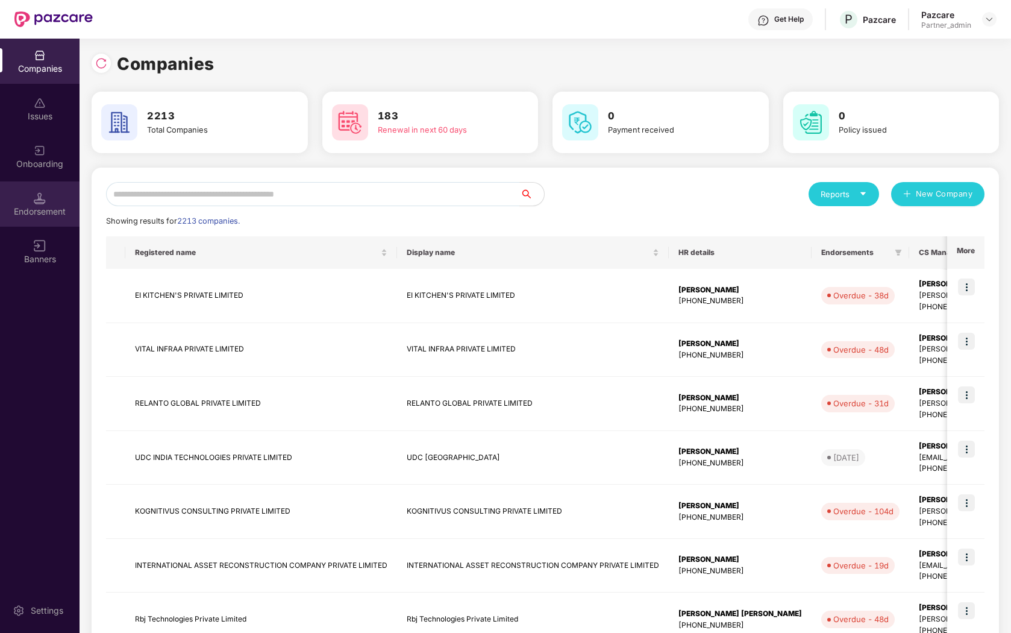
click at [34, 203] on img at bounding box center [40, 198] width 12 height 12
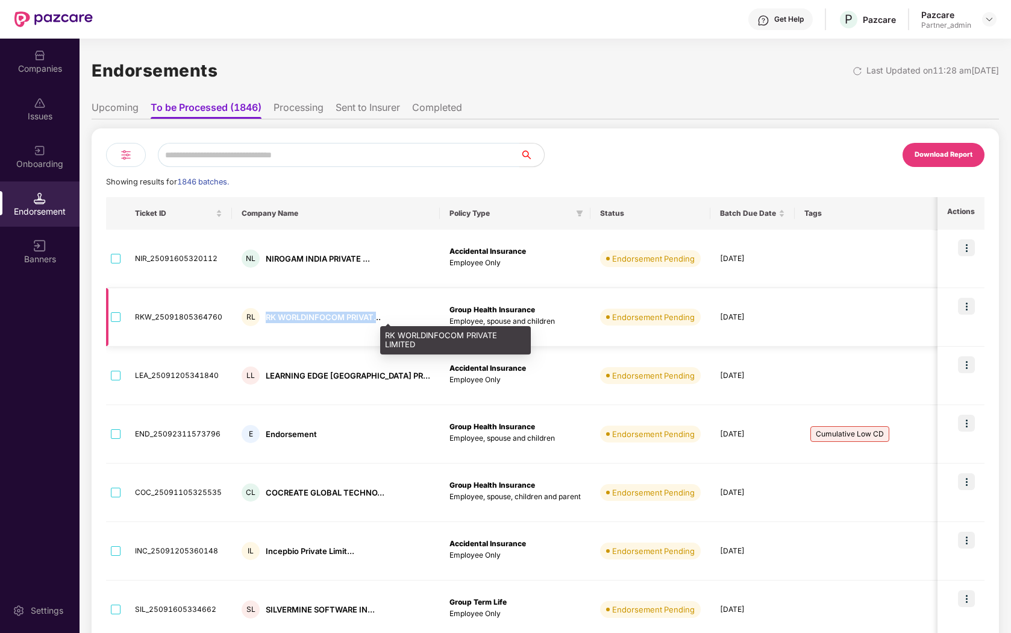
drag, startPoint x: 262, startPoint y: 316, endPoint x: 375, endPoint y: 313, distance: 113.3
click at [376, 315] on div "RL RK WORLDINFOCOM PRIVAT..." at bounding box center [336, 317] width 189 height 18
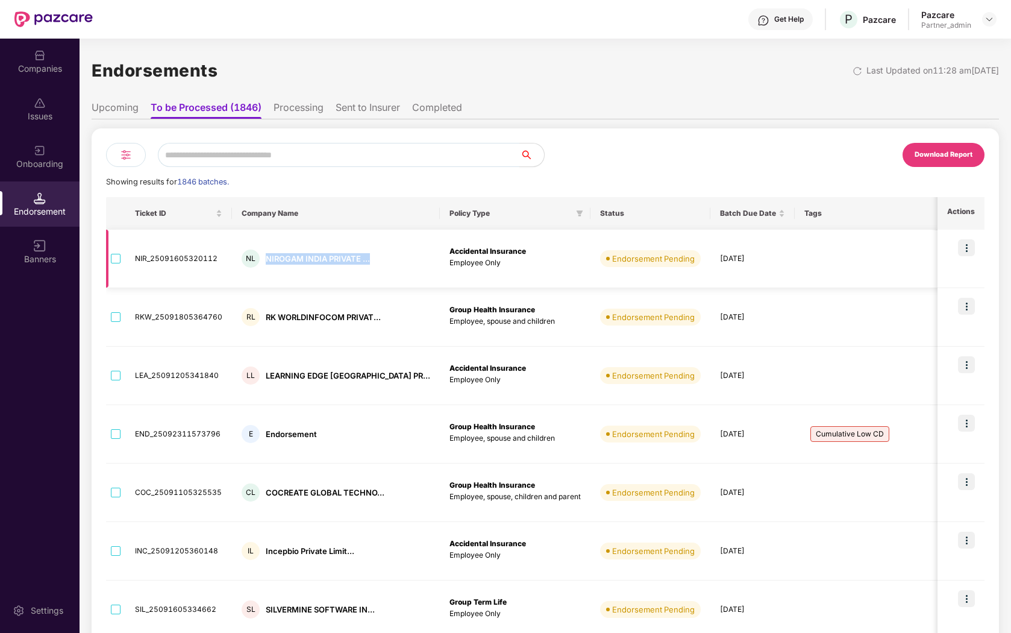
drag, startPoint x: 265, startPoint y: 258, endPoint x: 374, endPoint y: 258, distance: 109.1
click at [374, 258] on div "NL NIROGAM INDIA PRIVATE ..." at bounding box center [336, 258] width 189 height 18
click at [384, 178] on div "Showing results for 1846 batches." at bounding box center [545, 182] width 878 height 12
click at [437, 113] on li "Completed" at bounding box center [437, 109] width 50 height 17
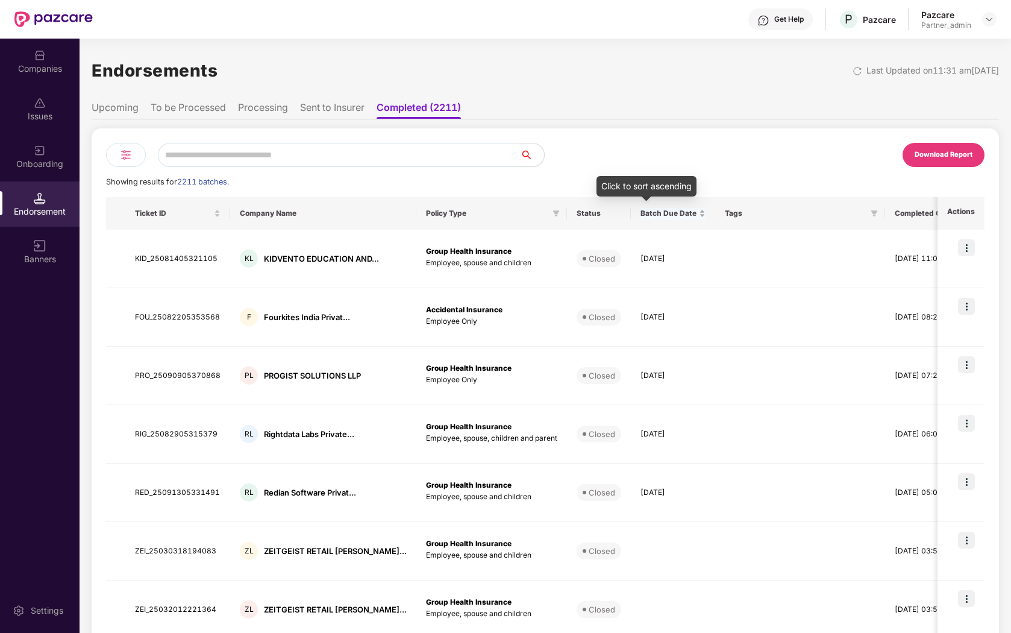
click at [675, 211] on div "Batch Due Date" at bounding box center [672, 213] width 65 height 11
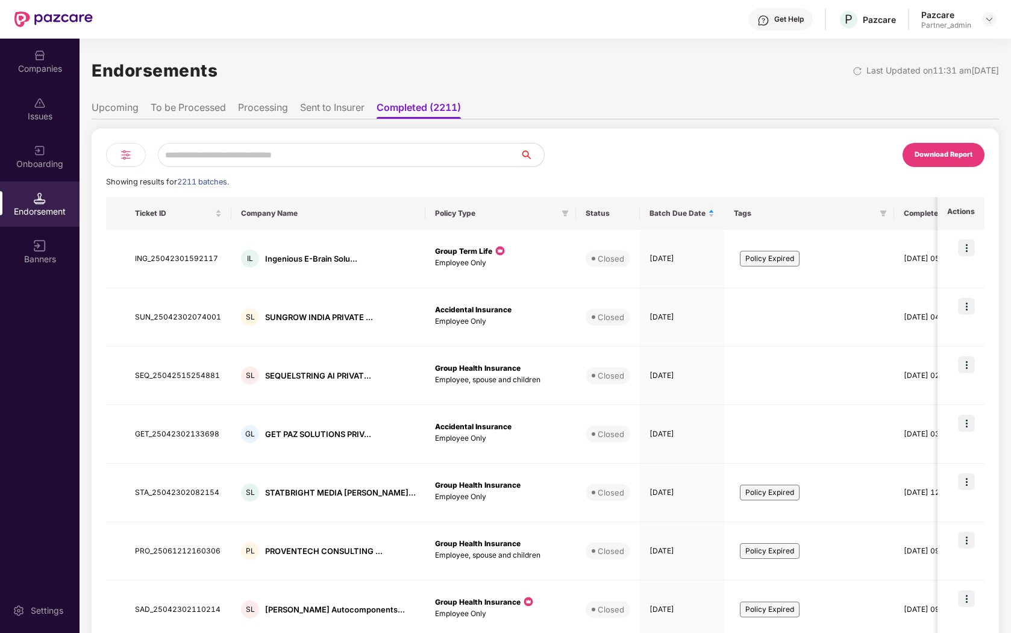
click at [124, 155] on img at bounding box center [126, 155] width 14 height 14
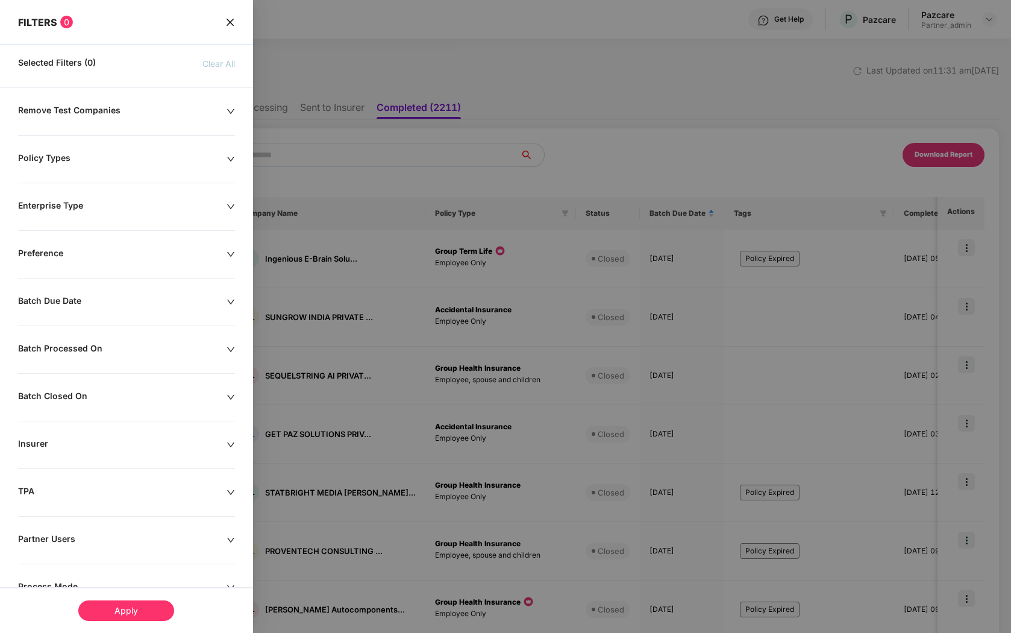
click at [228, 23] on icon "close" at bounding box center [230, 22] width 10 height 10
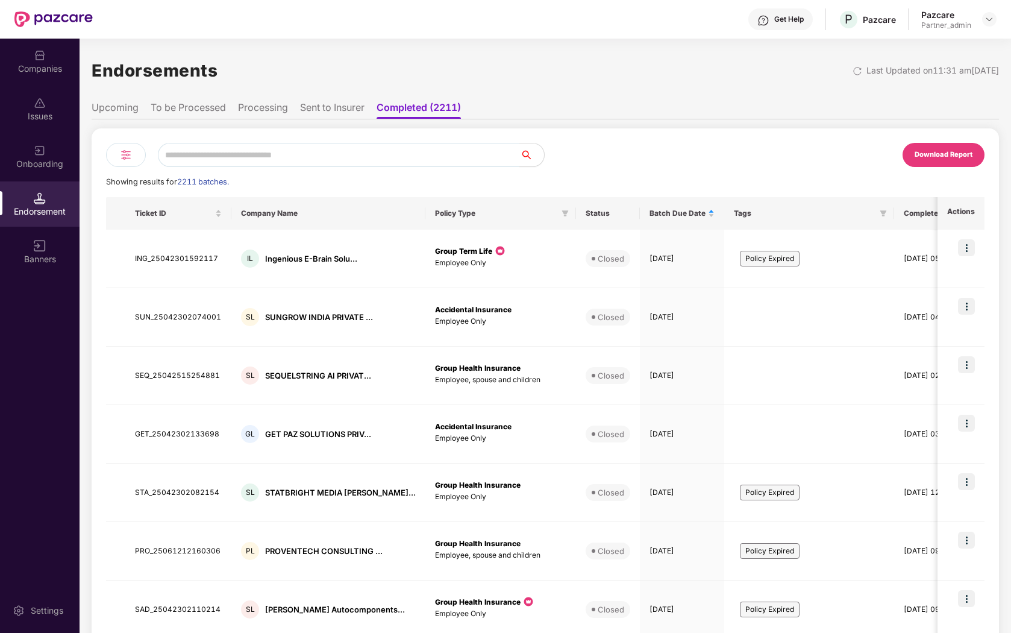
click at [125, 152] on img at bounding box center [126, 155] width 14 height 14
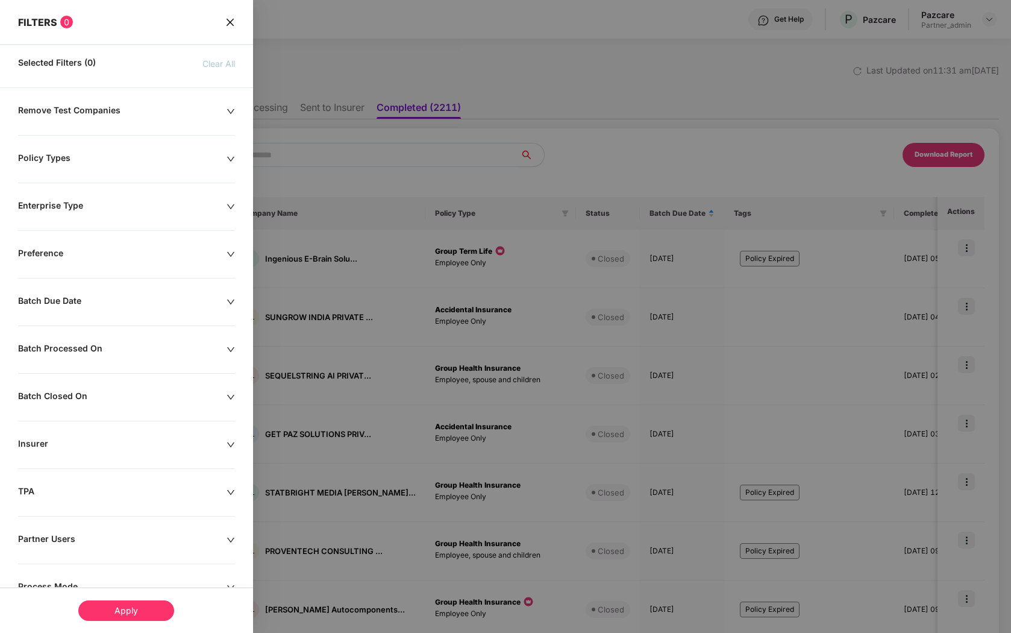
click at [128, 301] on div "Batch Due Date" at bounding box center [122, 301] width 208 height 13
click at [90, 335] on input at bounding box center [62, 338] width 74 height 13
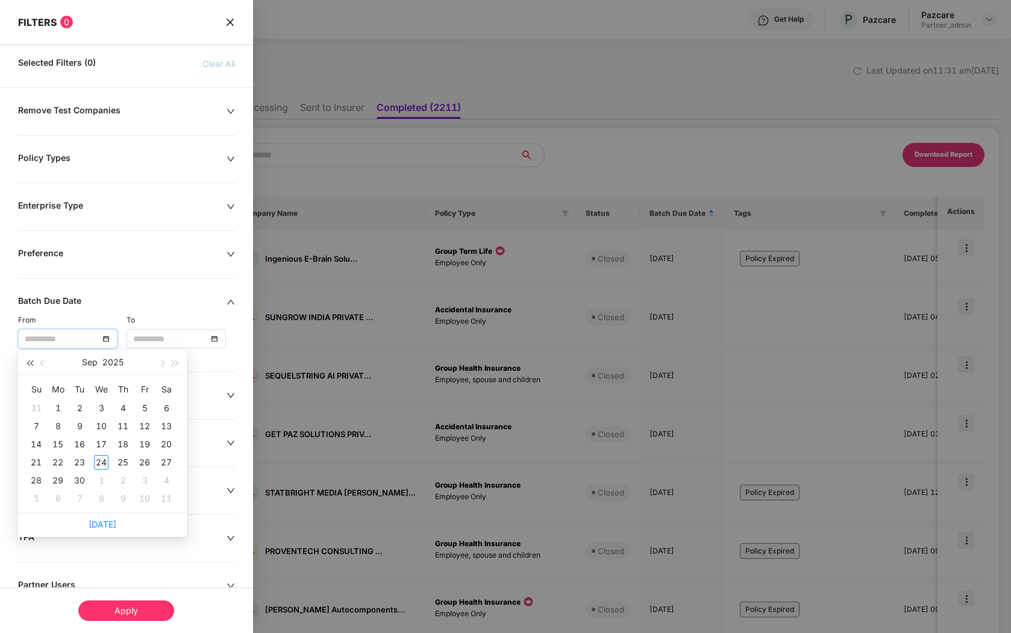
click at [34, 366] on button "button" at bounding box center [29, 362] width 13 height 24
type input "**********"
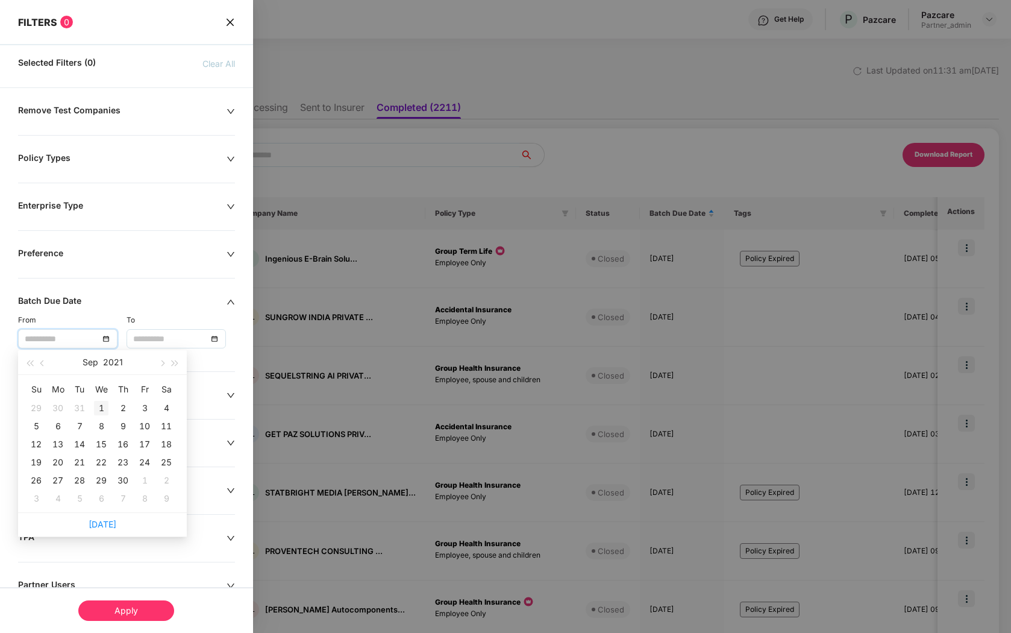
click at [101, 405] on div "1" at bounding box center [101, 408] width 14 height 14
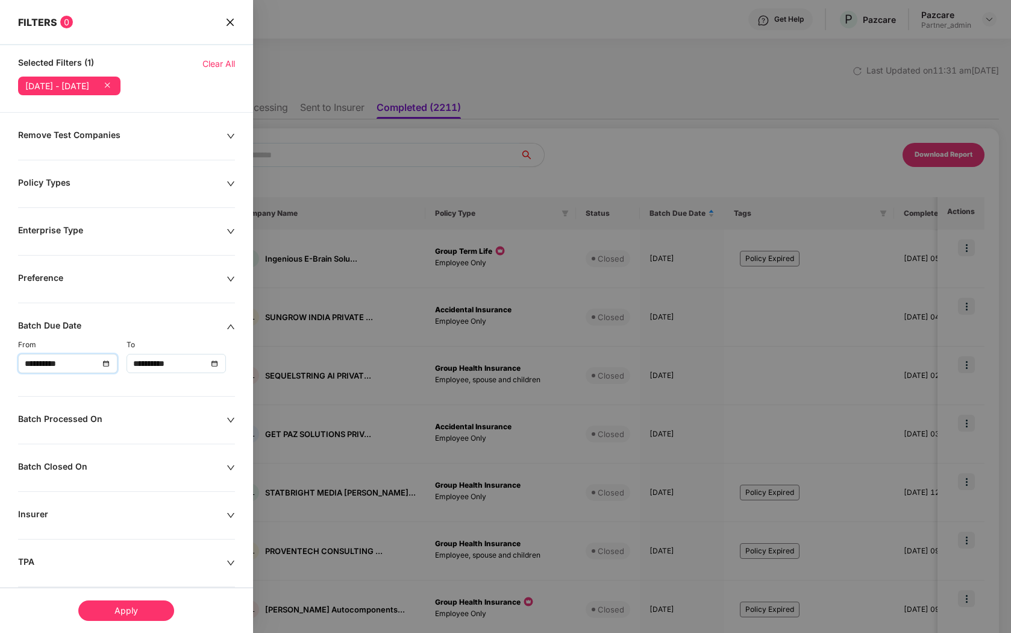
click at [192, 368] on input "**********" at bounding box center [170, 363] width 74 height 13
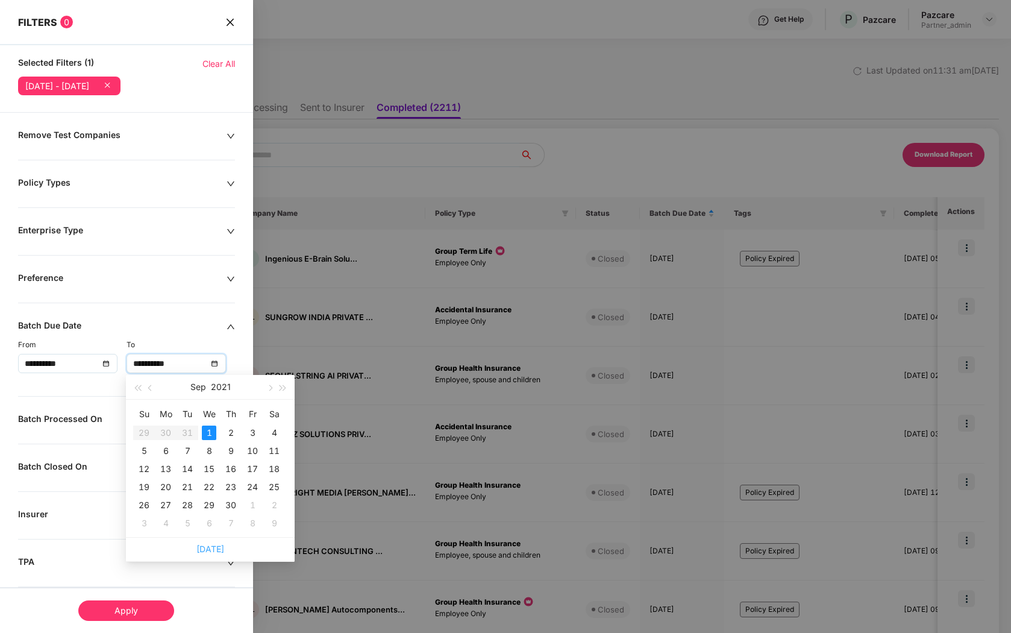
click at [207, 547] on link "Today" at bounding box center [210, 548] width 28 height 10
type input "**********"
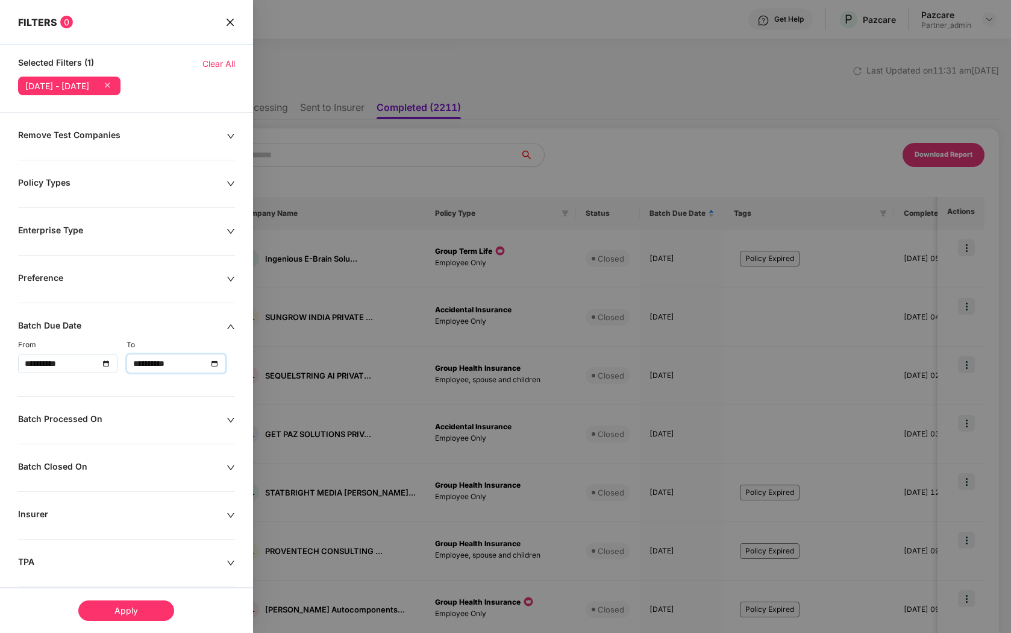
click at [135, 617] on div "Apply" at bounding box center [126, 610] width 96 height 20
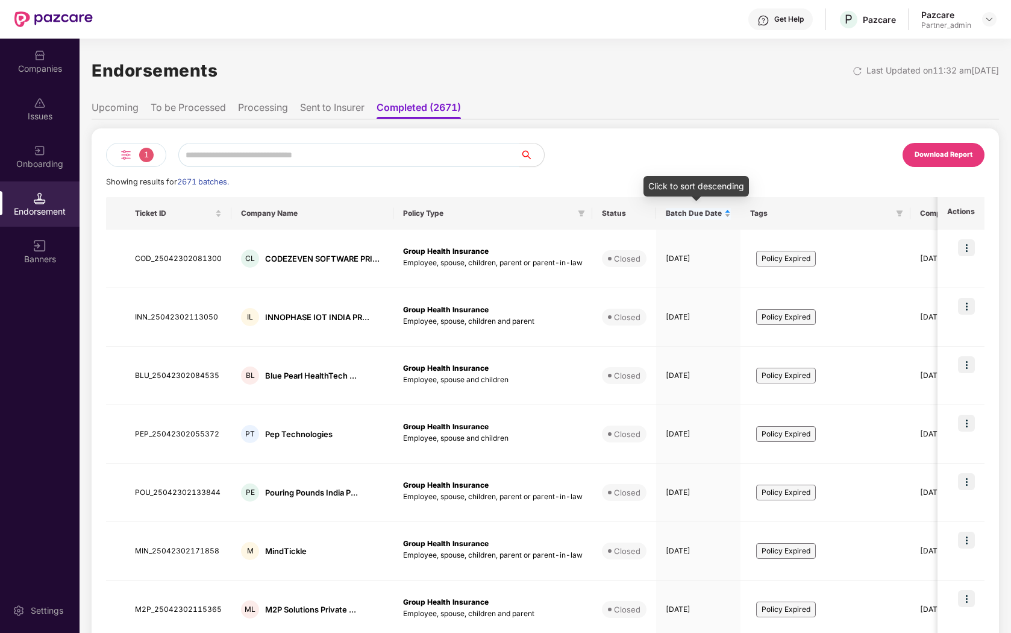
click at [726, 215] on div "Batch Due Date" at bounding box center [698, 213] width 65 height 11
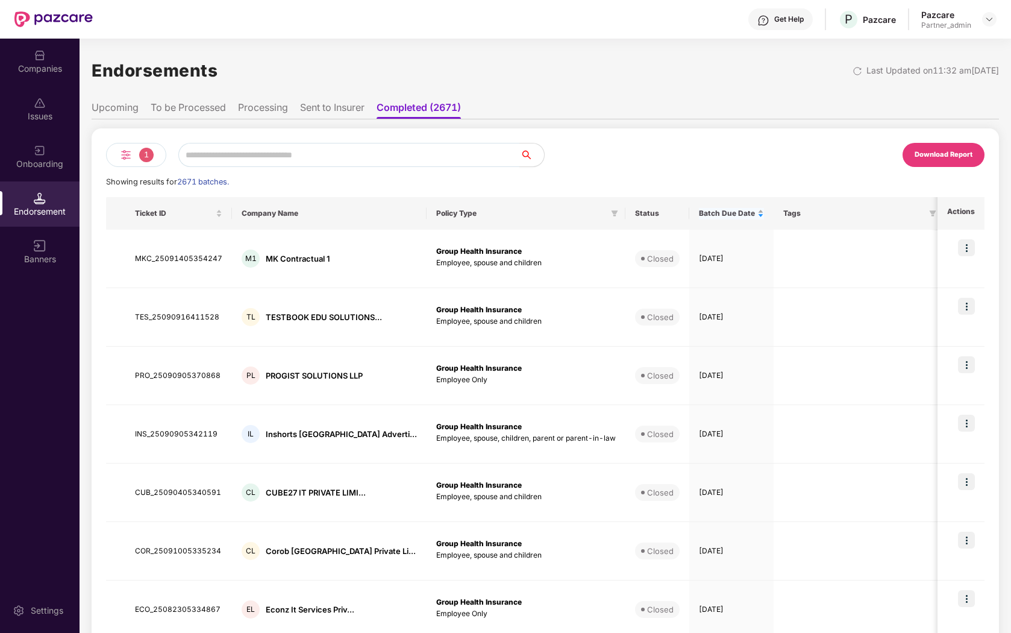
click at [726, 215] on div "Batch Due Date" at bounding box center [731, 213] width 65 height 11
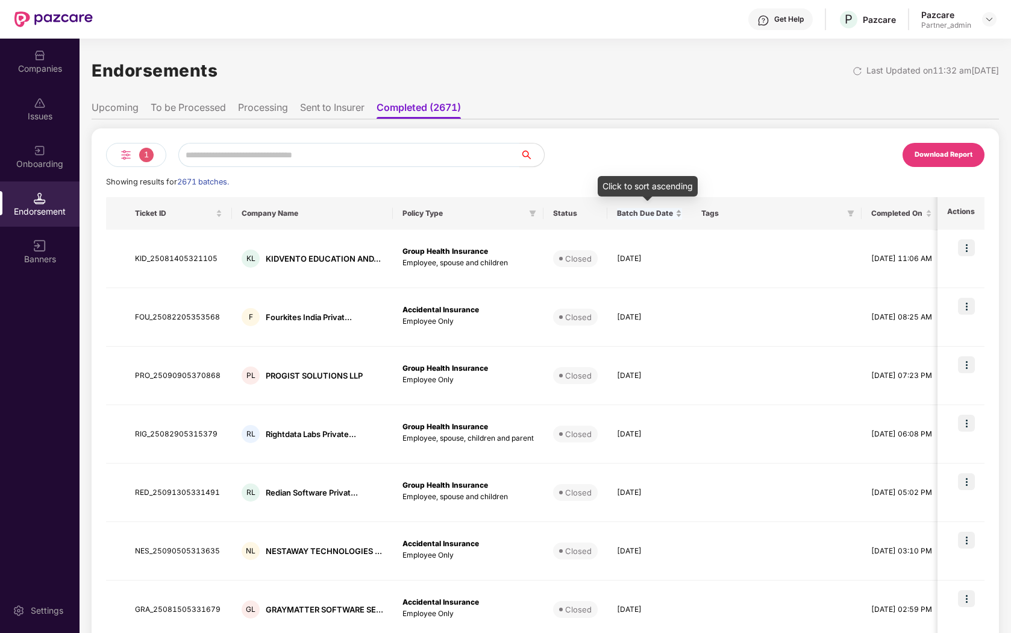
click at [677, 211] on div "Batch Due Date" at bounding box center [649, 213] width 65 height 11
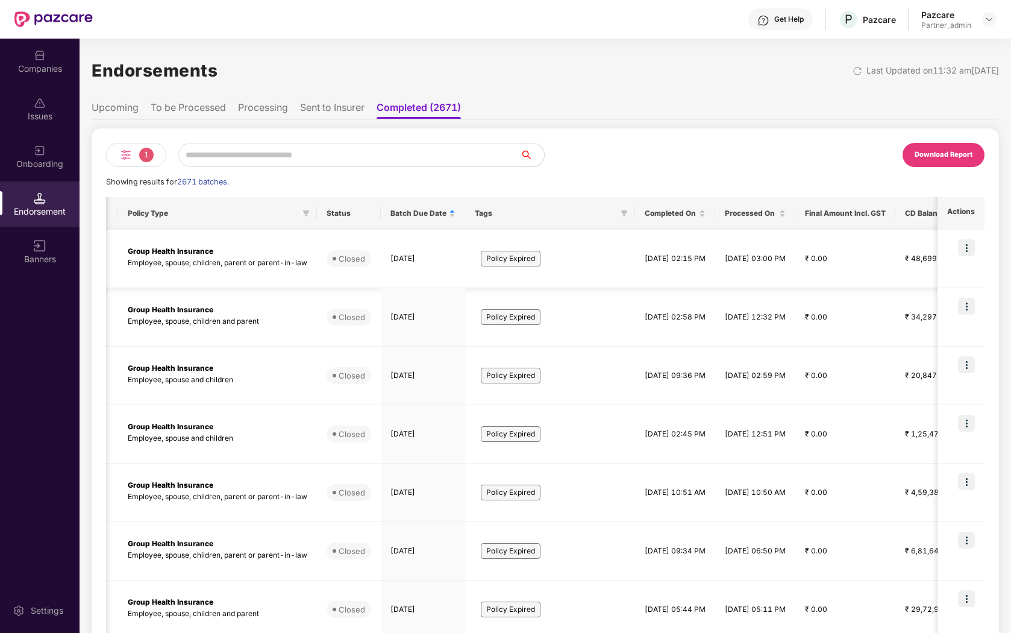
scroll to position [0, 288]
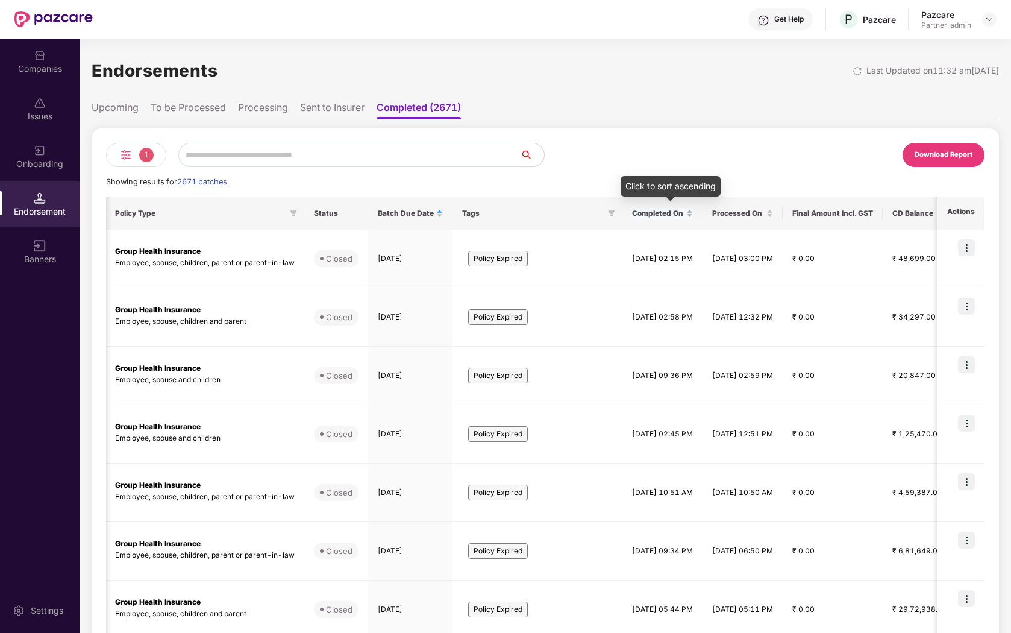
click at [693, 211] on div "Completed On" at bounding box center [662, 213] width 61 height 11
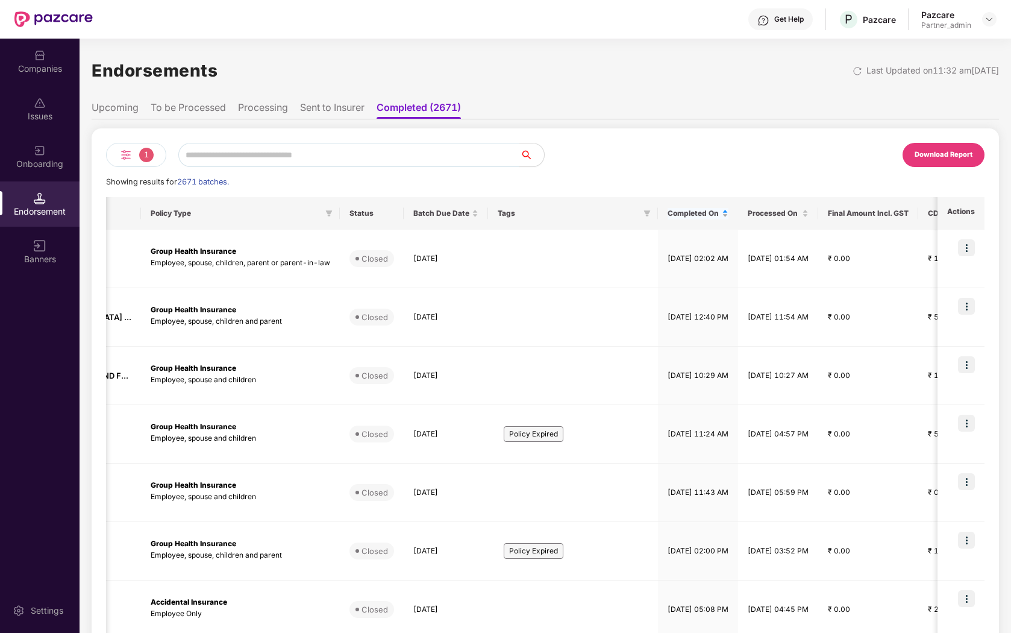
click at [707, 211] on div "Completed On" at bounding box center [698, 213] width 61 height 11
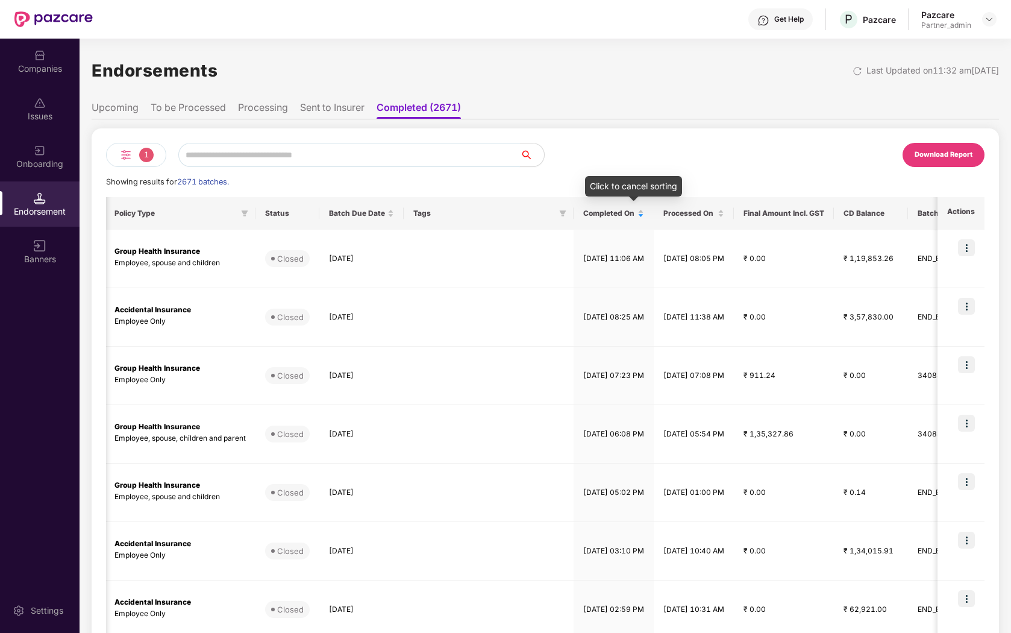
scroll to position [0, 1]
click at [128, 152] on img at bounding box center [126, 155] width 14 height 14
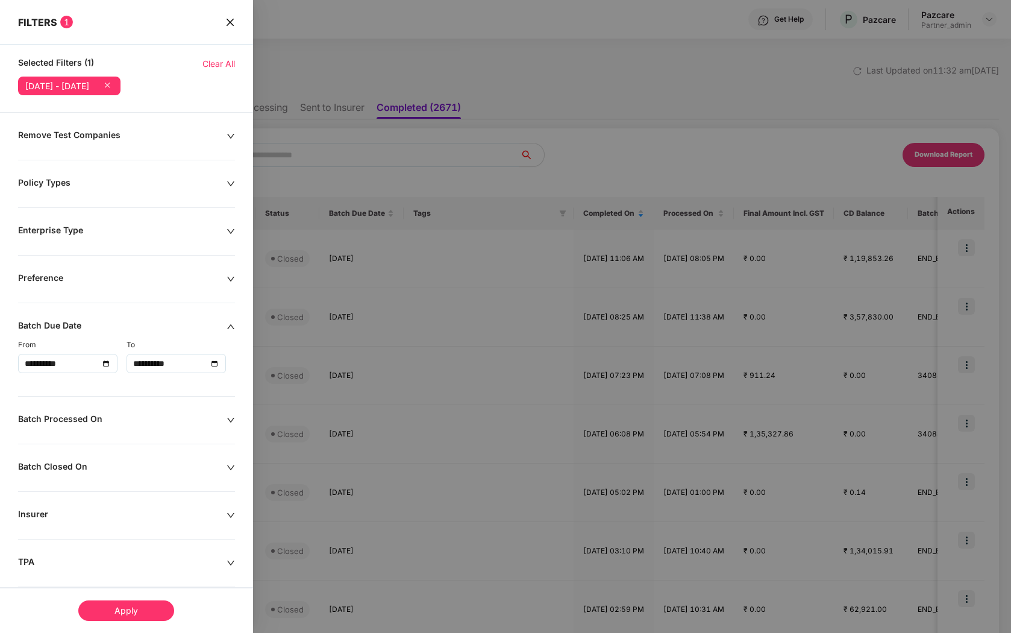
click at [113, 87] on icon at bounding box center [107, 85] width 12 height 12
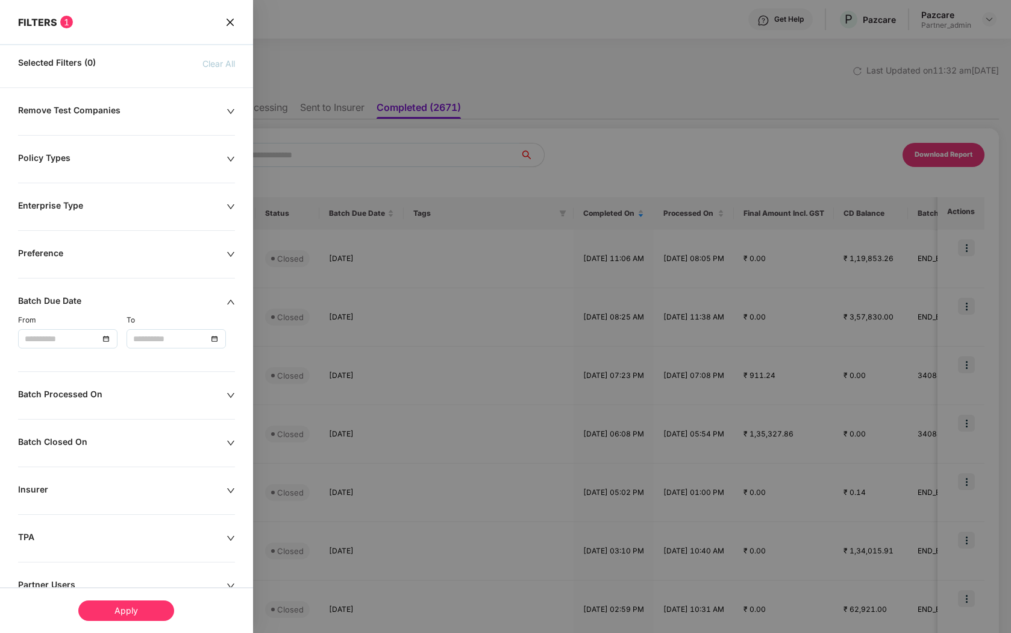
click at [114, 446] on div "Batch Closed On" at bounding box center [122, 442] width 208 height 13
click at [104, 480] on div at bounding box center [68, 479] width 86 height 13
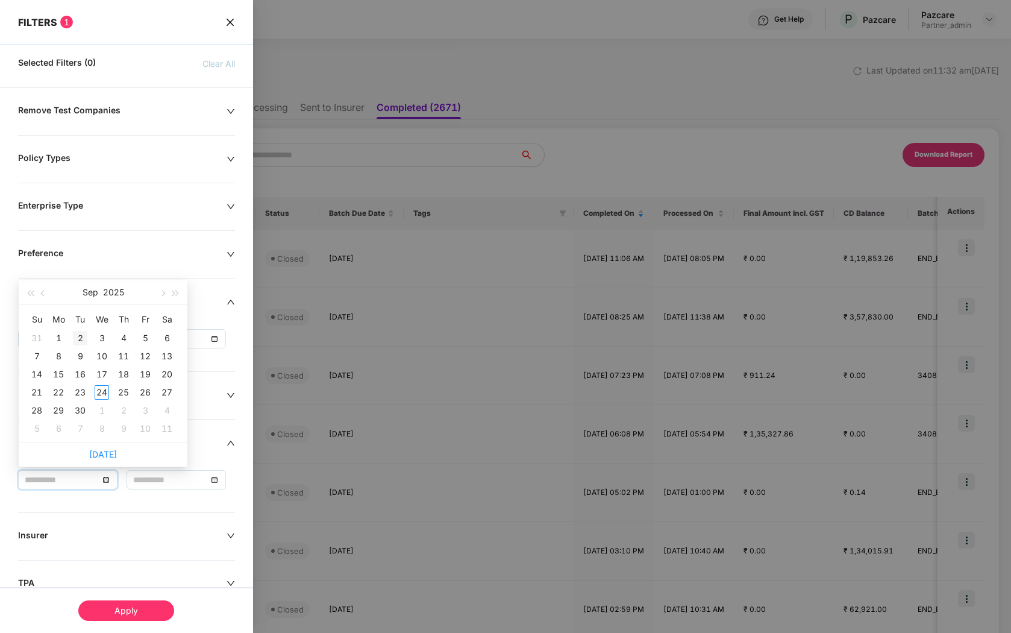
type input "**********"
click at [27, 296] on button "button" at bounding box center [29, 292] width 13 height 24
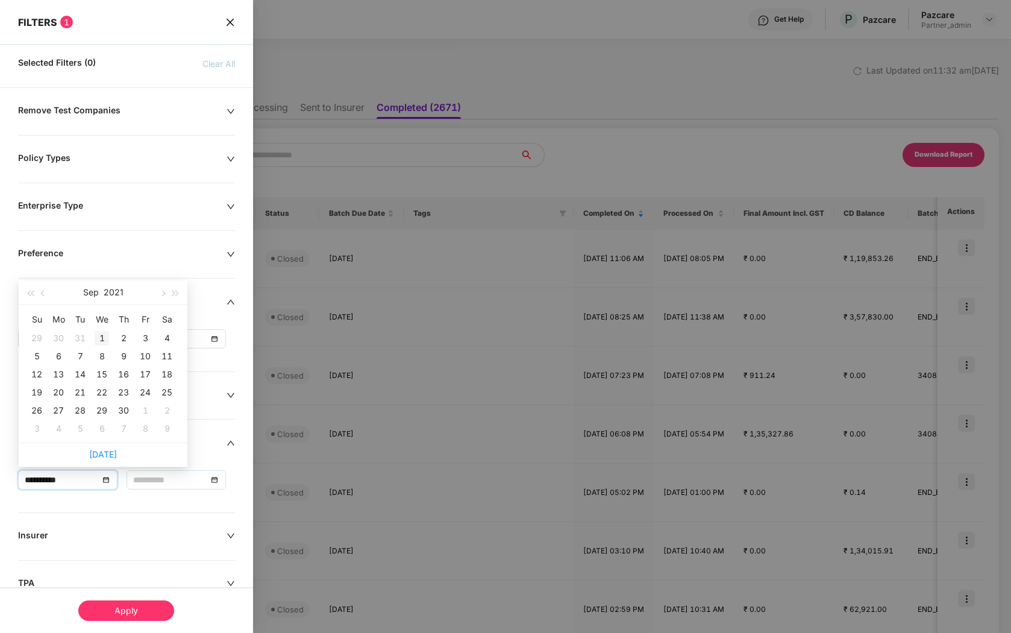
type input "**********"
click at [108, 337] on td "1" at bounding box center [102, 338] width 22 height 18
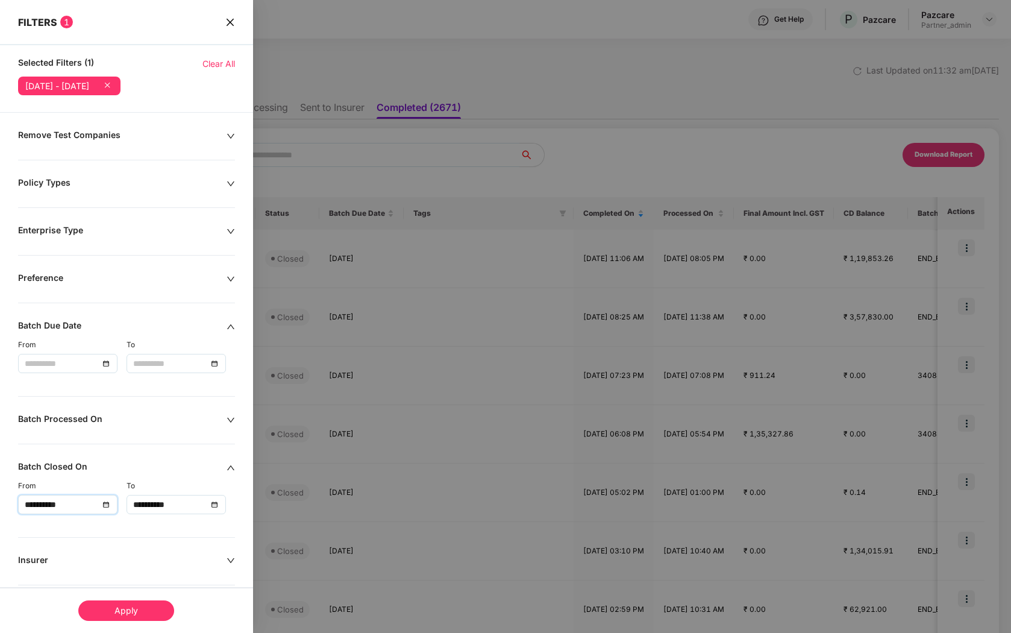
click at [192, 509] on input "**********" at bounding box center [170, 504] width 74 height 13
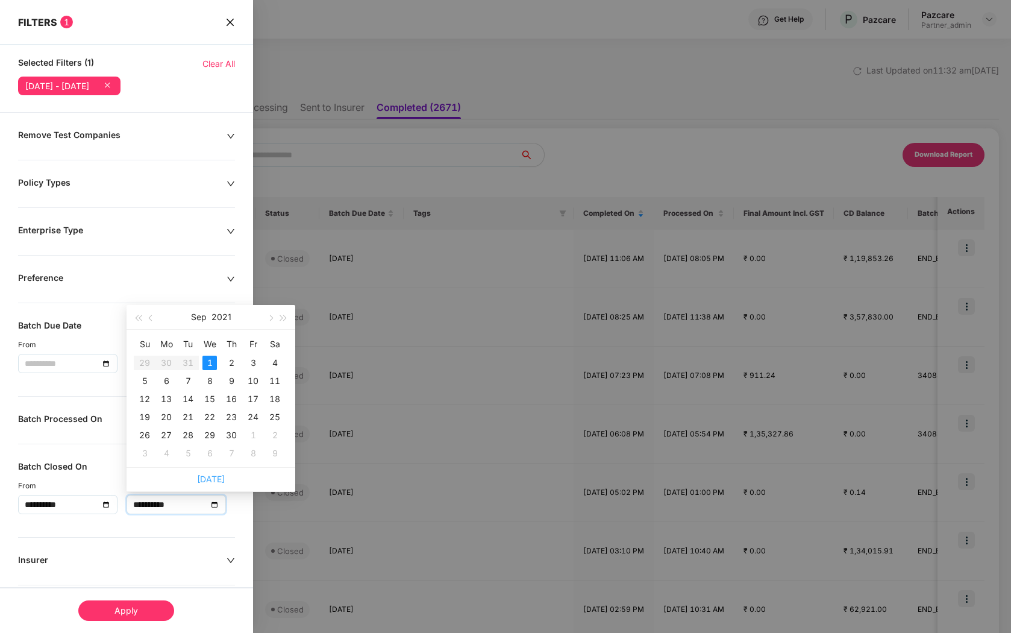
click at [211, 475] on link "Today" at bounding box center [211, 479] width 28 height 10
type input "**********"
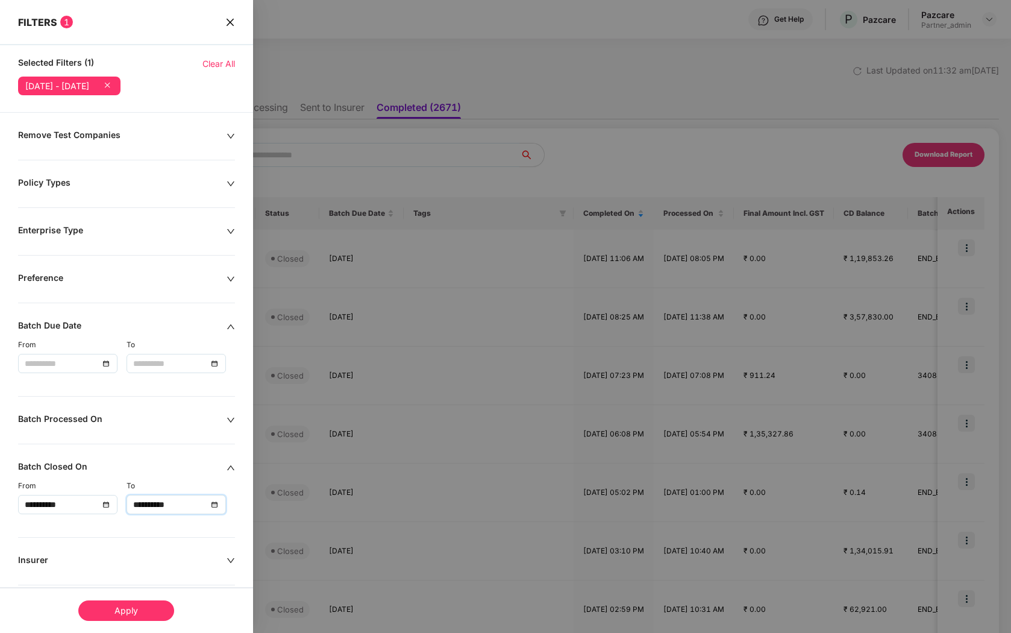
click at [149, 608] on div "Apply" at bounding box center [126, 610] width 96 height 20
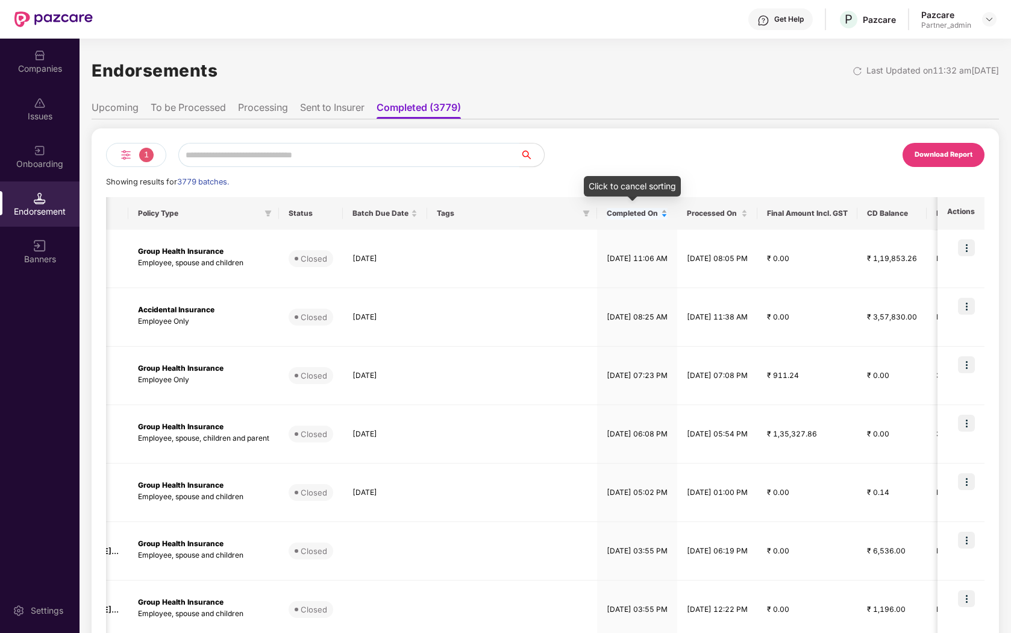
click at [668, 215] on div "Completed On" at bounding box center [637, 213] width 61 height 11
click at [668, 216] on div "Completed On" at bounding box center [637, 213] width 61 height 11
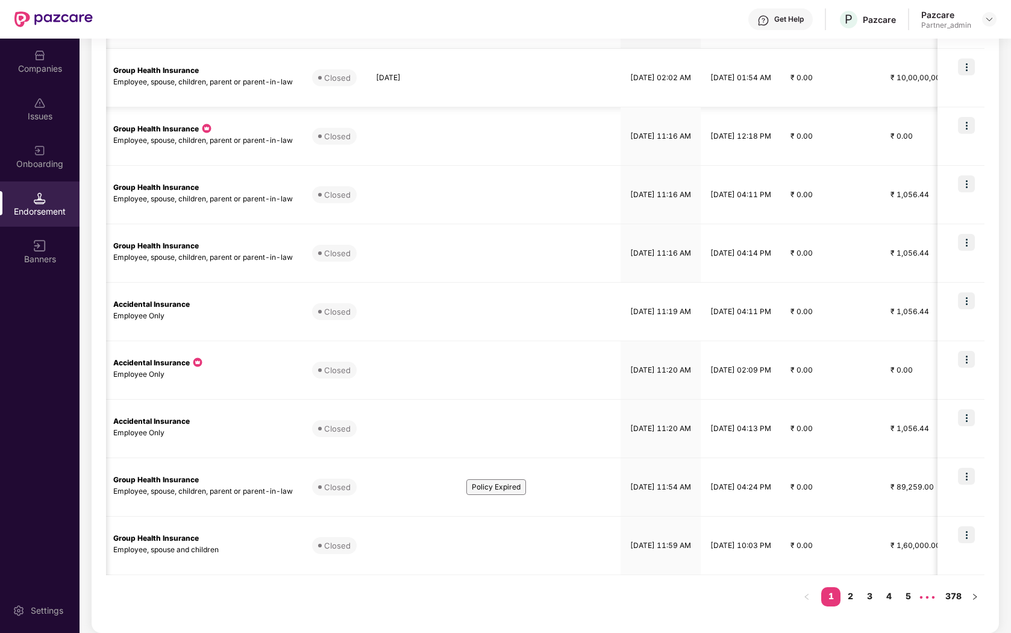
scroll to position [0, 0]
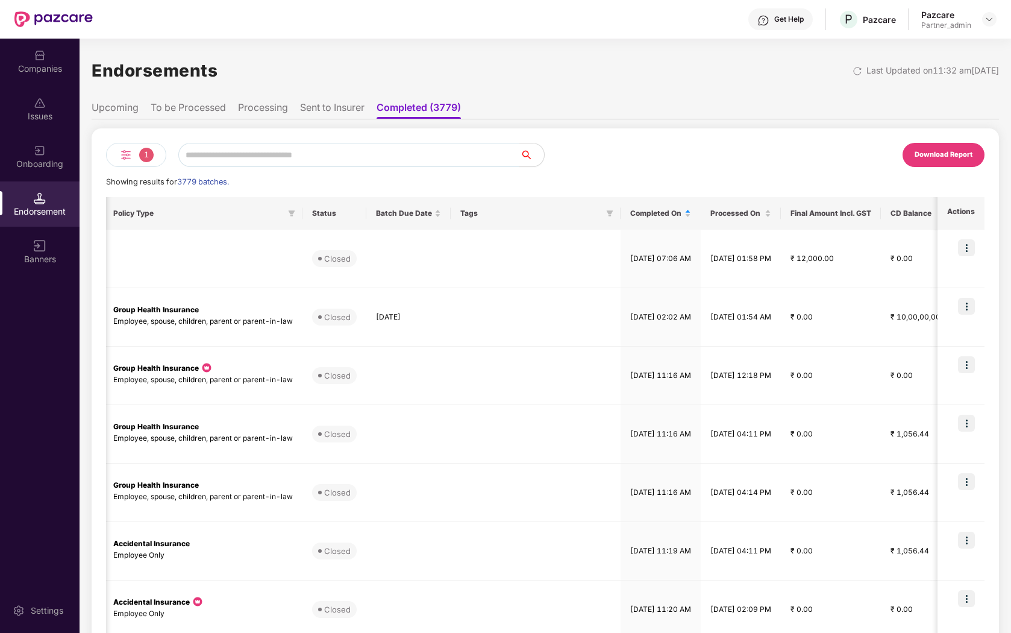
click at [117, 151] on div "1" at bounding box center [136, 155] width 60 height 24
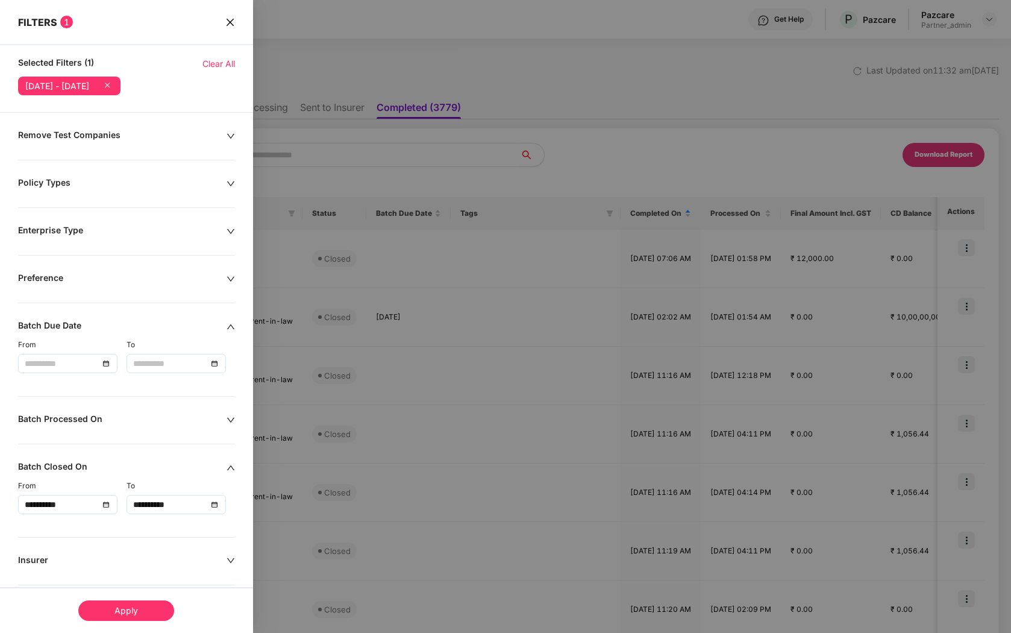
click at [151, 507] on input "**********" at bounding box center [170, 504] width 74 height 13
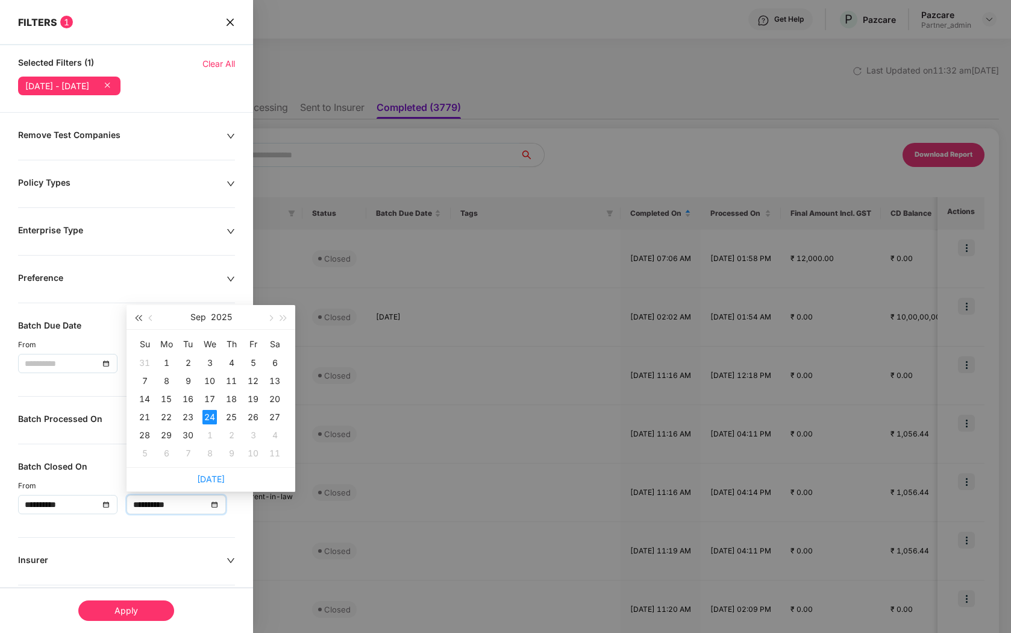
click at [138, 321] on button "button" at bounding box center [137, 317] width 13 height 24
type input "**********"
click at [271, 435] on div "30" at bounding box center [275, 435] width 14 height 14
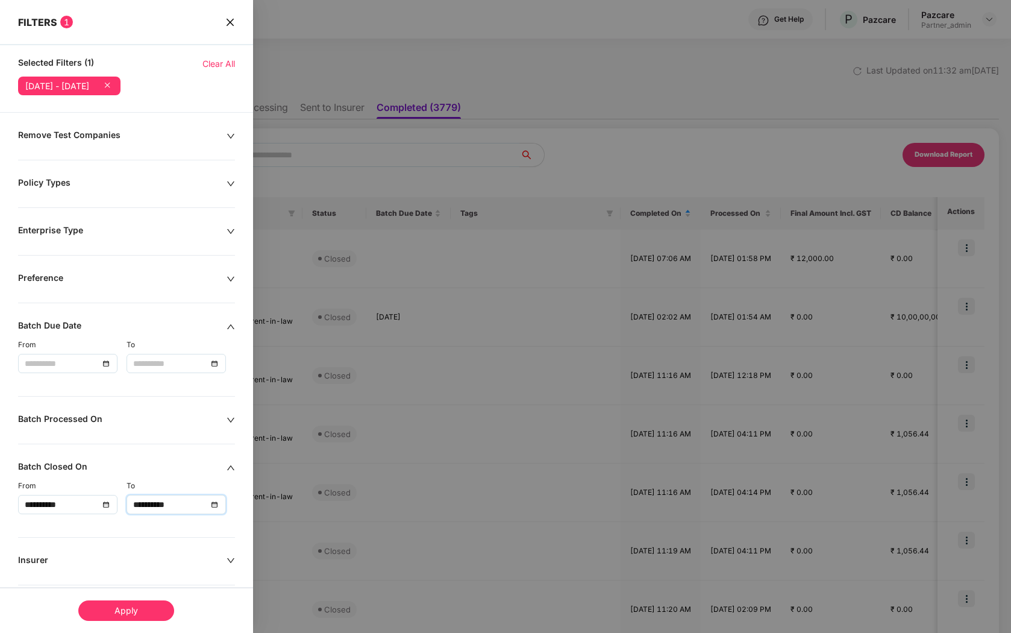
click at [146, 615] on div "Apply" at bounding box center [126, 610] width 96 height 20
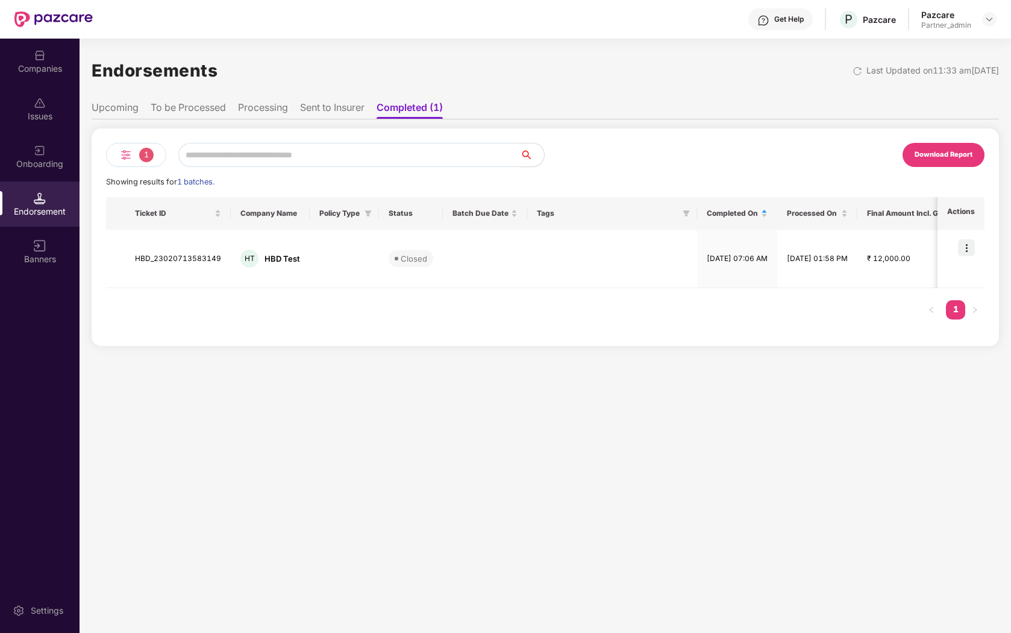
click at [334, 105] on li "Sent to Insurer" at bounding box center [332, 109] width 64 height 17
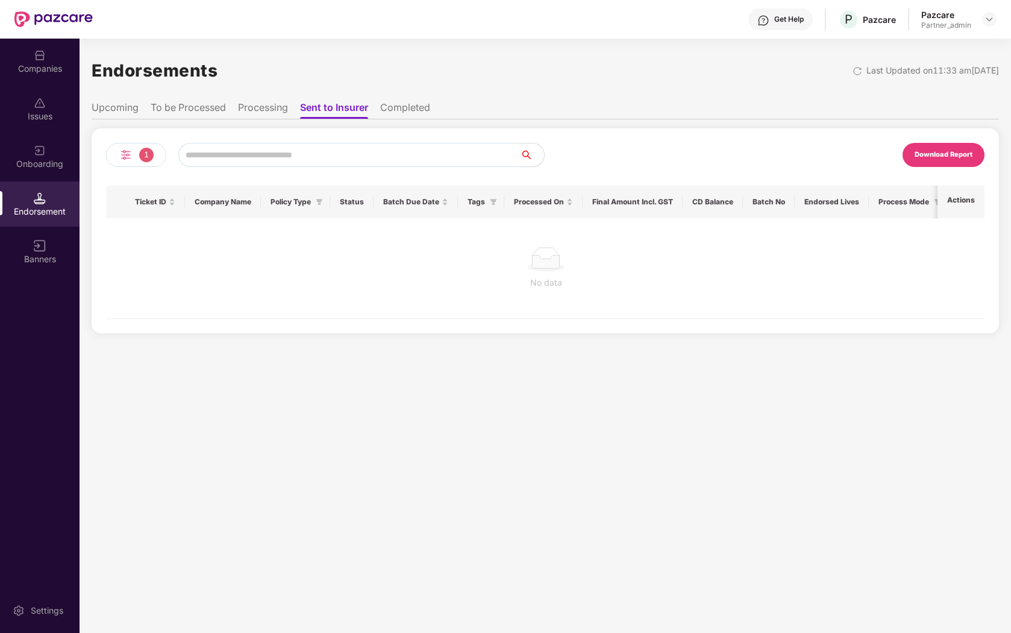
click at [395, 107] on li "Completed" at bounding box center [405, 109] width 50 height 17
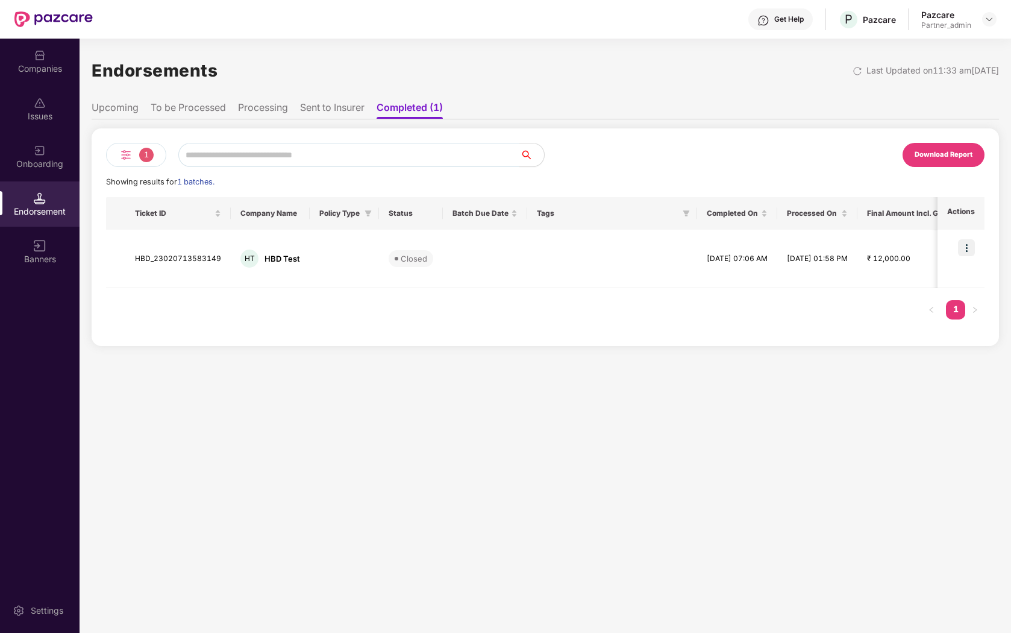
click at [143, 155] on span "1" at bounding box center [146, 155] width 14 height 14
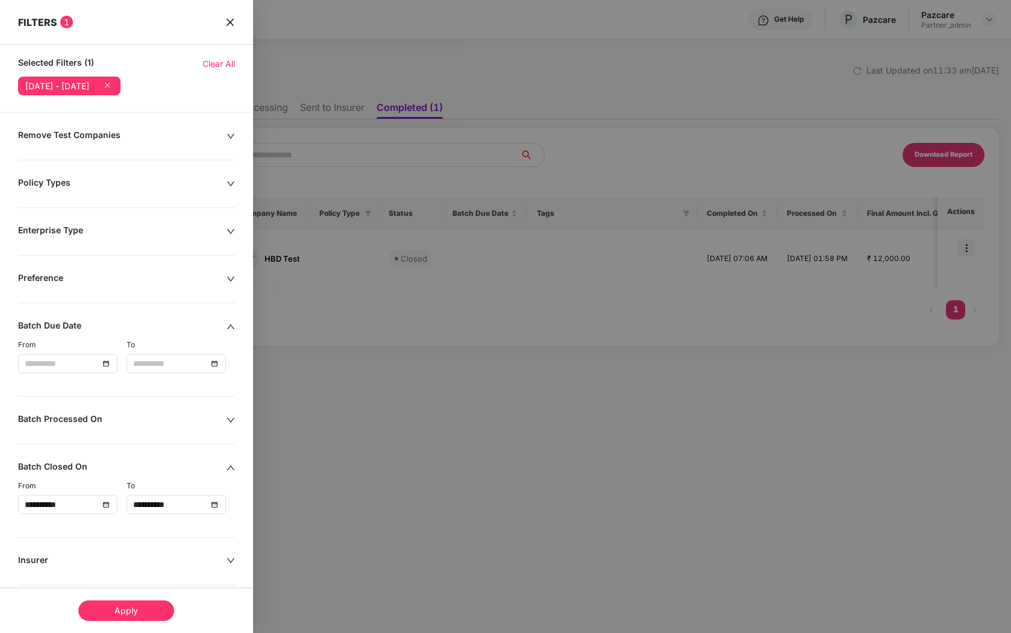
click at [113, 86] on icon at bounding box center [107, 85] width 12 height 12
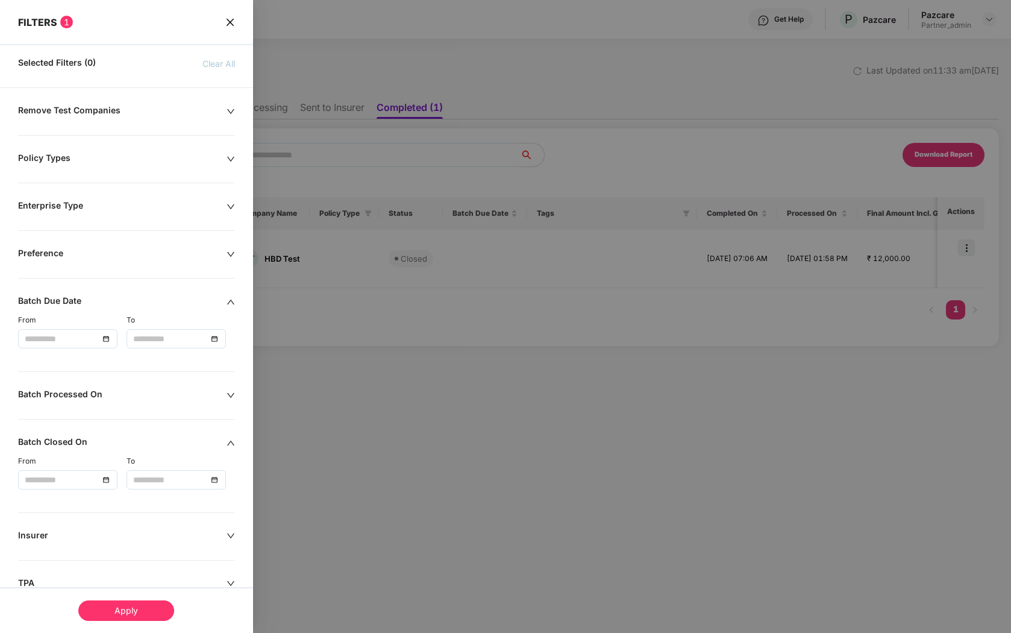
click at [210, 439] on div "Batch Closed On" at bounding box center [122, 442] width 208 height 13
click at [82, 333] on input at bounding box center [62, 338] width 74 height 13
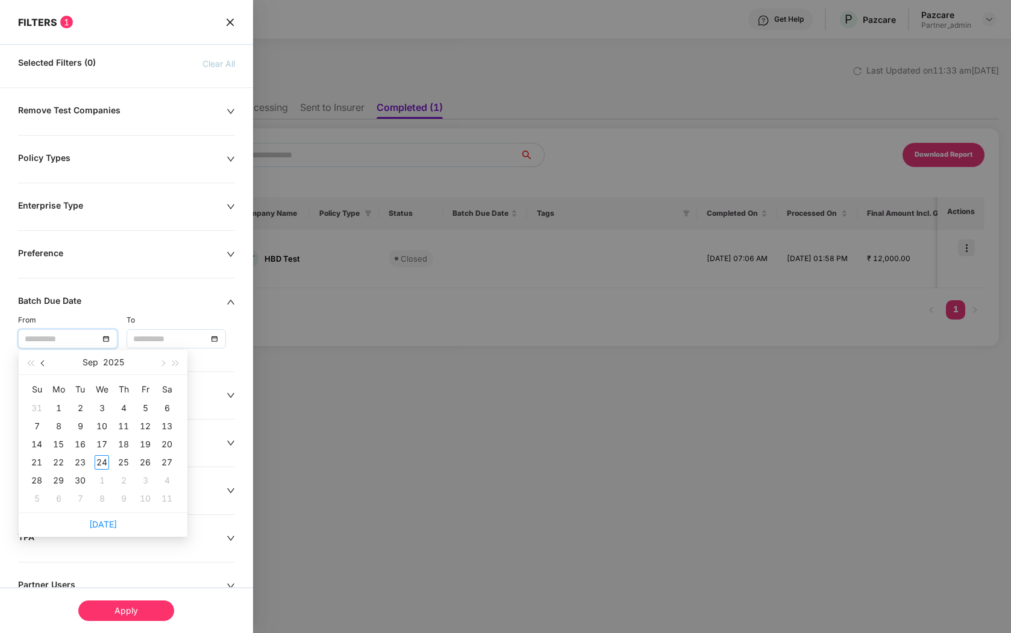
click at [45, 361] on button "button" at bounding box center [43, 362] width 13 height 24
click at [30, 363] on span "button" at bounding box center [30, 363] width 6 height 6
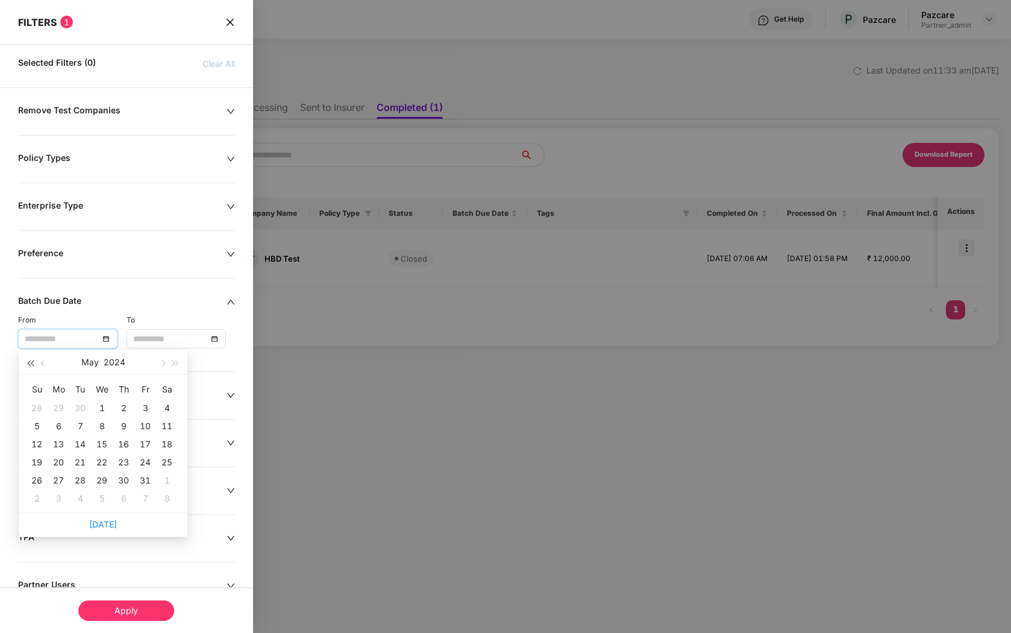
click at [30, 363] on span "button" at bounding box center [30, 363] width 6 height 6
type input "**********"
click at [57, 407] on div "1" at bounding box center [58, 408] width 14 height 14
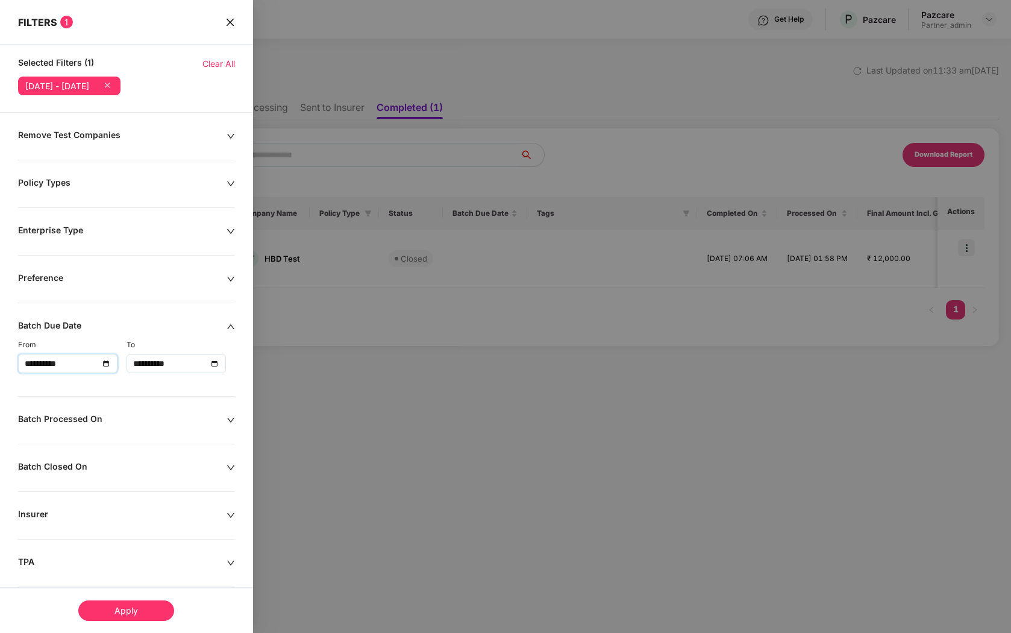
click at [161, 365] on input "**********" at bounding box center [170, 363] width 74 height 13
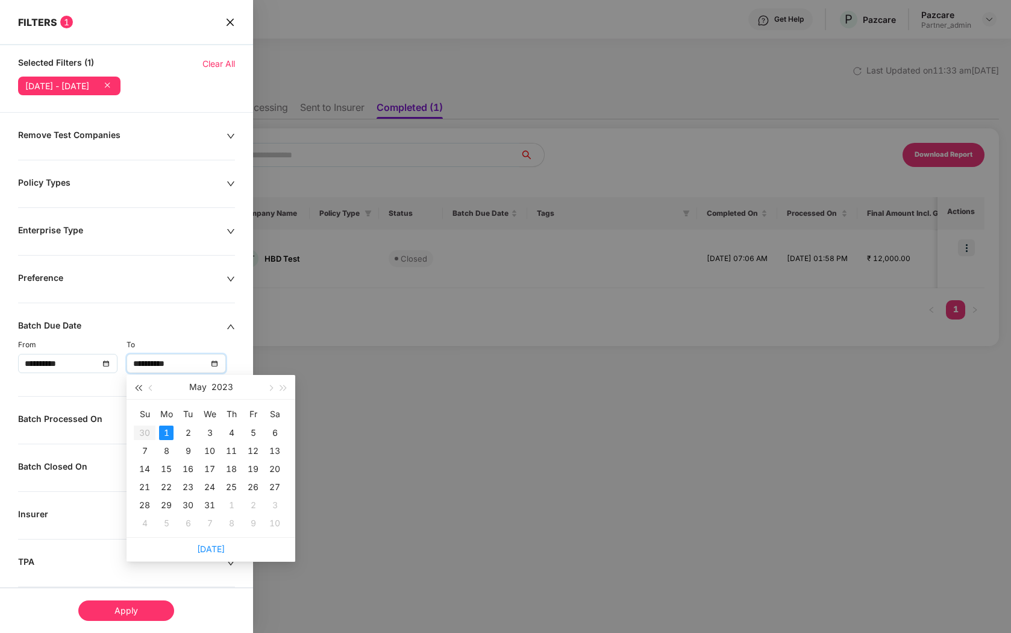
click at [137, 392] on button "button" at bounding box center [137, 387] width 13 height 24
click at [282, 386] on span "button" at bounding box center [284, 388] width 6 height 6
click at [272, 386] on button "button" at bounding box center [269, 387] width 13 height 24
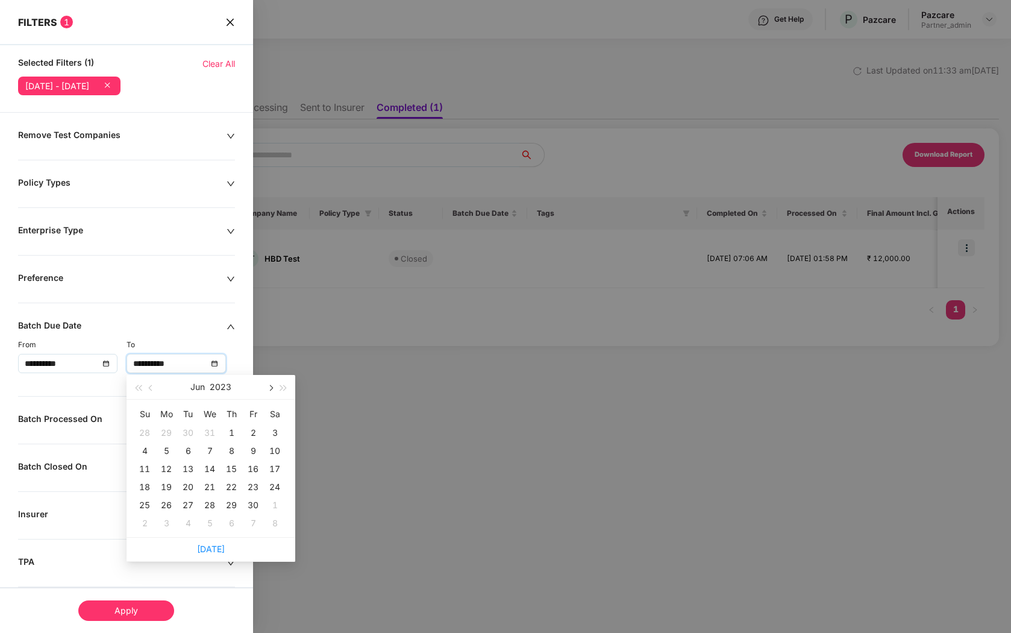
click at [272, 386] on button "button" at bounding box center [269, 387] width 13 height 24
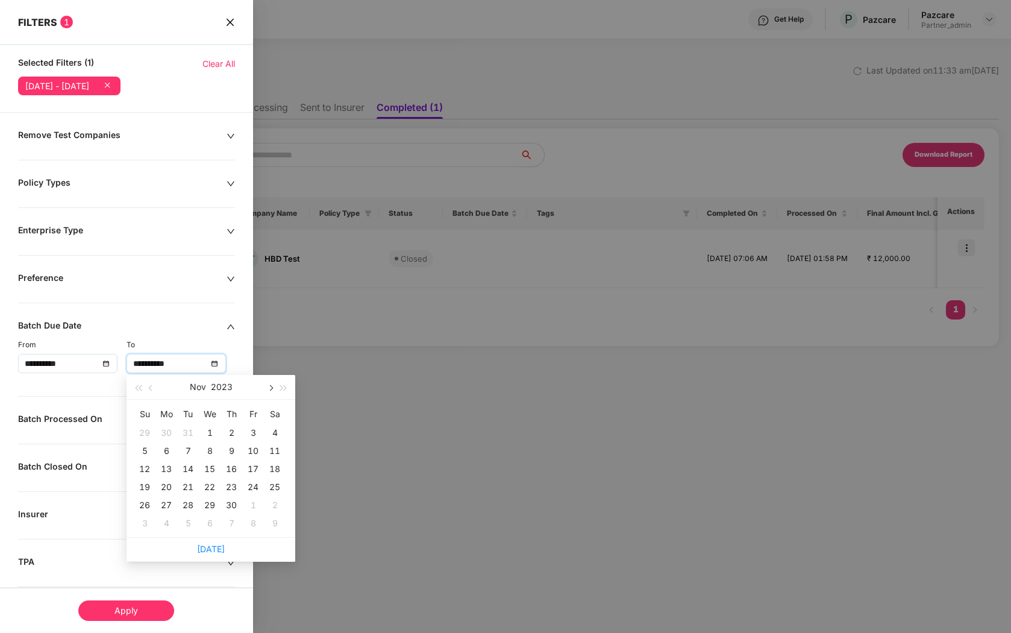
click at [272, 386] on button "button" at bounding box center [269, 387] width 13 height 24
type input "**********"
click at [154, 508] on td "24" at bounding box center [145, 505] width 22 height 18
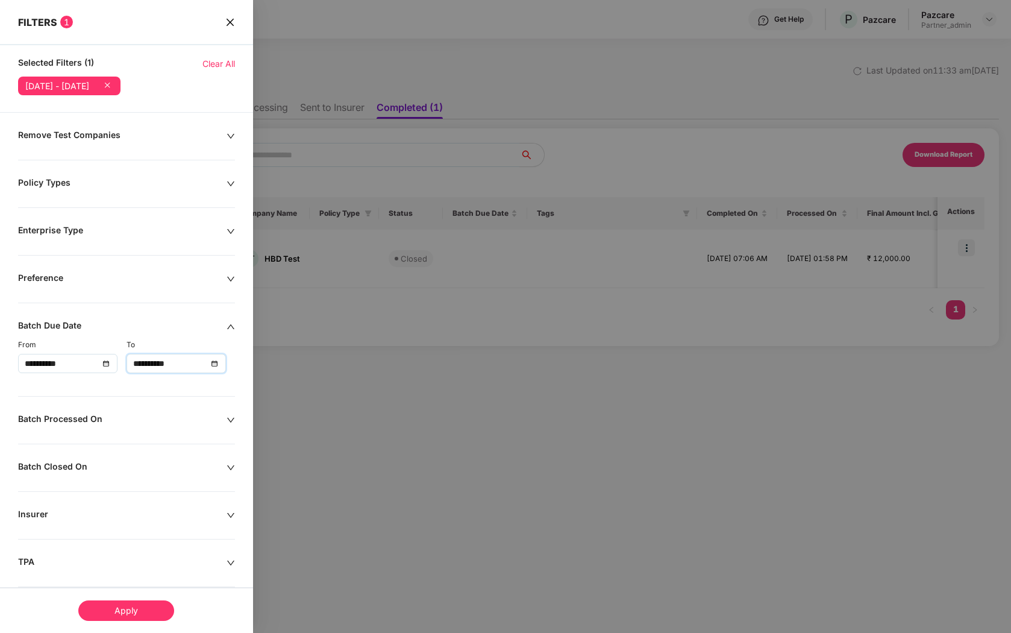
click at [132, 606] on div "Apply" at bounding box center [126, 610] width 96 height 20
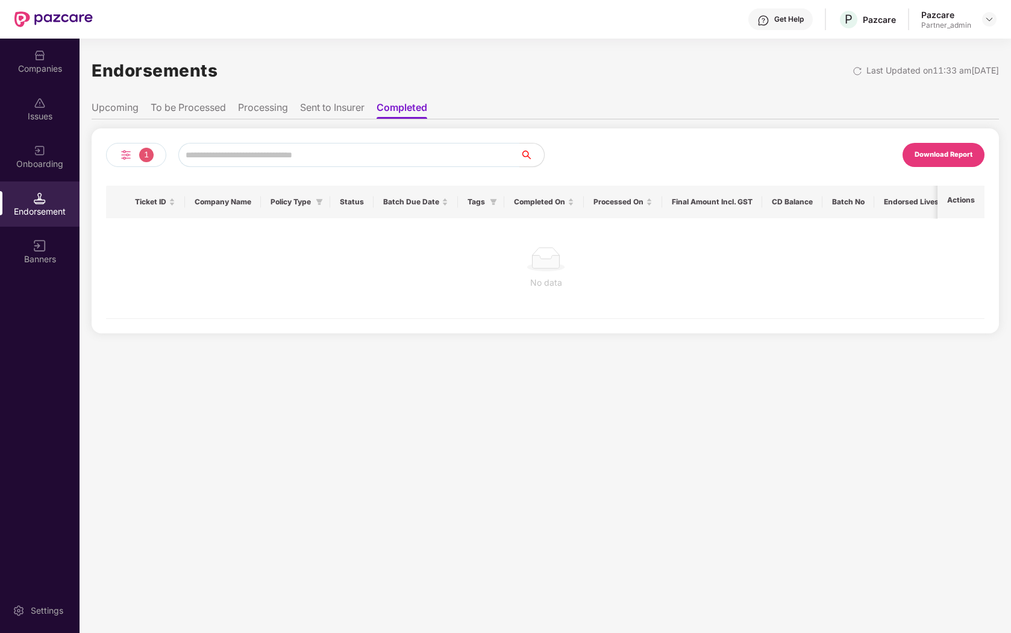
click at [318, 103] on li "Sent to Insurer" at bounding box center [332, 109] width 64 height 17
click at [273, 106] on li "Processing" at bounding box center [263, 109] width 50 height 17
click at [211, 109] on li "To be Processed" at bounding box center [188, 109] width 75 height 17
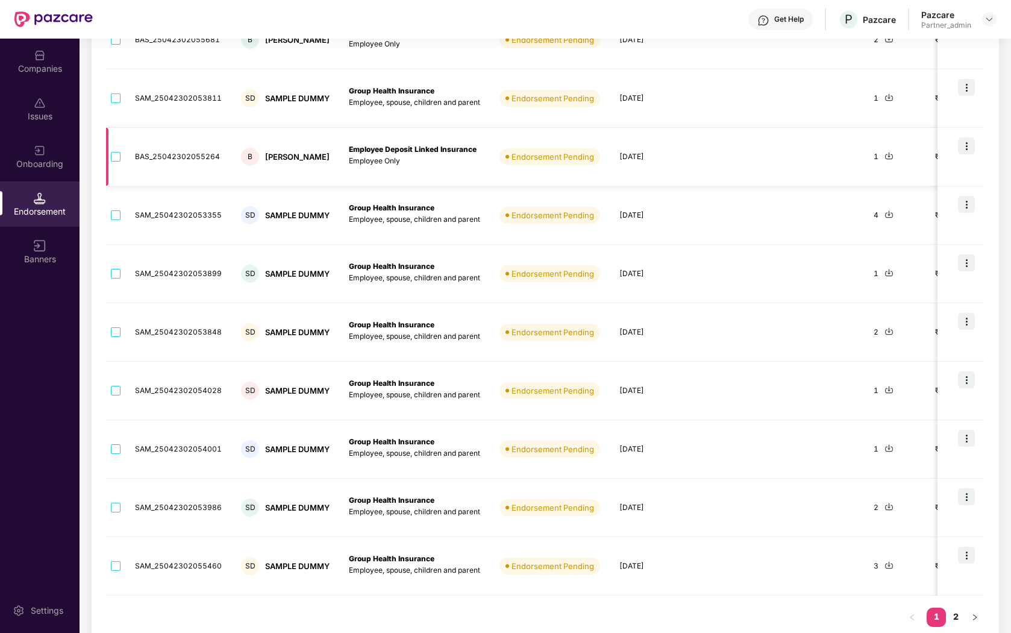
scroll to position [239, 0]
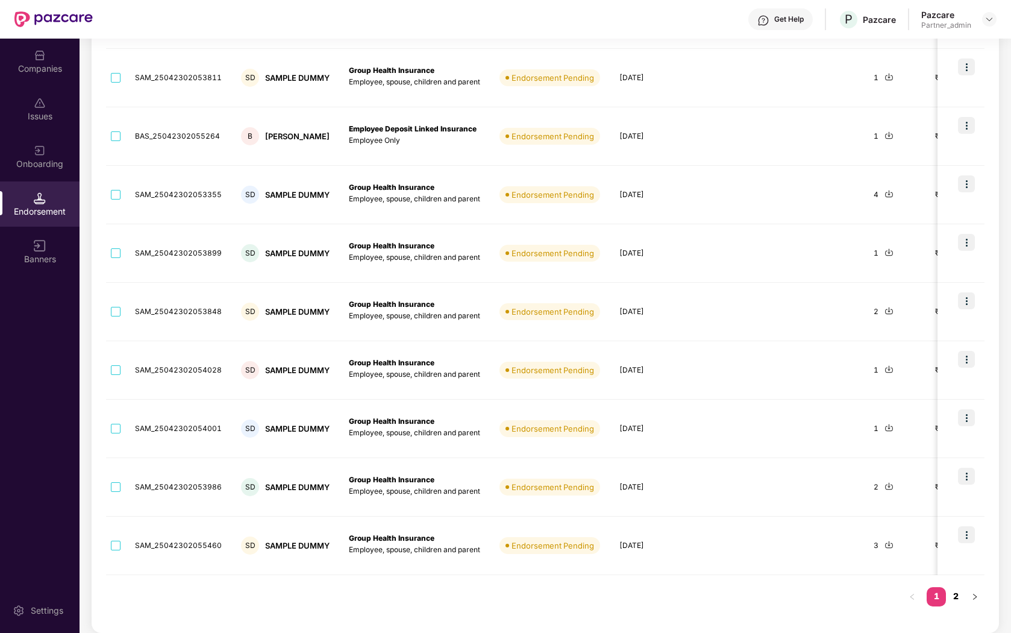
click at [951, 599] on link "2" at bounding box center [955, 596] width 19 height 18
click at [938, 599] on link "1" at bounding box center [936, 596] width 19 height 18
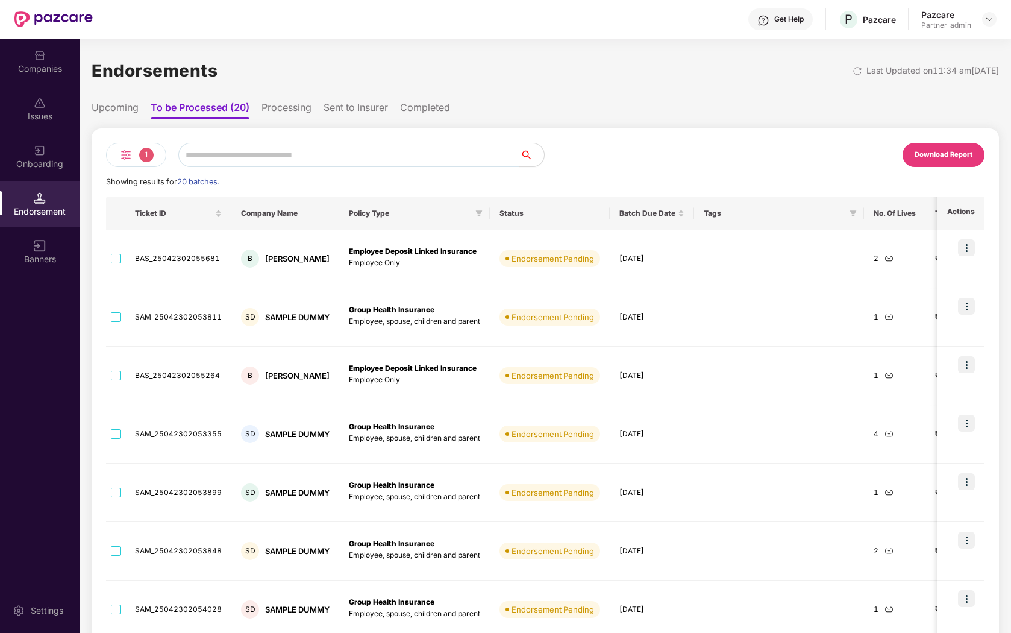
click at [131, 155] on img at bounding box center [126, 155] width 14 height 14
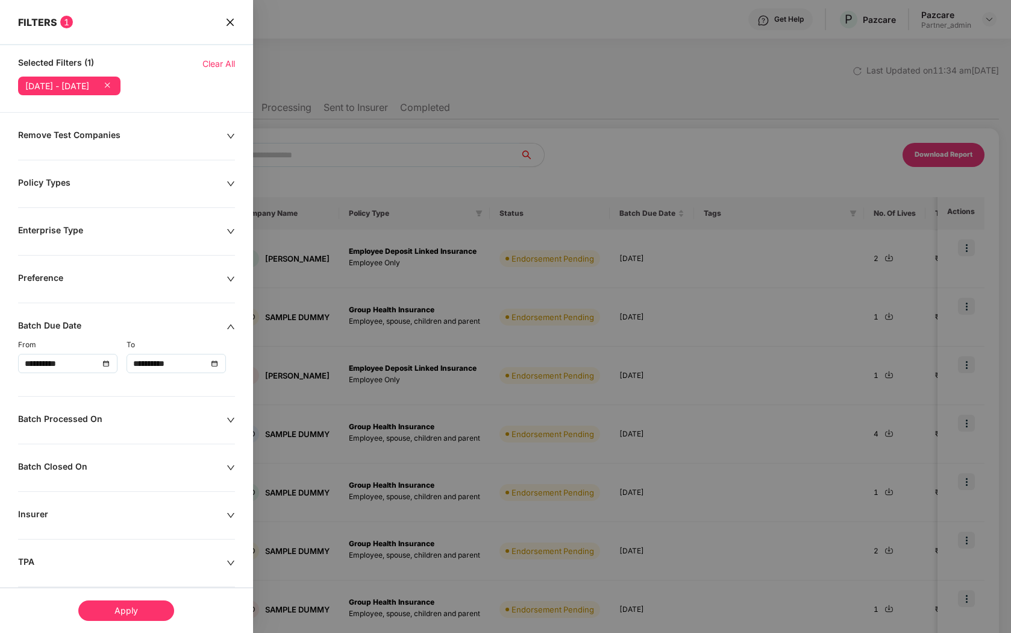
click at [113, 89] on icon at bounding box center [107, 85] width 12 height 12
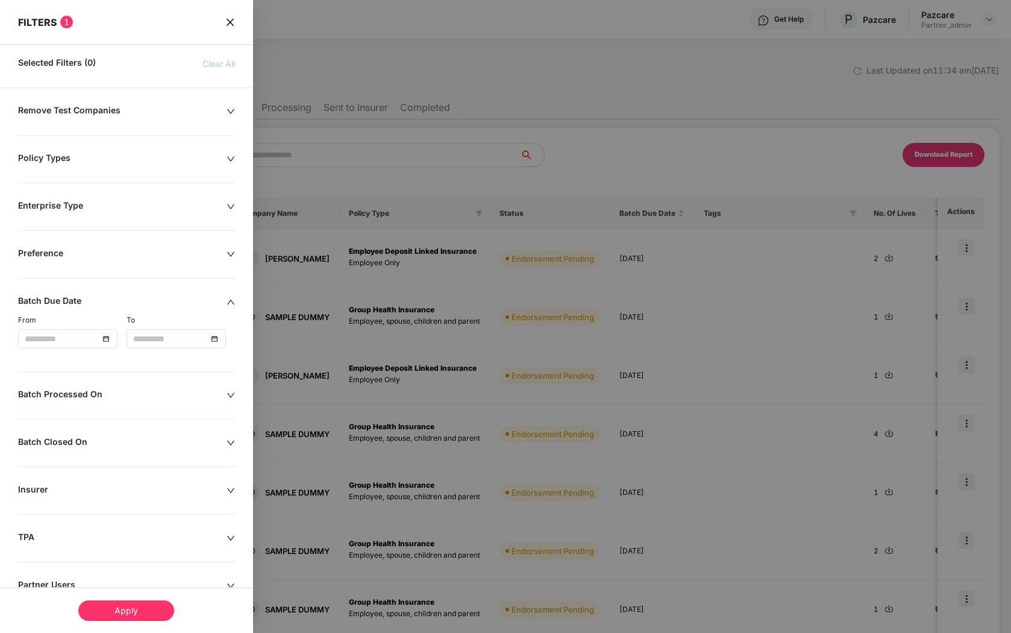
click at [134, 392] on div "Batch Processed On" at bounding box center [122, 395] width 208 height 13
click at [93, 428] on input at bounding box center [62, 431] width 74 height 13
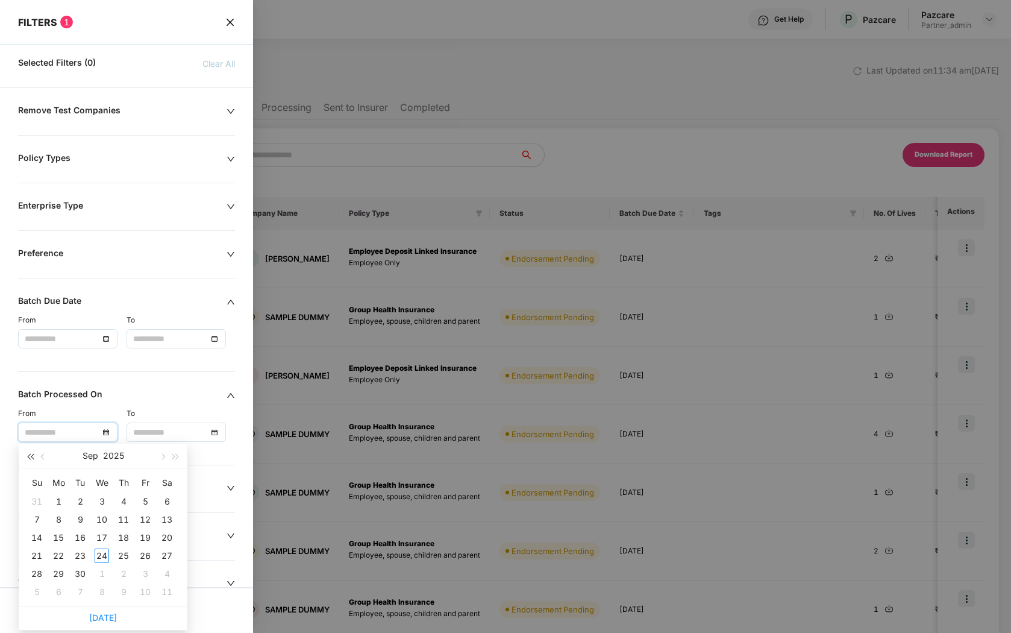
click at [32, 459] on span "button" at bounding box center [30, 457] width 6 height 6
type input "**********"
click at [127, 498] on div "1" at bounding box center [123, 501] width 14 height 14
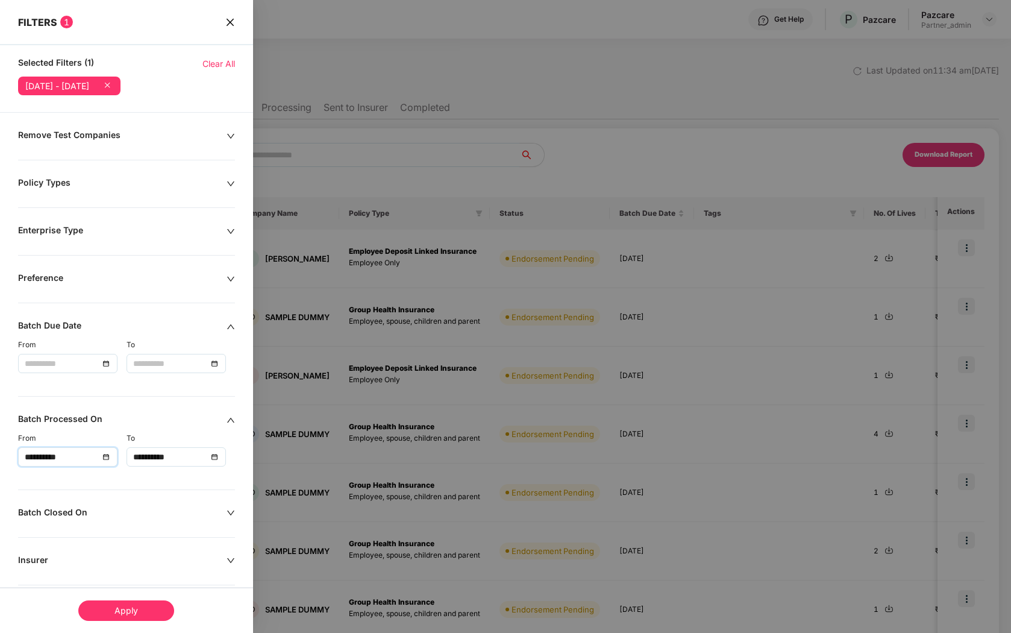
click at [171, 455] on input "**********" at bounding box center [170, 456] width 74 height 13
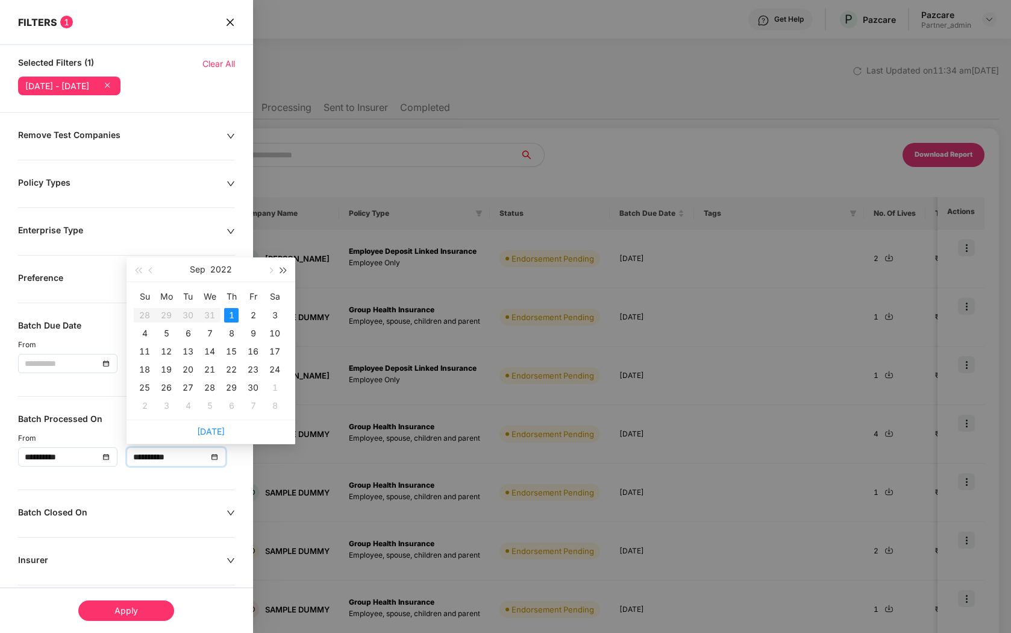
click at [283, 271] on span "button" at bounding box center [284, 271] width 6 height 6
type input "**********"
click at [237, 386] on div "28" at bounding box center [231, 387] width 14 height 14
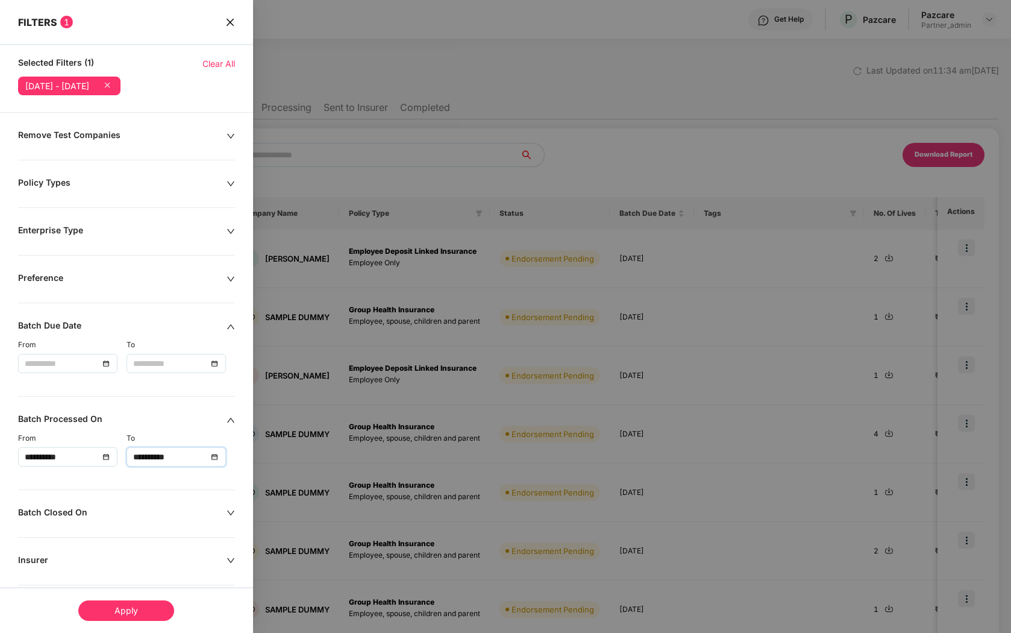
click at [114, 612] on div "Apply" at bounding box center [126, 610] width 96 height 20
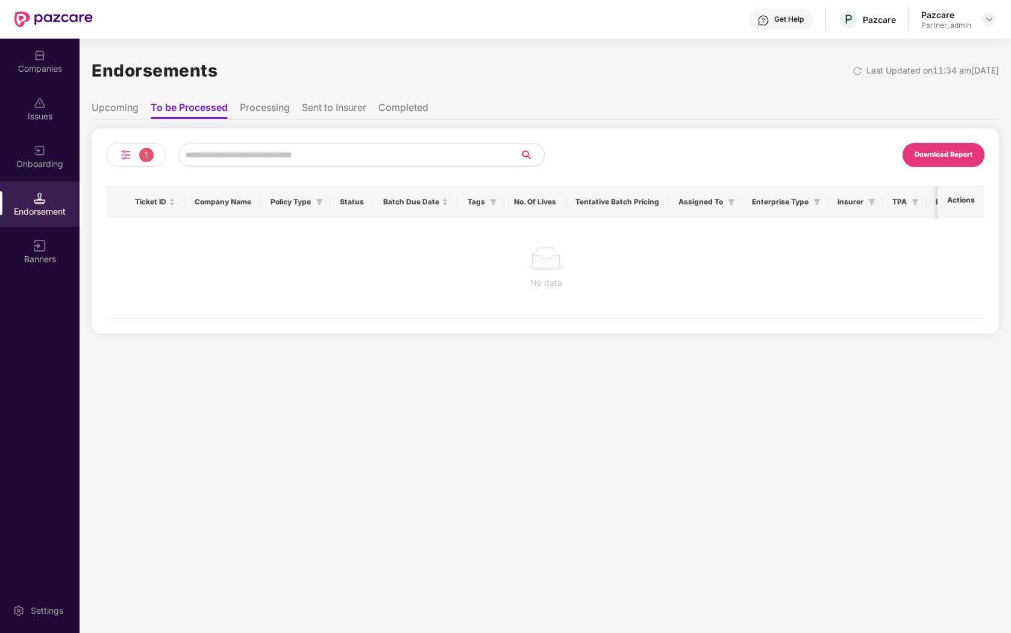
click at [260, 111] on li "Processing" at bounding box center [265, 109] width 50 height 17
click at [333, 111] on li "Sent to Insurer" at bounding box center [334, 109] width 64 height 17
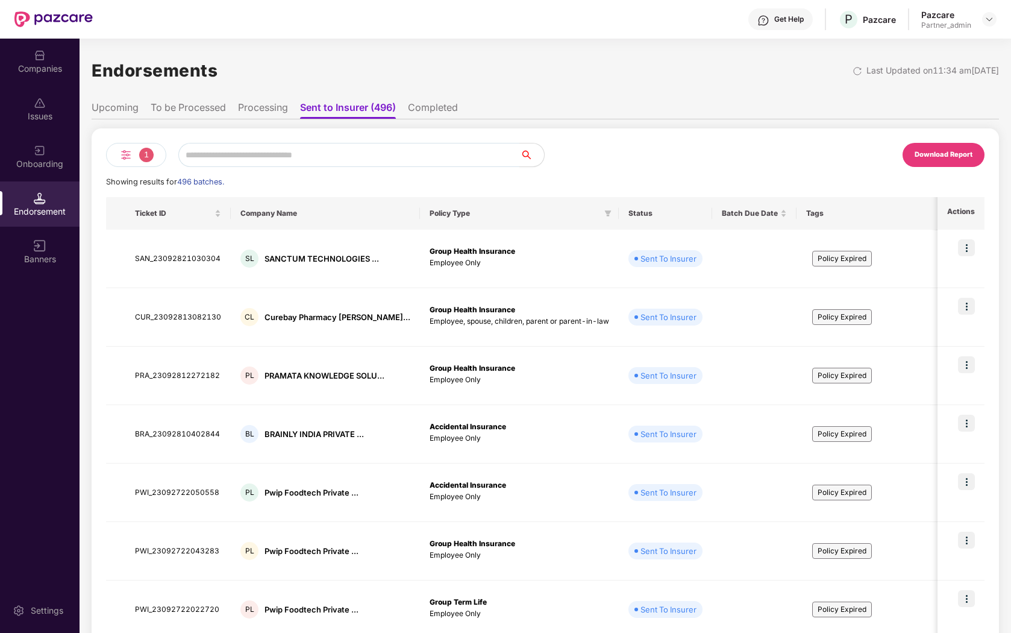
click at [124, 151] on img at bounding box center [126, 155] width 14 height 14
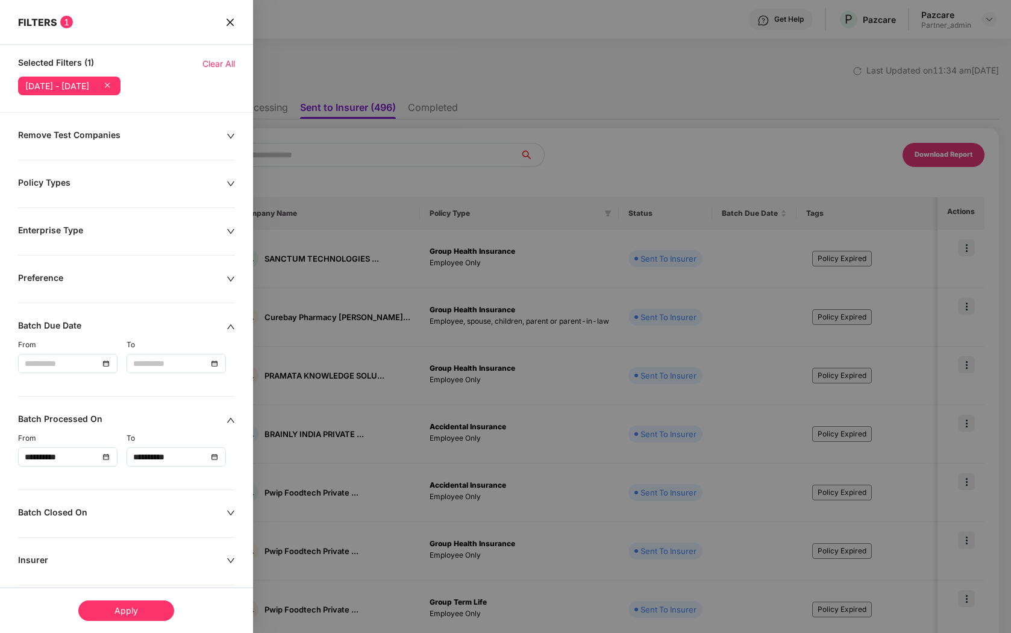
click at [231, 25] on icon "close" at bounding box center [229, 21] width 7 height 7
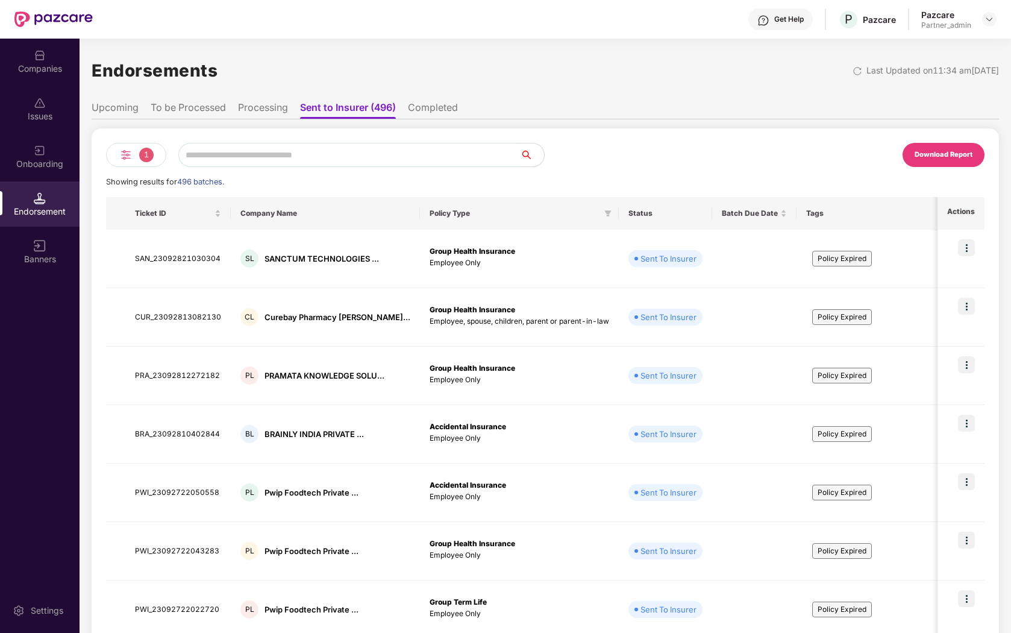
click at [425, 99] on ul "Upcoming To be Processed Processing Sent to Insurer (496) Completed" at bounding box center [545, 107] width 907 height 24
click at [416, 105] on li "Completed" at bounding box center [433, 109] width 50 height 17
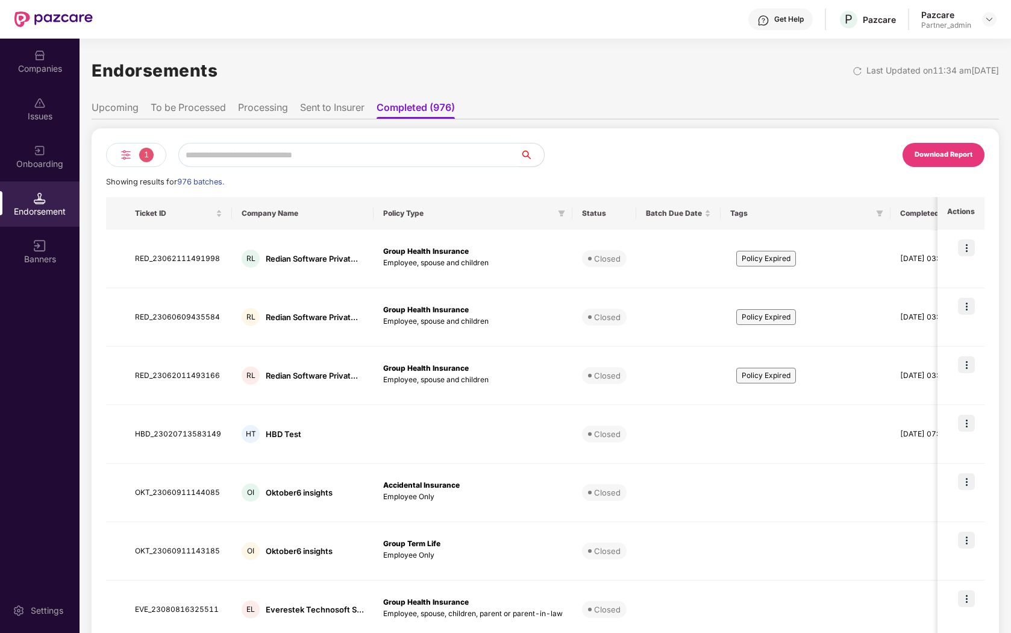
click at [342, 114] on li "Sent to Insurer" at bounding box center [332, 109] width 64 height 17
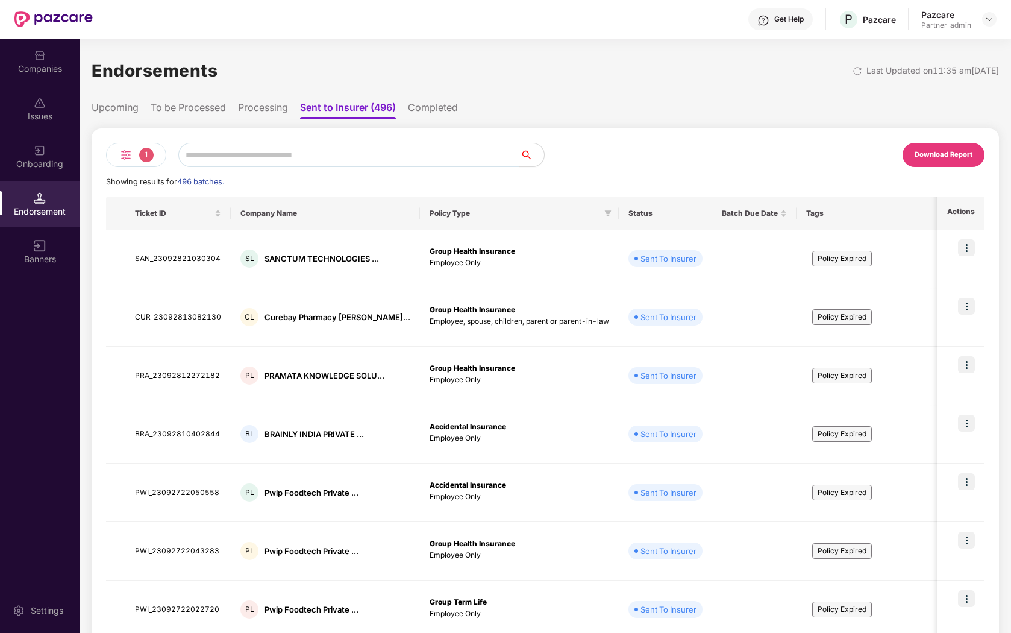
click at [415, 105] on li "Completed" at bounding box center [433, 109] width 50 height 17
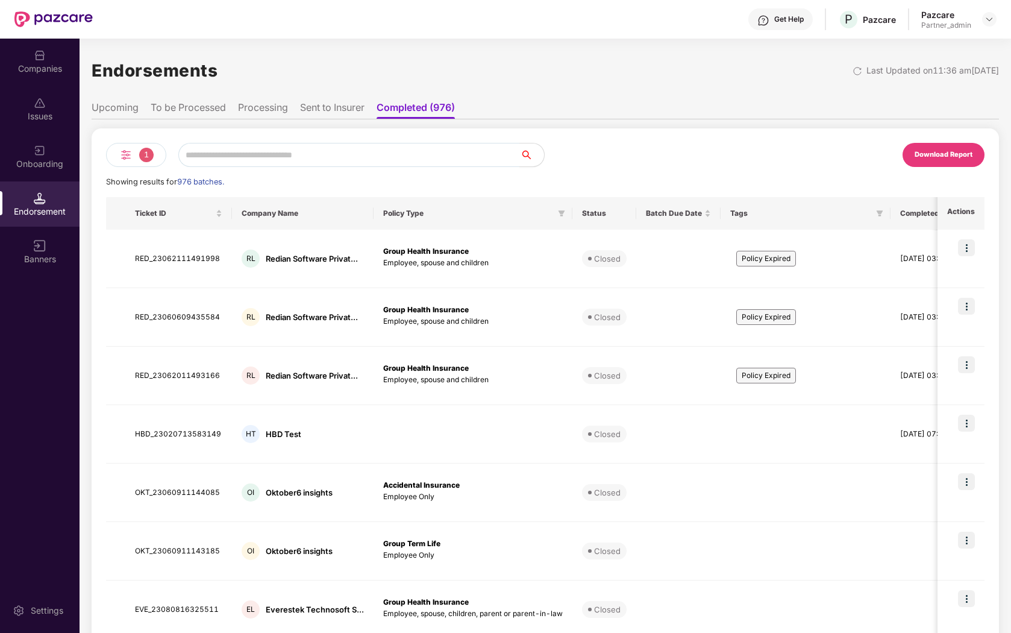
click at [205, 105] on li "To be Processed" at bounding box center [188, 109] width 75 height 17
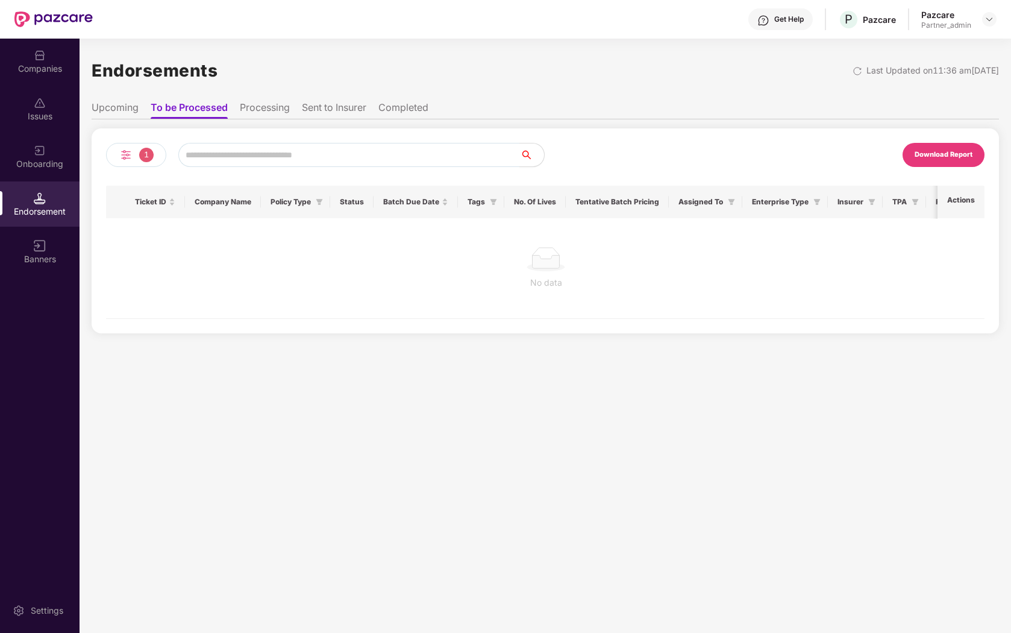
click at [398, 105] on li "Completed" at bounding box center [403, 109] width 50 height 17
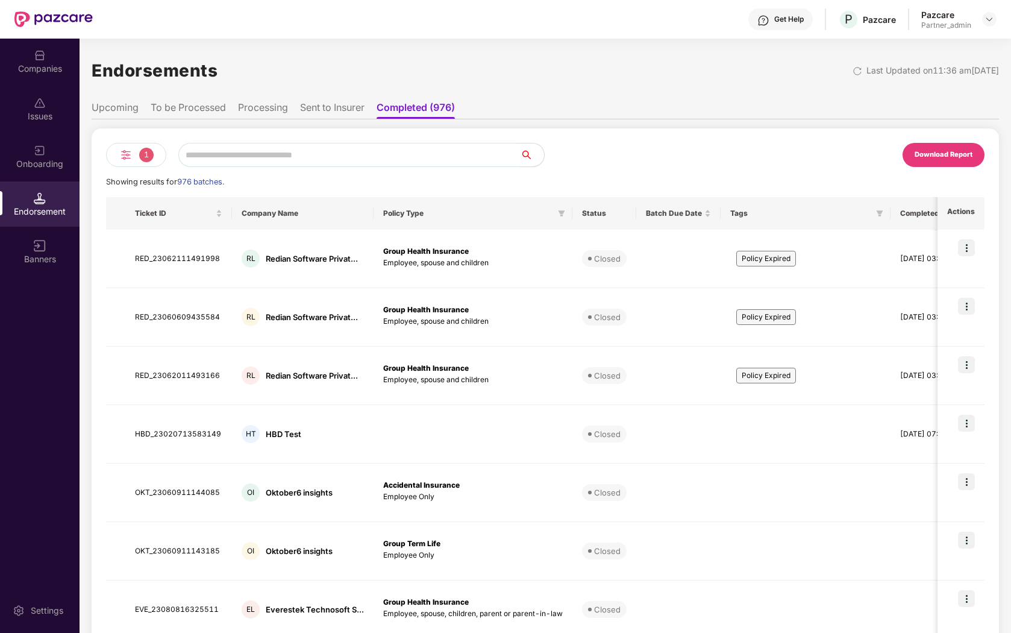
click at [196, 107] on li "To be Processed" at bounding box center [188, 109] width 75 height 17
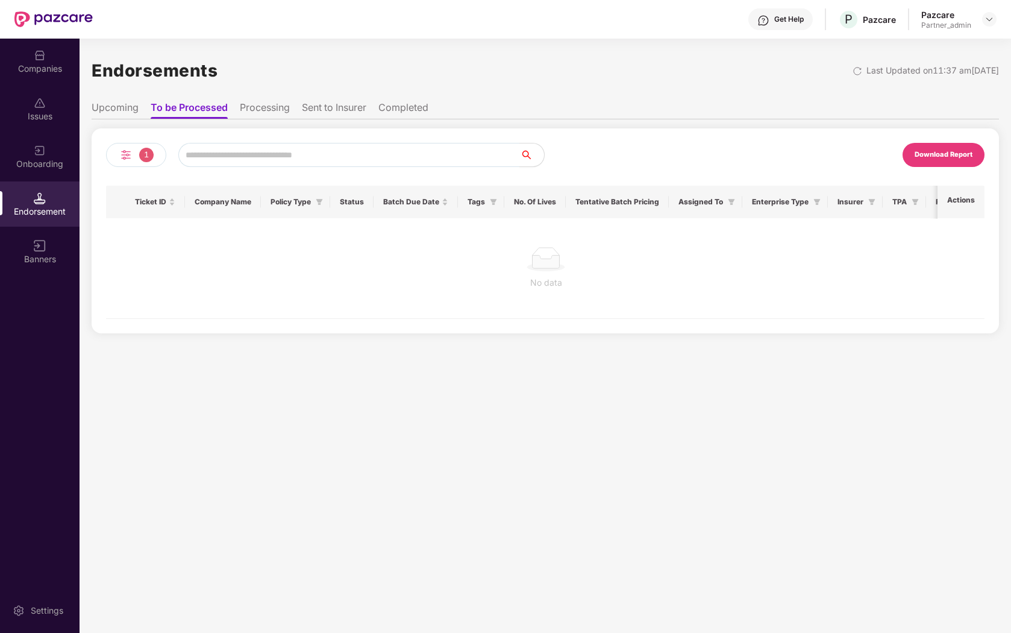
click at [428, 107] on li "Completed" at bounding box center [403, 109] width 50 height 17
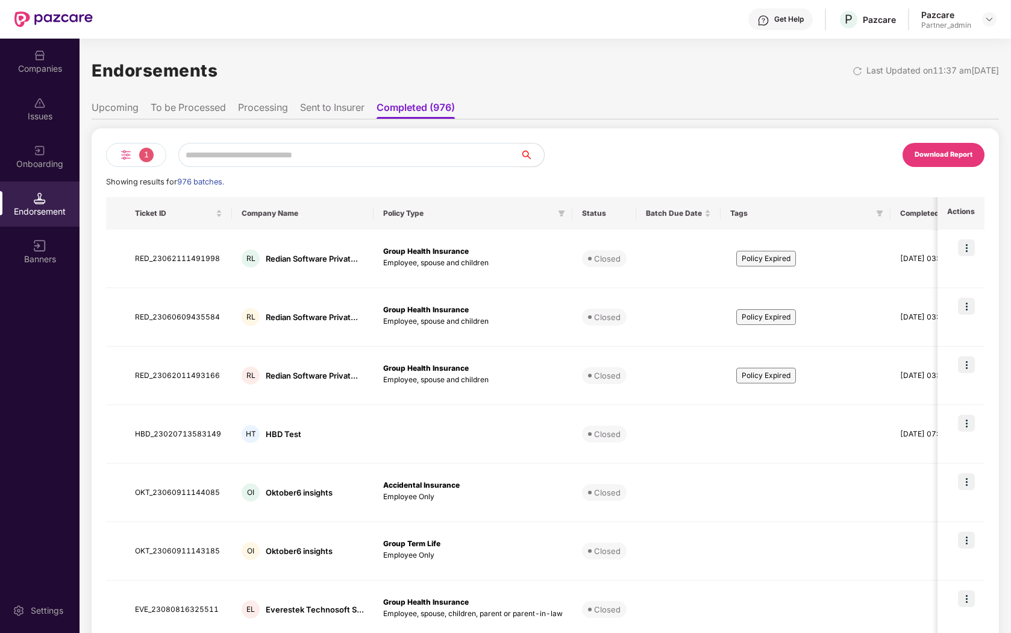
click at [210, 115] on li "To be Processed" at bounding box center [188, 109] width 75 height 17
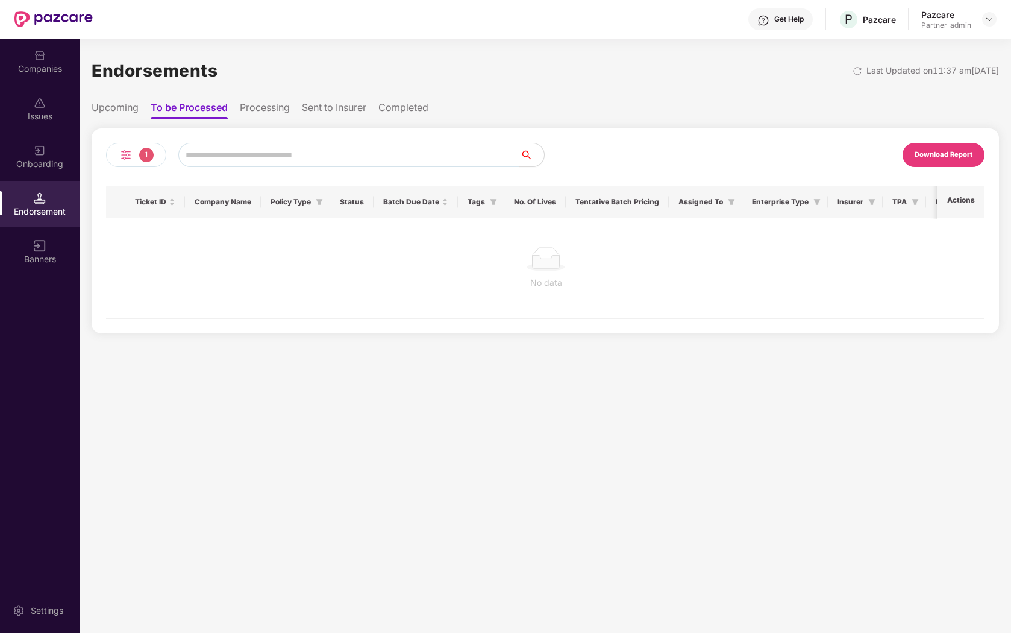
click at [144, 162] on div "1" at bounding box center [136, 155] width 60 height 24
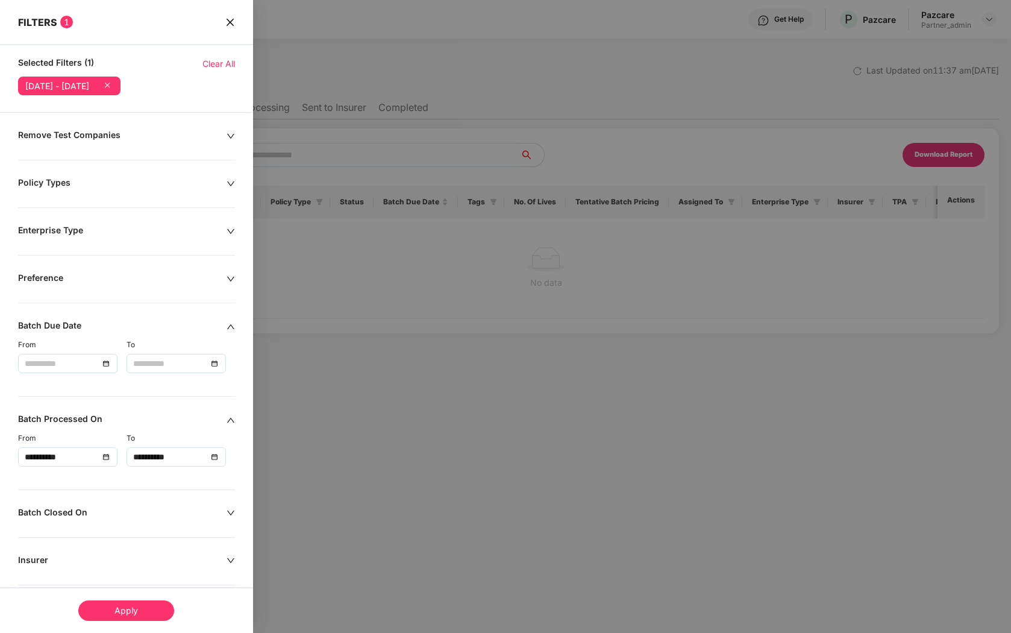
click at [113, 87] on icon at bounding box center [107, 85] width 12 height 12
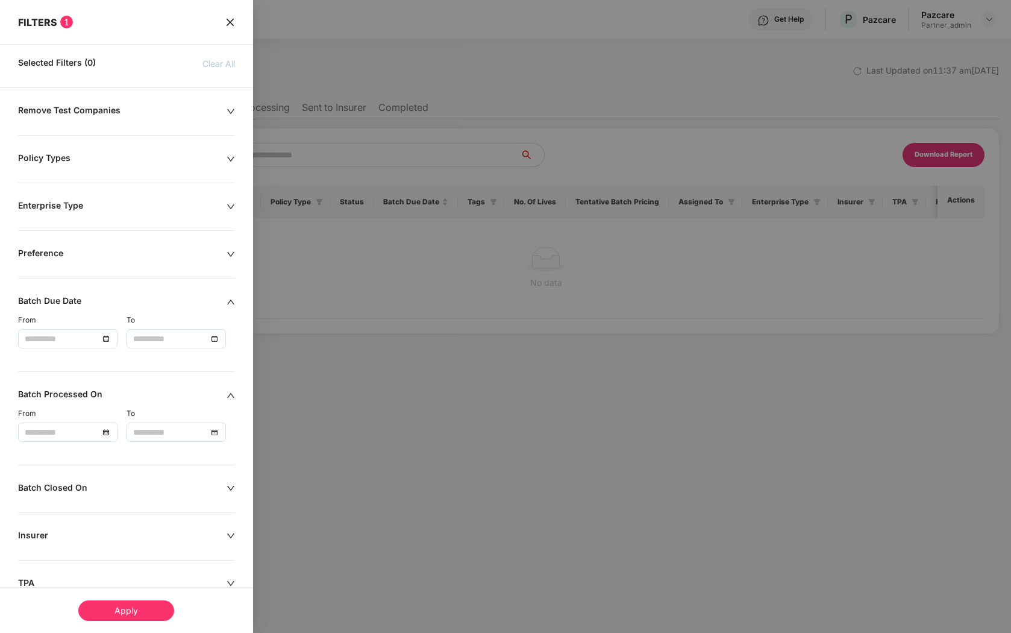
click at [108, 611] on div "Apply" at bounding box center [126, 610] width 96 height 20
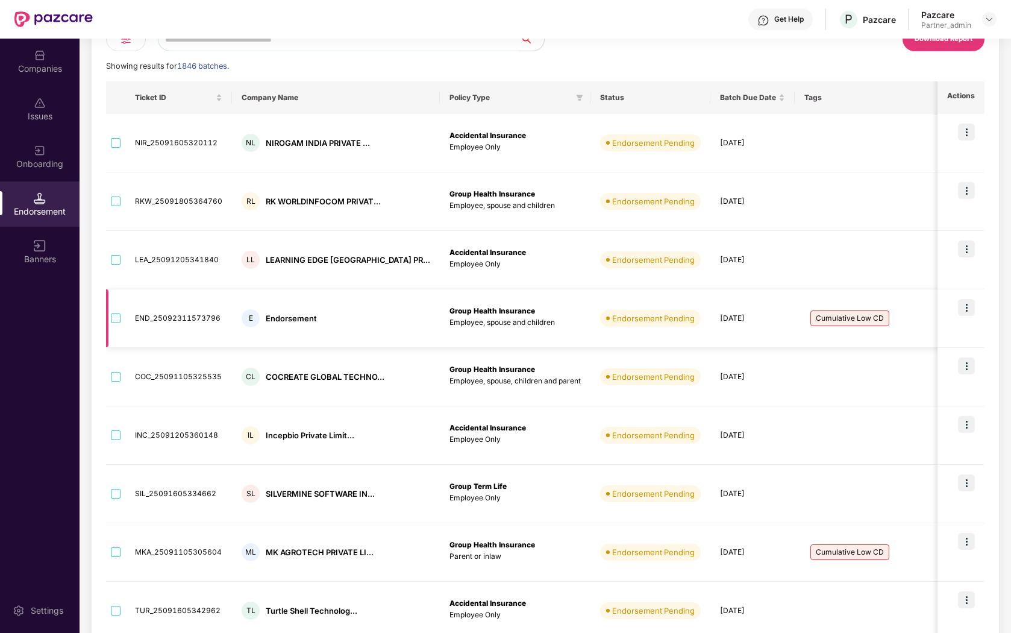
scroll to position [239, 0]
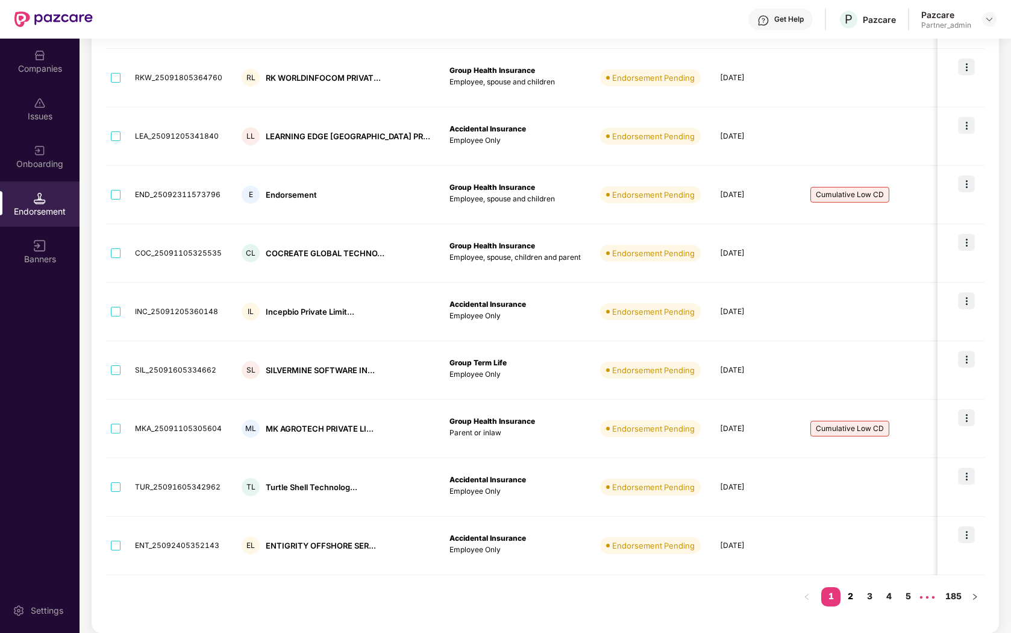
click at [850, 598] on link "2" at bounding box center [850, 596] width 19 height 18
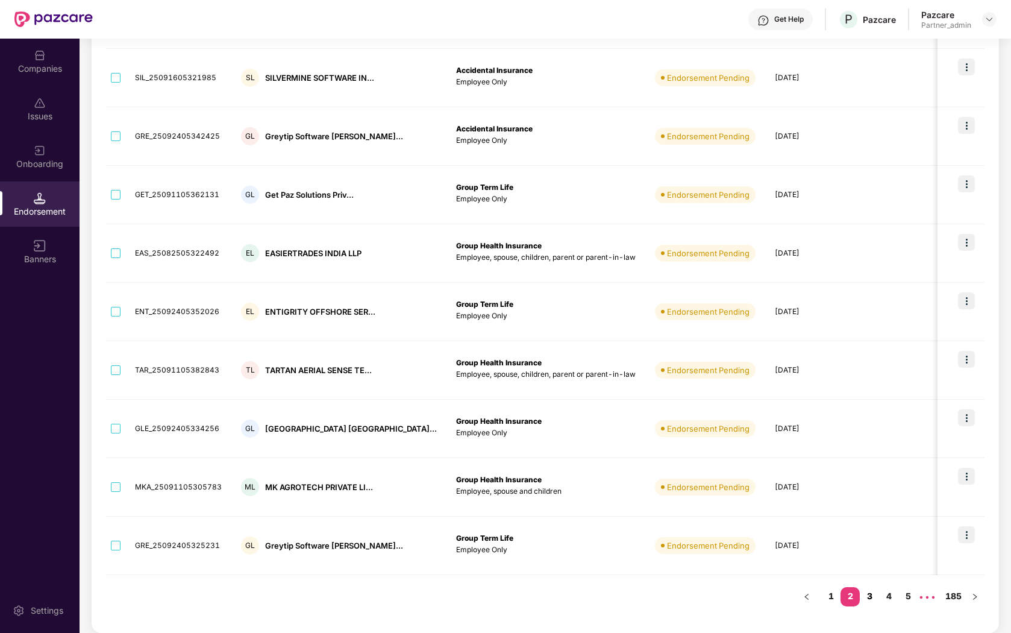
click at [875, 600] on link "3" at bounding box center [869, 596] width 19 height 18
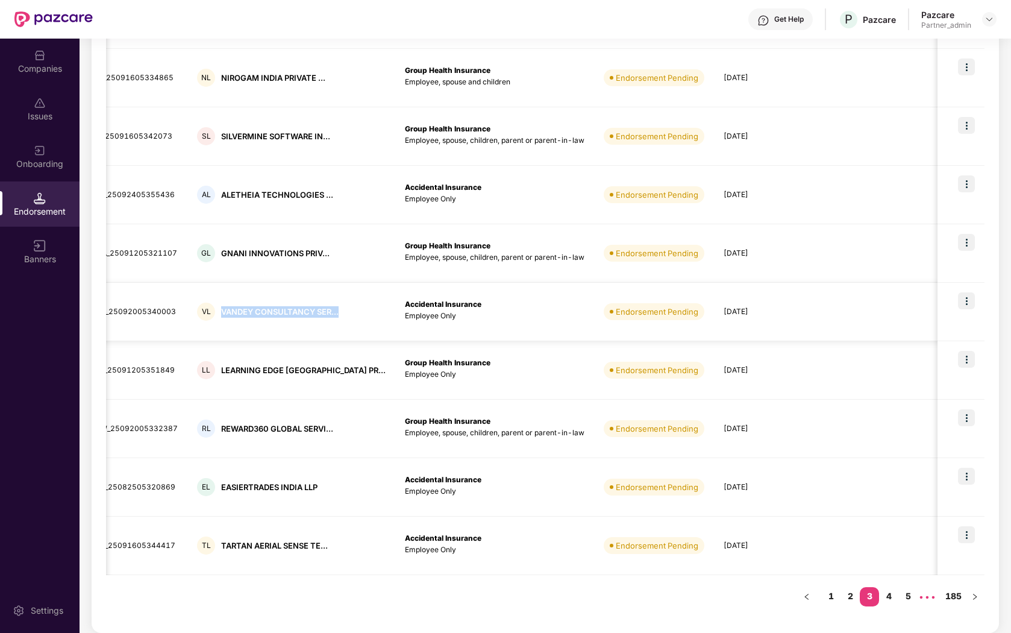
drag, startPoint x: 219, startPoint y: 310, endPoint x: 345, endPoint y: 310, distance: 125.9
click at [345, 310] on td "VL VANDEY CONSULTANCY SER..." at bounding box center [291, 312] width 208 height 58
drag, startPoint x: 219, startPoint y: 252, endPoint x: 363, endPoint y: 252, distance: 144.6
click at [363, 252] on tr "GNA_25091205321107 GL GNANI INNOVATIONS PRIV... Group Health Insurance Employee…" at bounding box center [828, 253] width 1533 height 58
click at [327, 220] on td "AL ALETHEIA TECHNOLOGIES ..." at bounding box center [291, 195] width 208 height 58
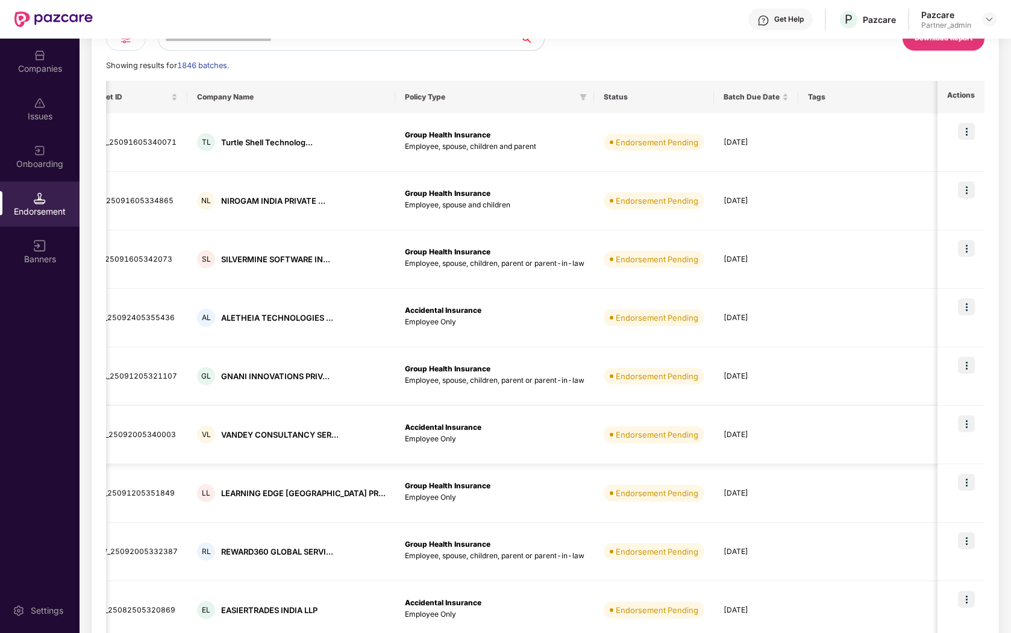
scroll to position [91, 0]
